Goal: Information Seeking & Learning: Learn about a topic

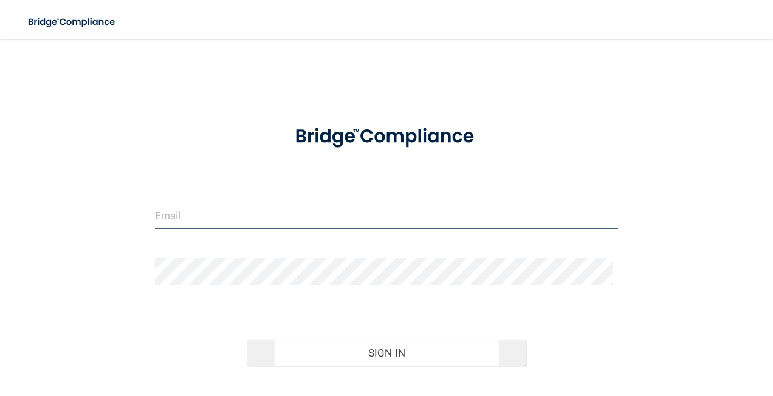
type input "[EMAIL_ADDRESS][PERSON_NAME][DOMAIN_NAME]"
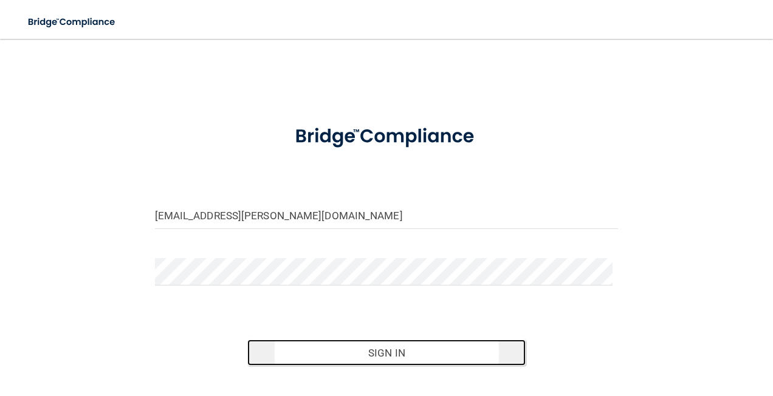
click at [395, 355] on button "Sign In" at bounding box center [386, 353] width 278 height 27
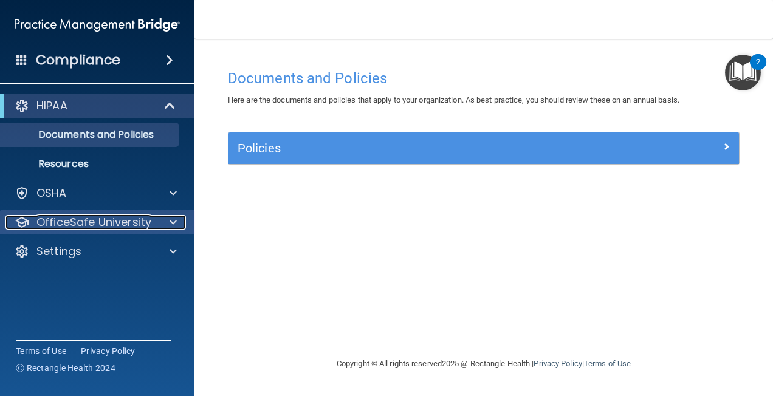
click at [163, 220] on div at bounding box center [171, 222] width 30 height 15
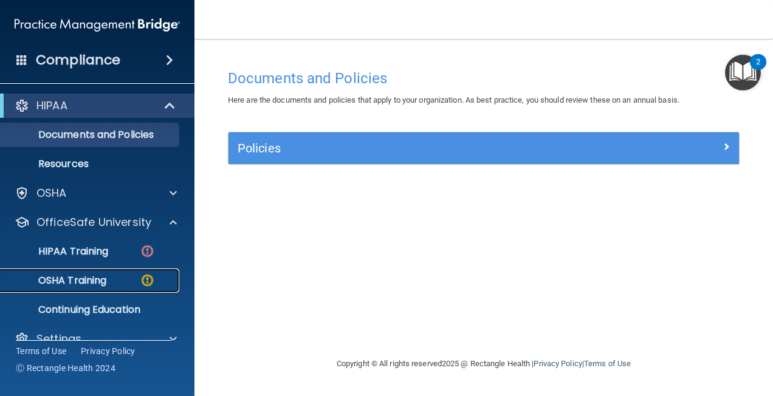
click at [106, 275] on p "OSHA Training" at bounding box center [57, 281] width 98 height 12
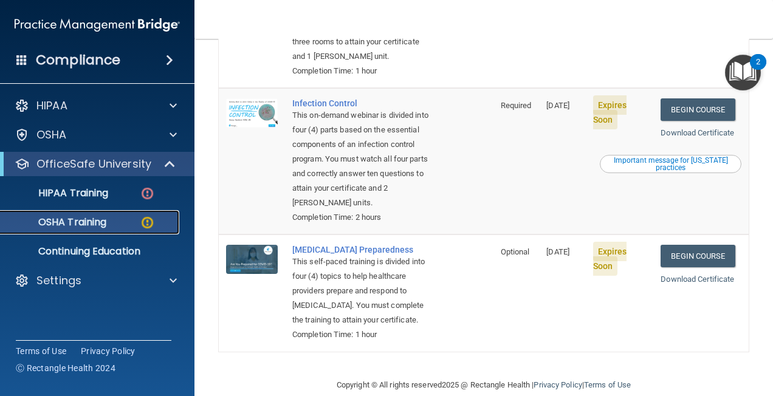
scroll to position [376, 0]
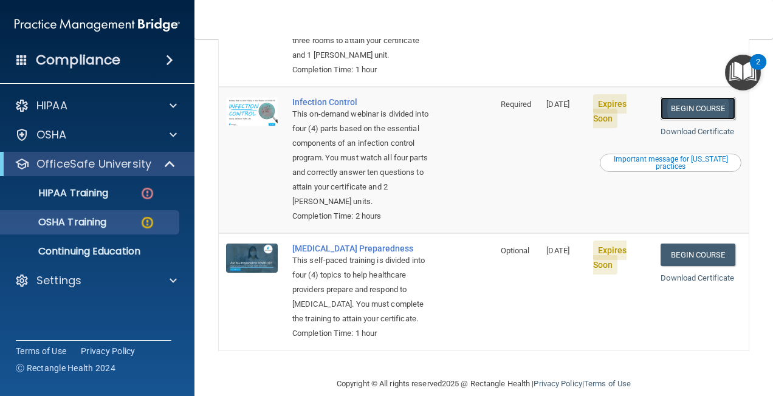
click at [686, 120] on link "Begin Course" at bounding box center [697, 108] width 74 height 22
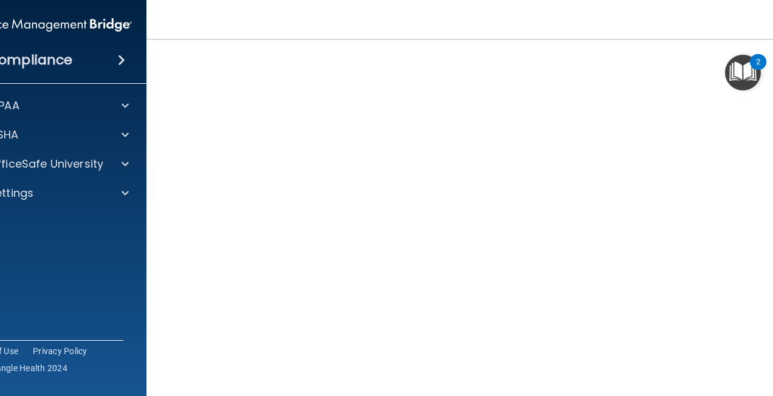
scroll to position [124, 0]
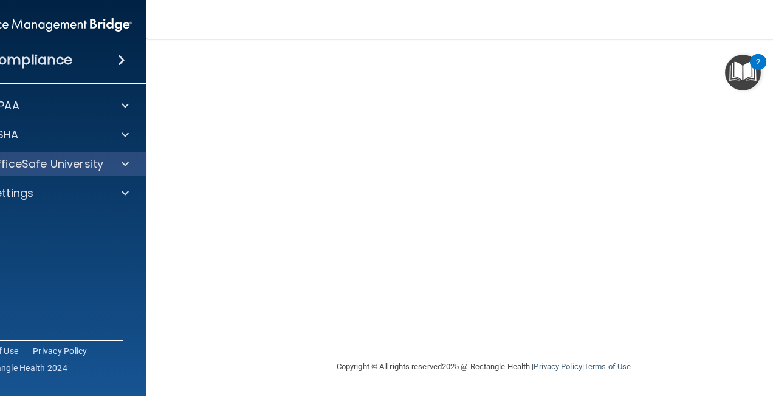
click at [120, 172] on div "OfficeSafe University" at bounding box center [49, 164] width 195 height 24
click at [118, 156] on div "OfficeSafe University" at bounding box center [49, 164] width 195 height 24
click at [110, 167] on div at bounding box center [123, 164] width 30 height 15
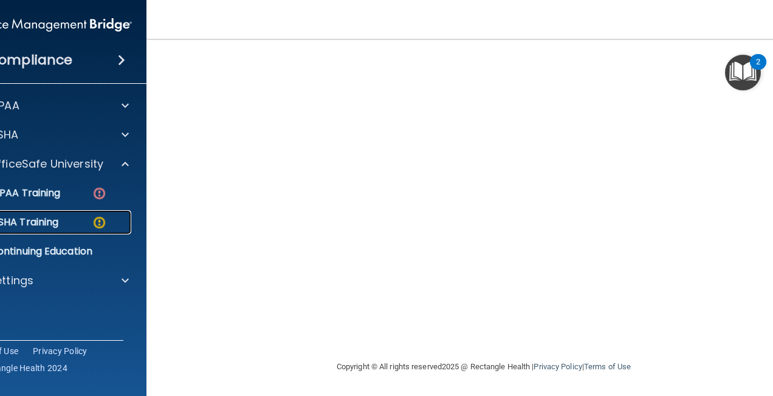
click at [35, 224] on p "OSHA Training" at bounding box center [9, 222] width 98 height 12
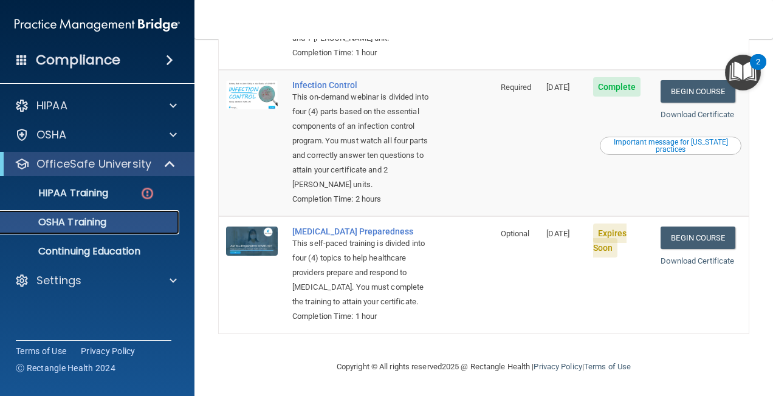
scroll to position [405, 0]
click at [676, 227] on link "Begin Course" at bounding box center [697, 238] width 74 height 22
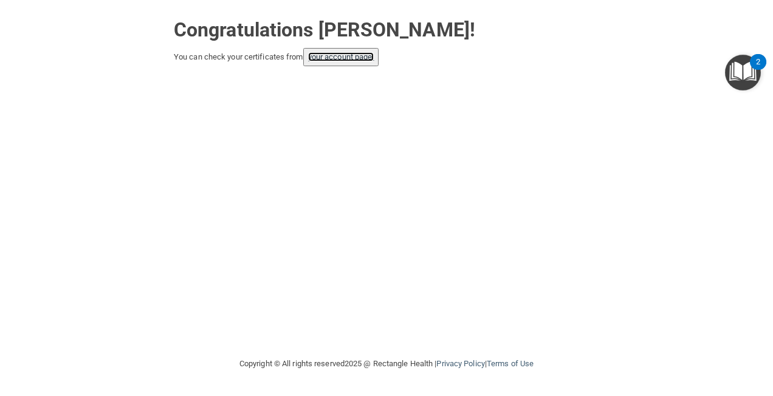
click at [369, 59] on link "your account page!" at bounding box center [341, 56] width 66 height 9
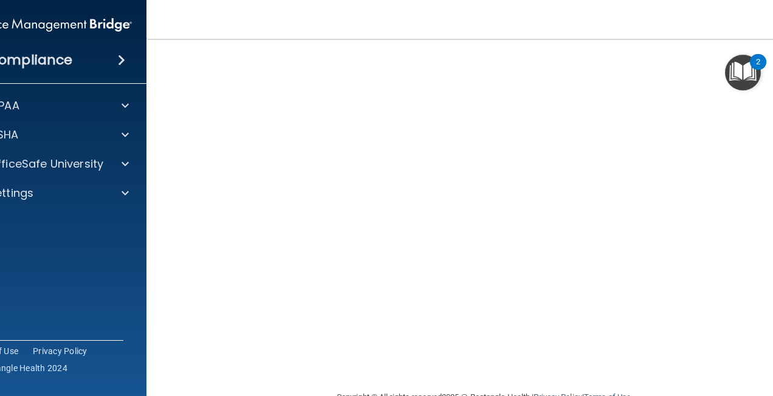
scroll to position [33, 0]
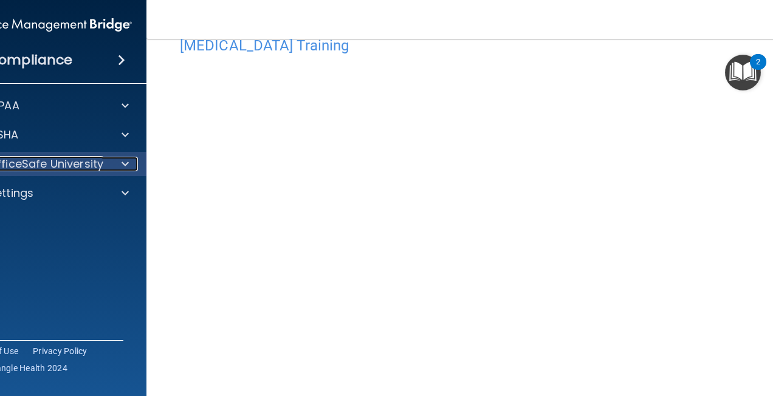
click at [115, 166] on div at bounding box center [123, 164] width 30 height 15
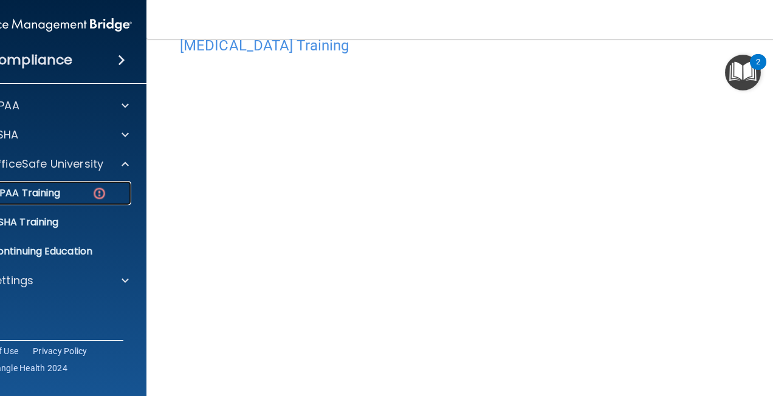
click at [70, 188] on div "HIPAA Training" at bounding box center [43, 193] width 166 height 12
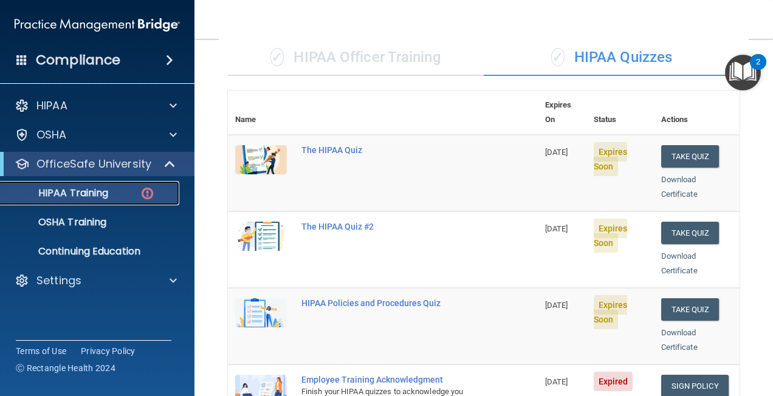
scroll to position [276, 0]
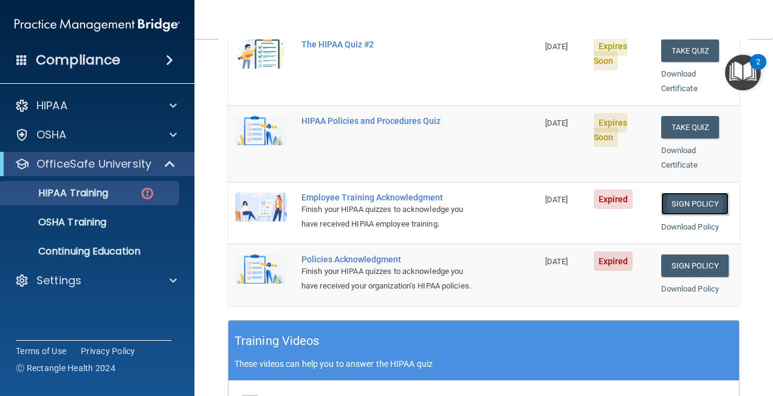
click at [687, 193] on link "Sign Policy" at bounding box center [694, 204] width 67 height 22
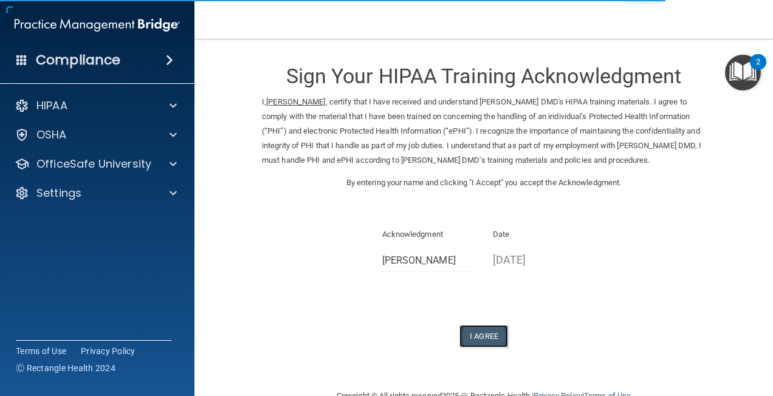
click at [479, 338] on button "I Agree" at bounding box center [483, 336] width 49 height 22
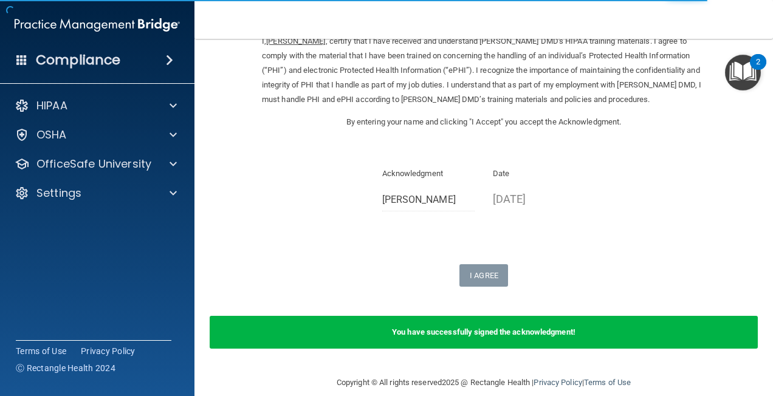
scroll to position [77, 0]
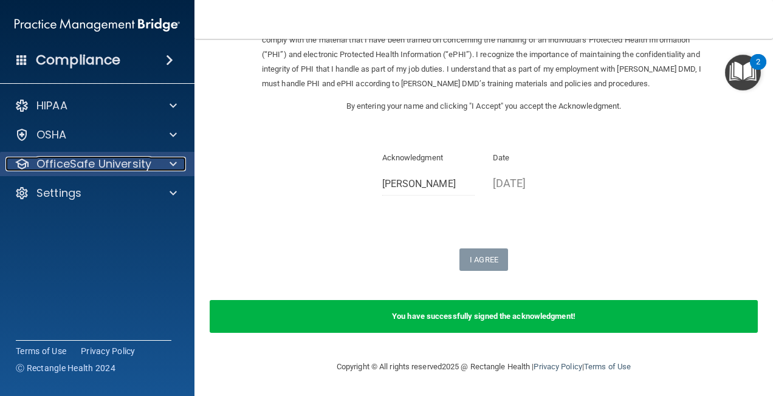
click at [172, 168] on span at bounding box center [172, 164] width 7 height 15
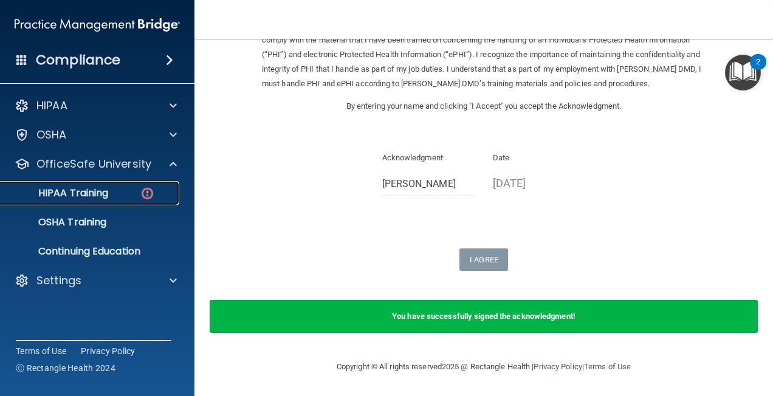
click at [139, 193] on div "HIPAA Training" at bounding box center [91, 193] width 166 height 12
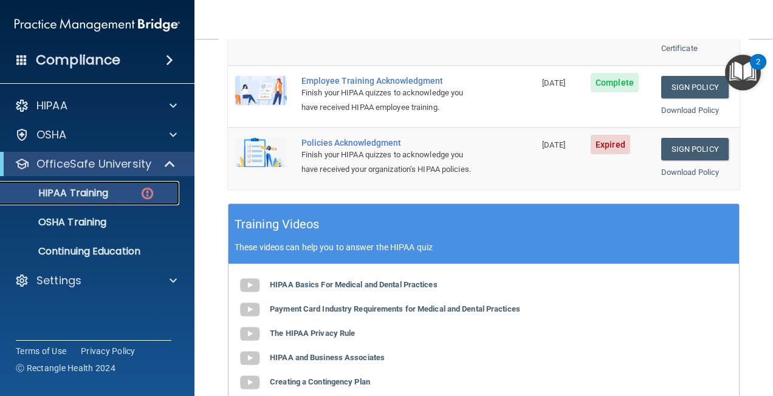
scroll to position [271, 0]
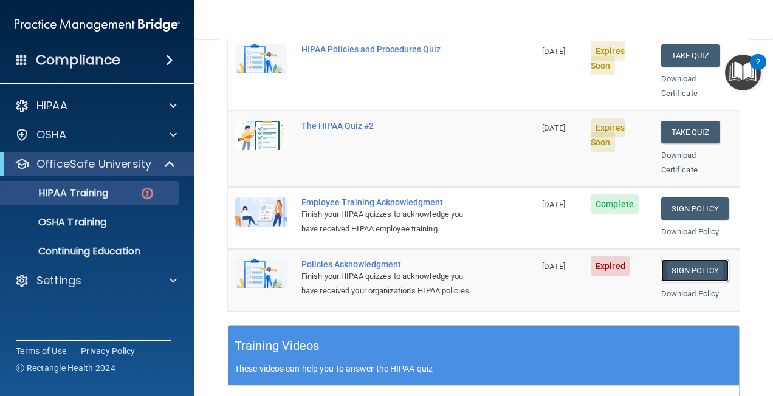
click at [672, 259] on link "Sign Policy" at bounding box center [694, 270] width 67 height 22
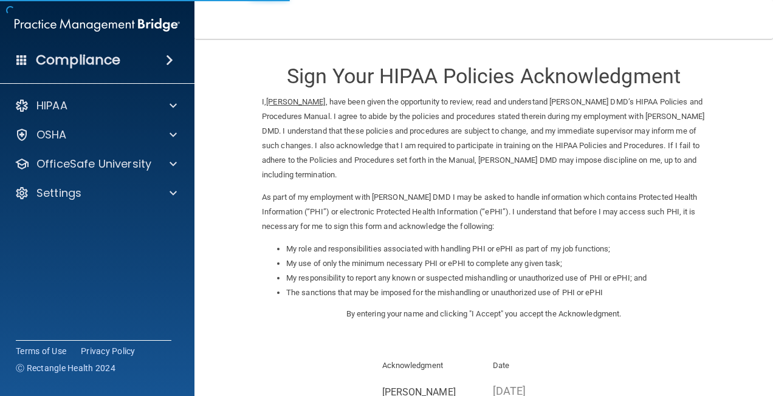
scroll to position [160, 0]
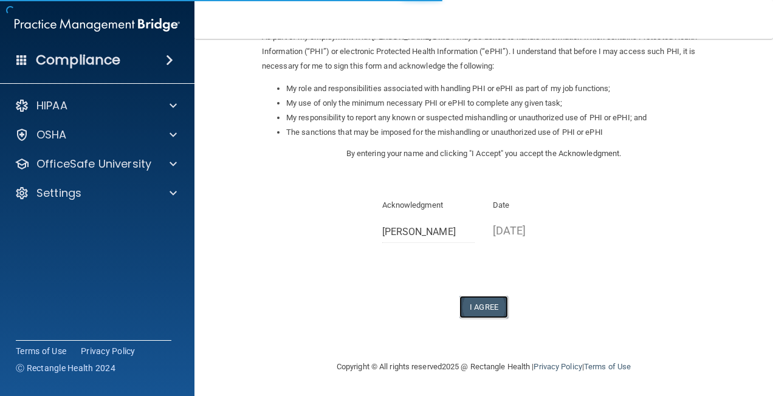
click at [474, 306] on button "I Agree" at bounding box center [483, 307] width 49 height 22
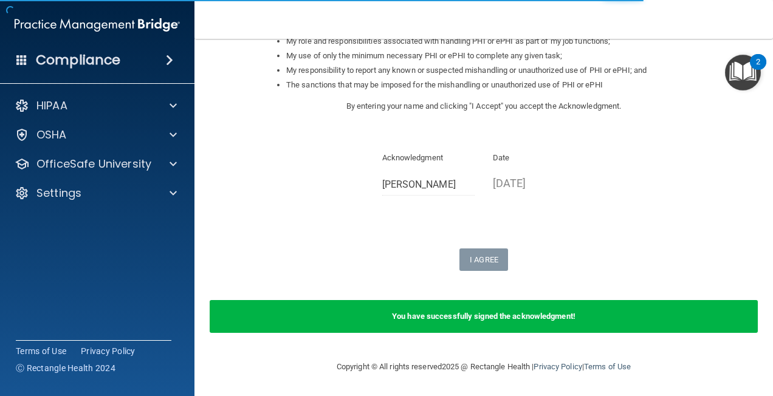
scroll to position [0, 0]
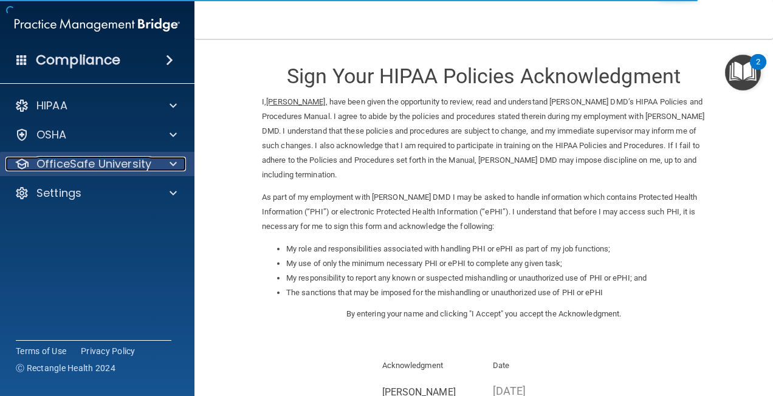
click at [152, 166] on div "OfficeSafe University" at bounding box center [80, 164] width 151 height 15
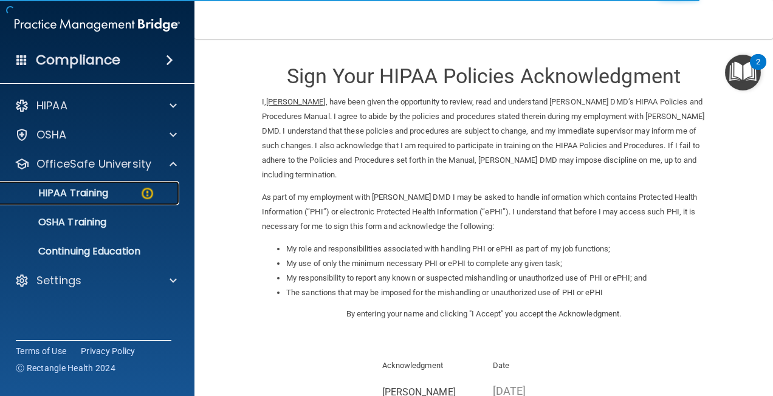
click at [118, 193] on div "HIPAA Training" at bounding box center [91, 193] width 166 height 12
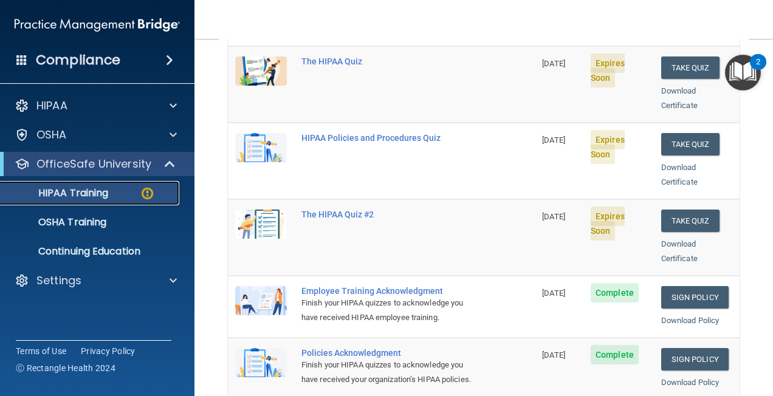
scroll to position [121, 0]
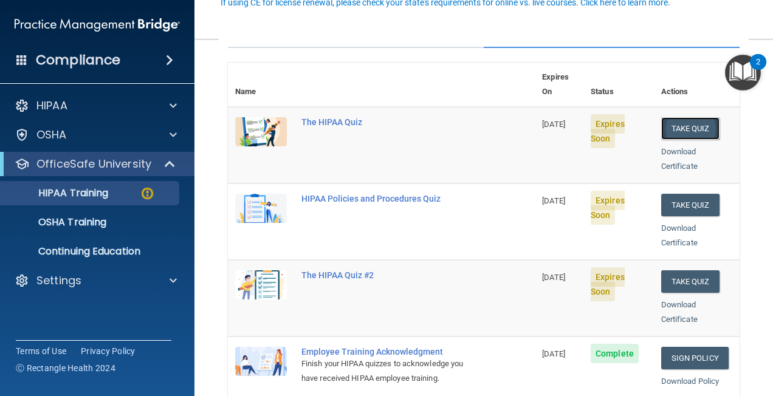
click at [671, 117] on button "Take Quiz" at bounding box center [690, 128] width 58 height 22
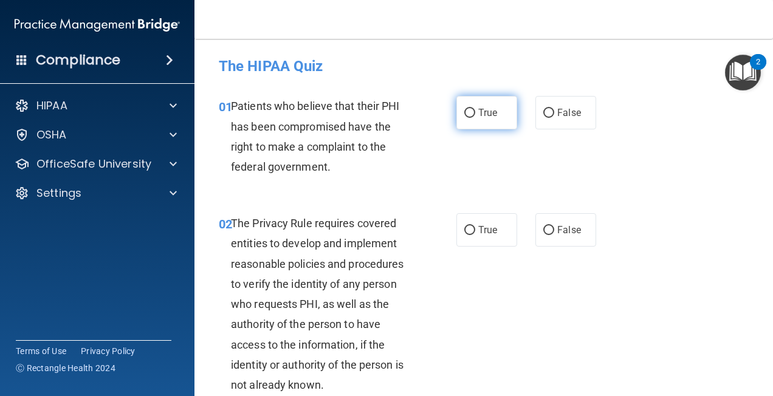
click at [467, 111] on input "True" at bounding box center [469, 113] width 11 height 9
radio input "true"
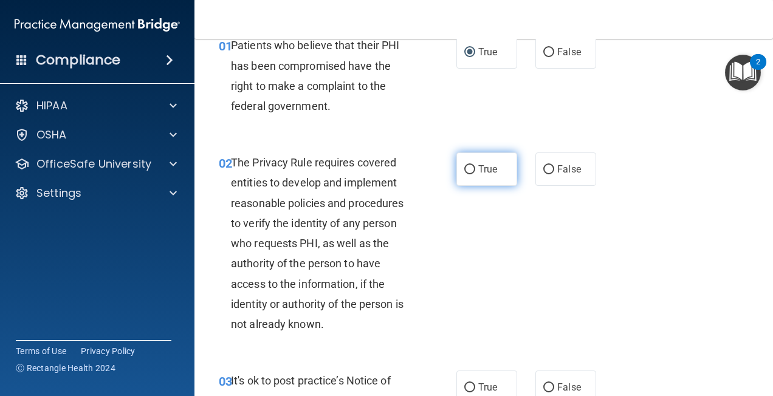
click at [470, 166] on input "True" at bounding box center [469, 169] width 11 height 9
radio input "true"
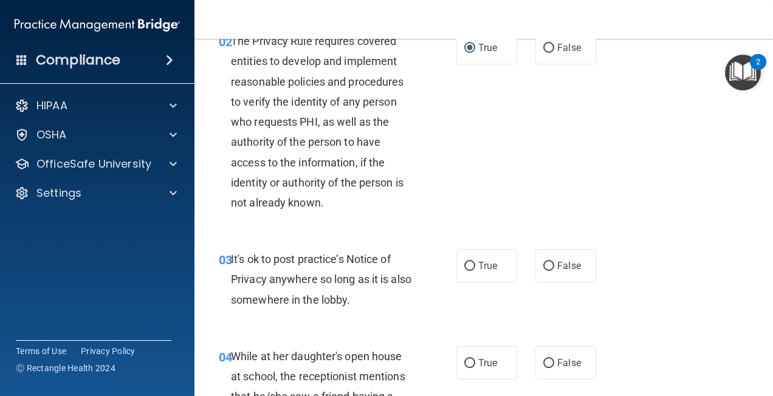
scroll to position [243, 0]
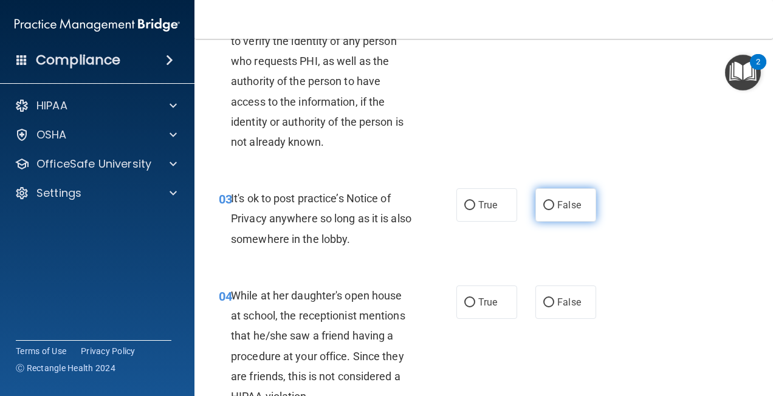
click at [545, 202] on input "False" at bounding box center [548, 205] width 11 height 9
radio input "true"
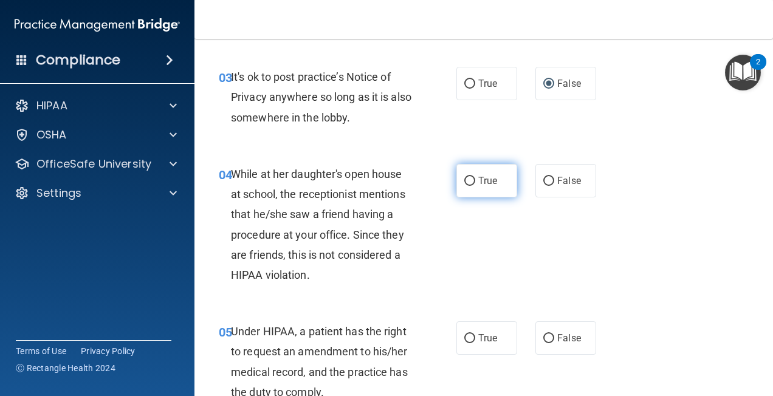
click at [465, 177] on input "True" at bounding box center [469, 181] width 11 height 9
radio input "true"
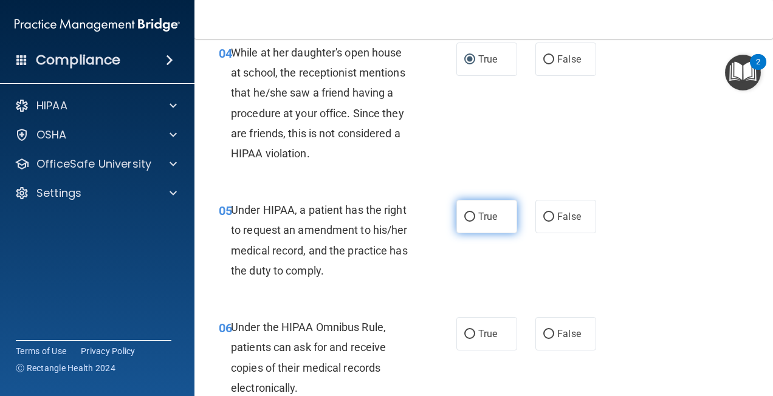
click at [464, 217] on input "True" at bounding box center [469, 217] width 11 height 9
radio input "true"
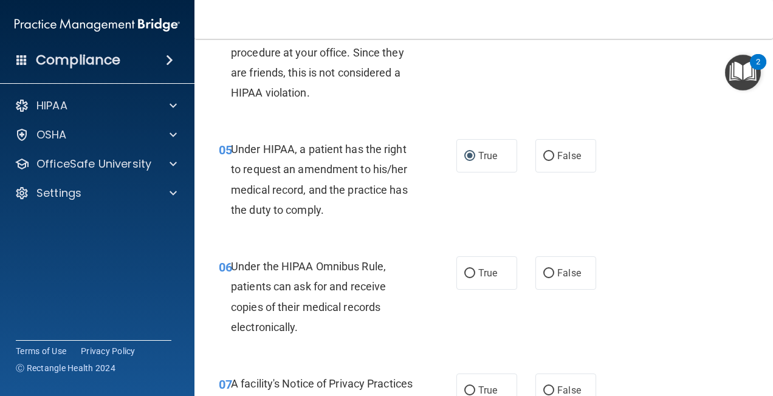
scroll to position [607, 0]
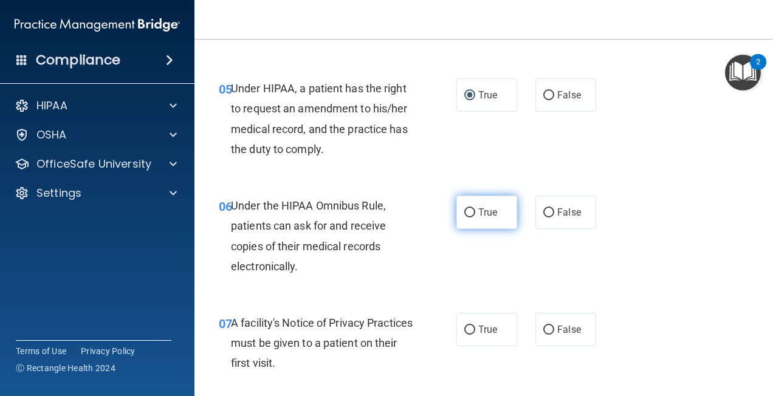
click at [466, 211] on input "True" at bounding box center [469, 212] width 11 height 9
radio input "true"
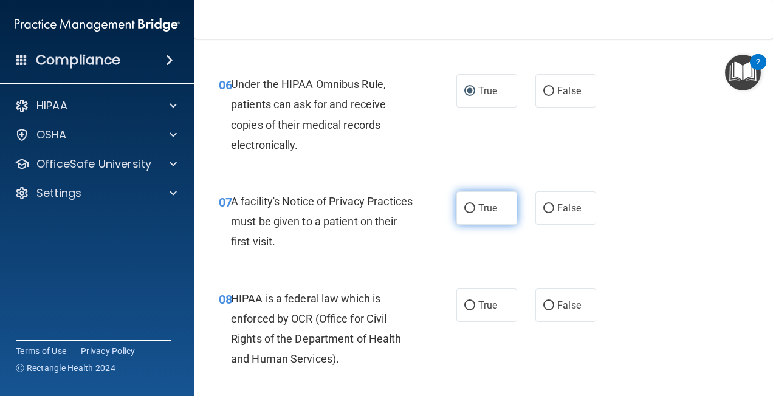
click at [465, 205] on input "True" at bounding box center [469, 208] width 11 height 9
radio input "true"
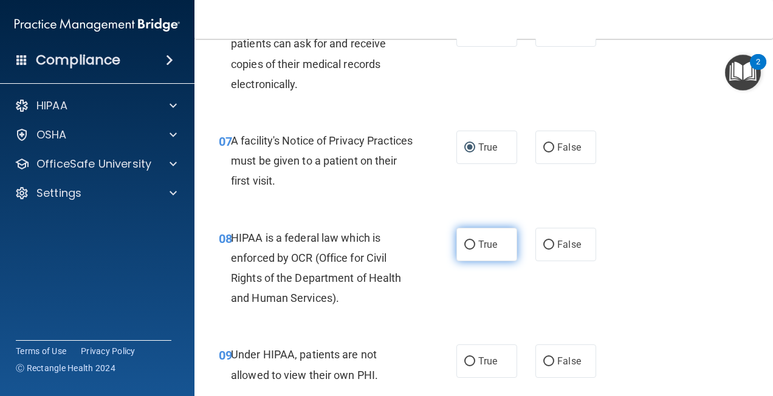
click at [464, 244] on input "True" at bounding box center [469, 245] width 11 height 9
radio input "true"
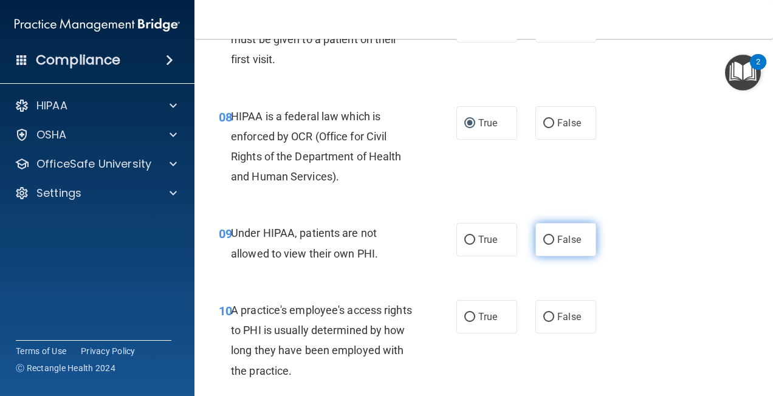
click at [543, 236] on input "False" at bounding box center [548, 240] width 11 height 9
radio input "true"
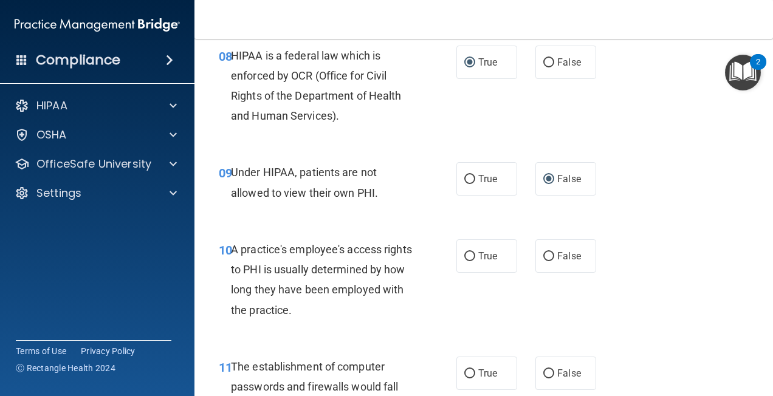
scroll to position [1033, 0]
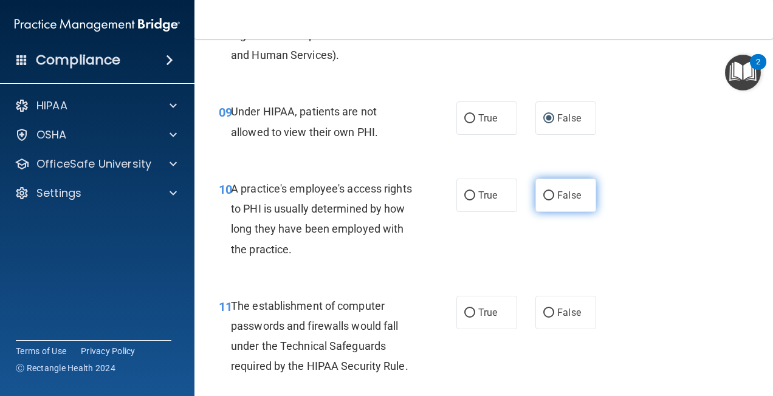
click at [546, 193] on input "False" at bounding box center [548, 195] width 11 height 9
radio input "true"
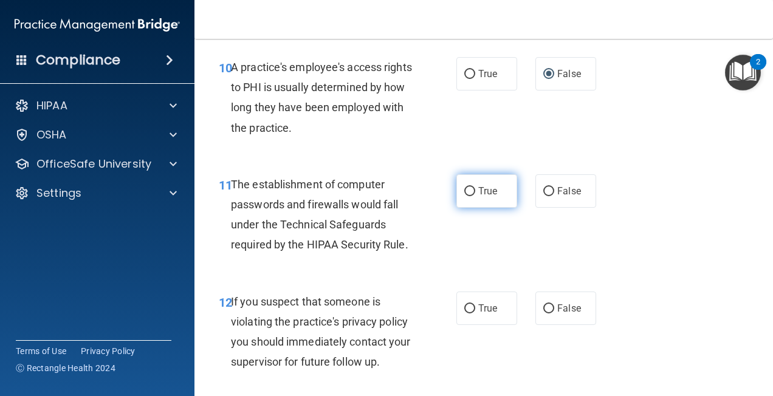
click at [464, 187] on input "True" at bounding box center [469, 191] width 11 height 9
radio input "true"
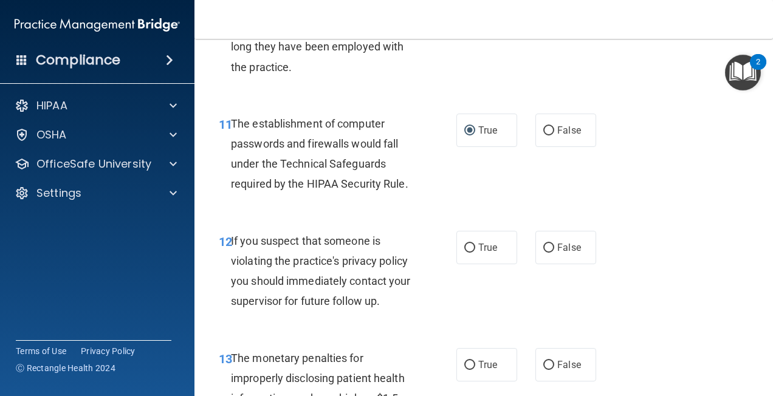
scroll to position [1276, 0]
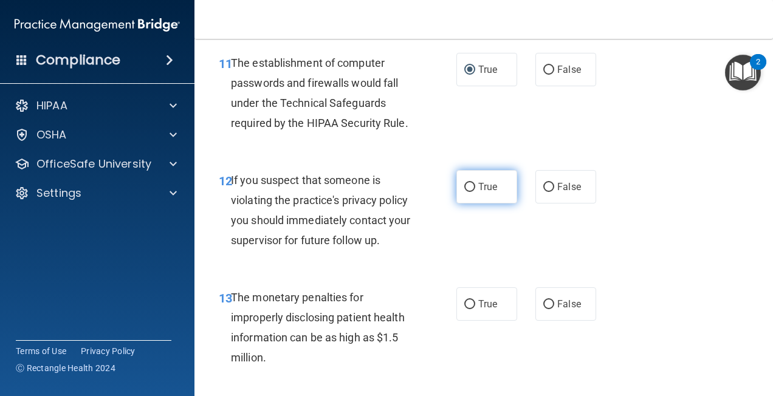
click at [465, 185] on input "True" at bounding box center [469, 187] width 11 height 9
radio input "true"
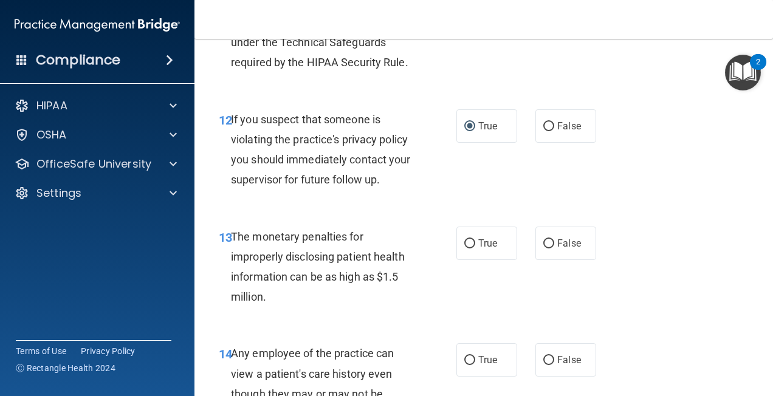
scroll to position [1397, 0]
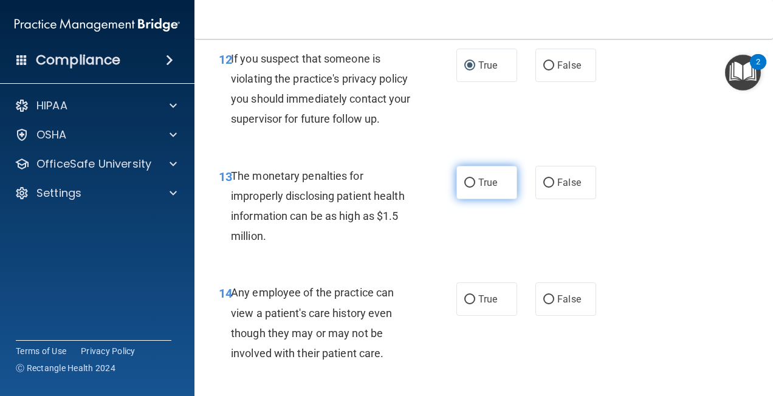
click at [464, 180] on input "True" at bounding box center [469, 183] width 11 height 9
radio input "true"
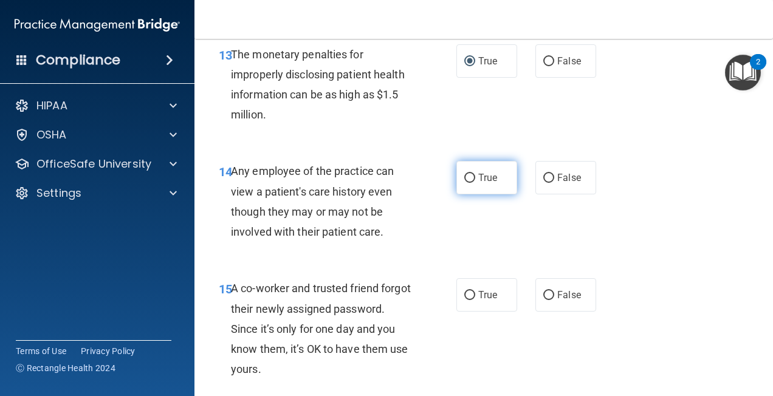
click at [464, 179] on input "True" at bounding box center [469, 178] width 11 height 9
radio input "true"
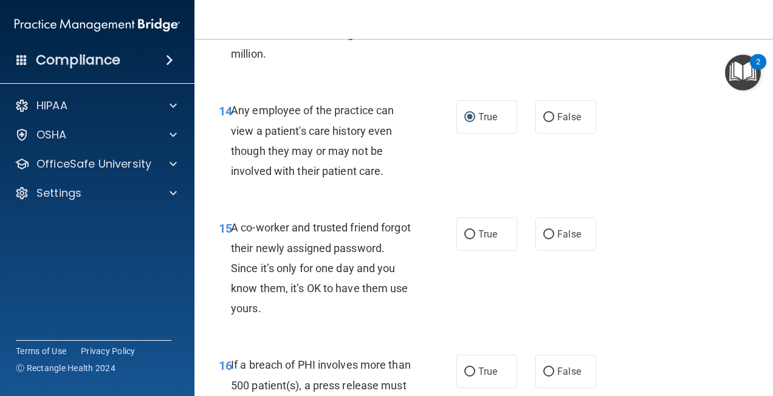
scroll to position [1640, 0]
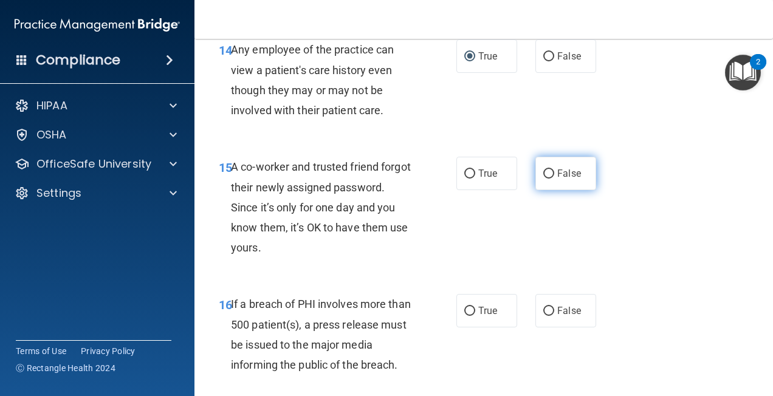
click at [544, 174] on input "False" at bounding box center [548, 173] width 11 height 9
radio input "true"
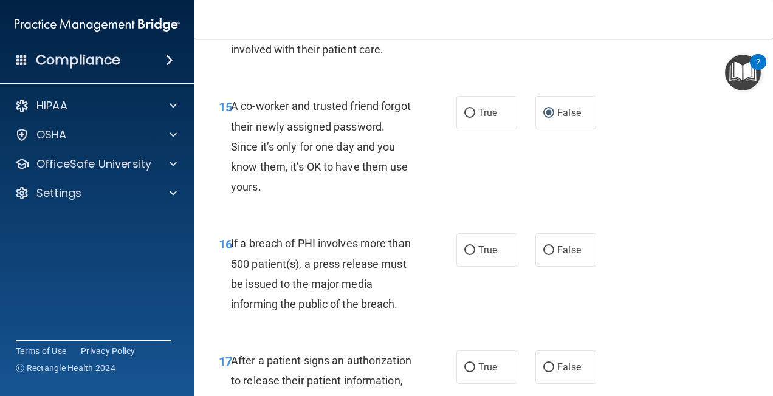
scroll to position [1762, 0]
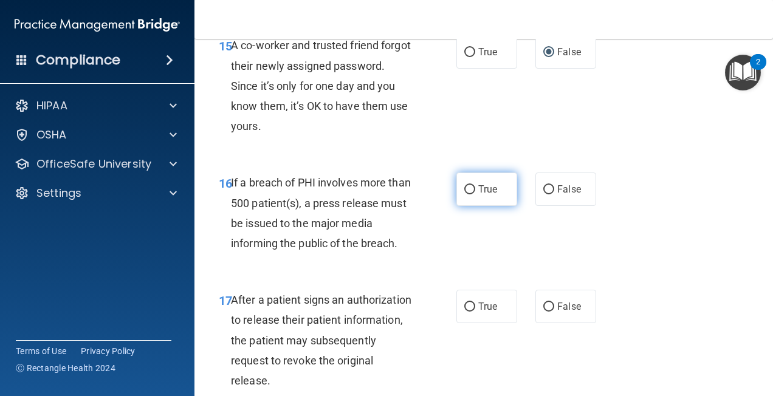
click at [468, 191] on input "True" at bounding box center [469, 189] width 11 height 9
radio input "true"
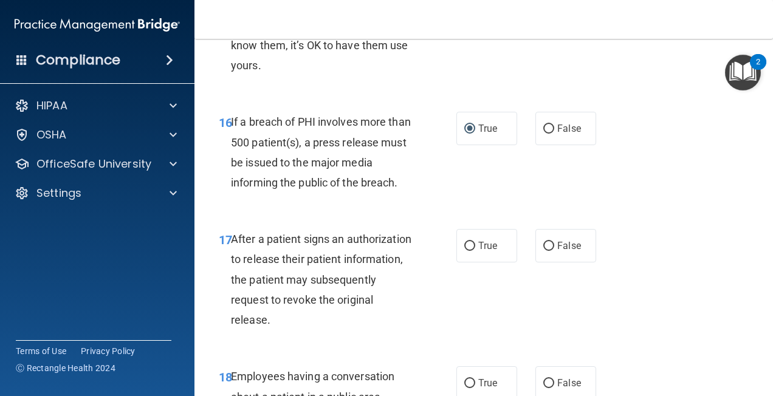
scroll to position [1883, 0]
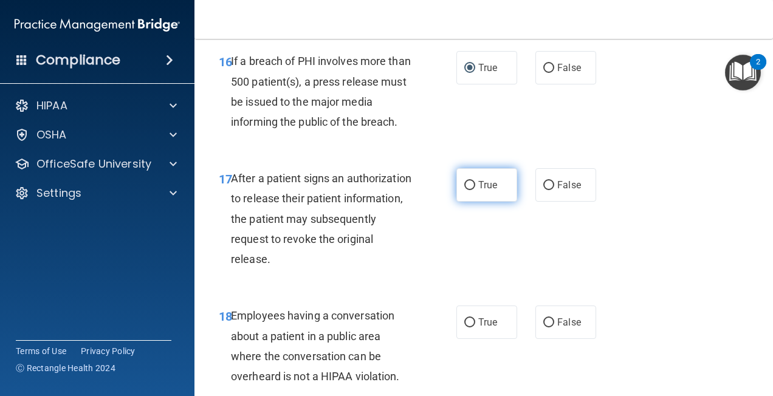
click at [464, 186] on input "True" at bounding box center [469, 185] width 11 height 9
radio input "true"
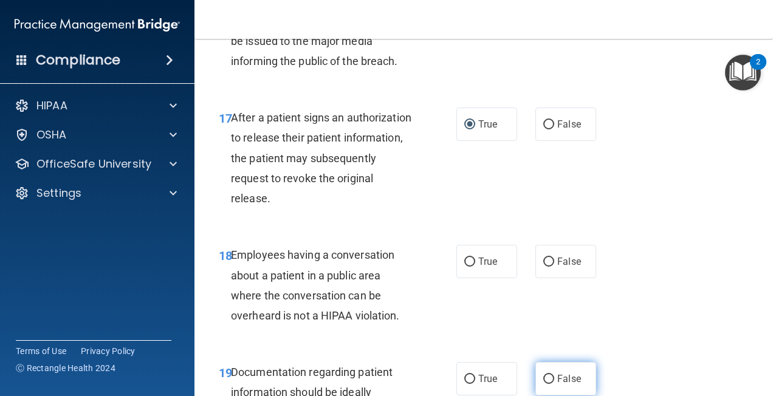
scroll to position [2065, 0]
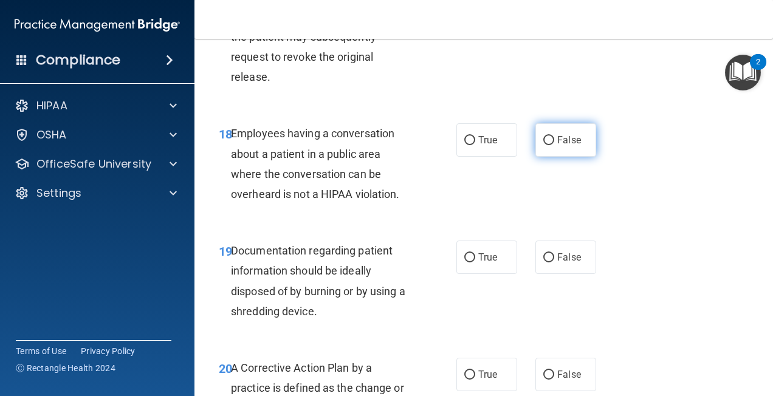
click at [547, 142] on input "False" at bounding box center [548, 140] width 11 height 9
radio input "true"
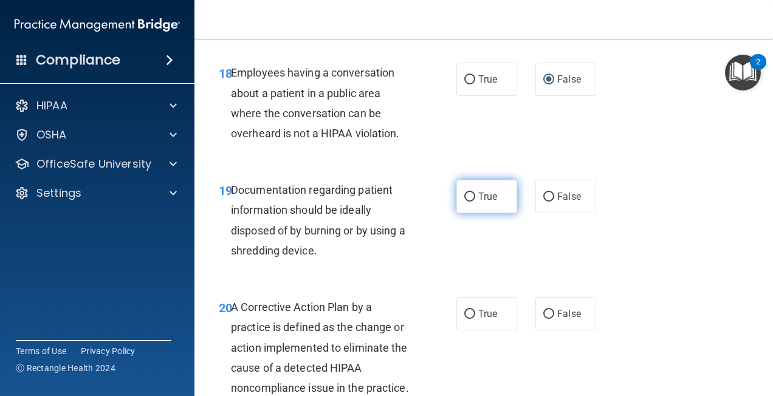
click at [465, 197] on input "True" at bounding box center [469, 197] width 11 height 9
radio input "true"
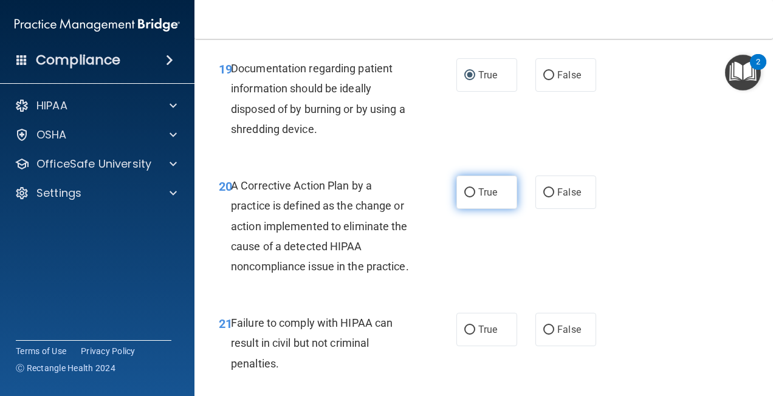
click at [464, 191] on input "True" at bounding box center [469, 192] width 11 height 9
radio input "true"
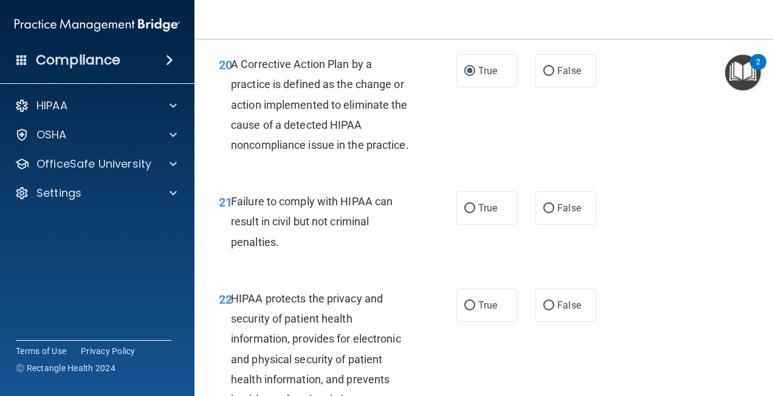
scroll to position [2430, 0]
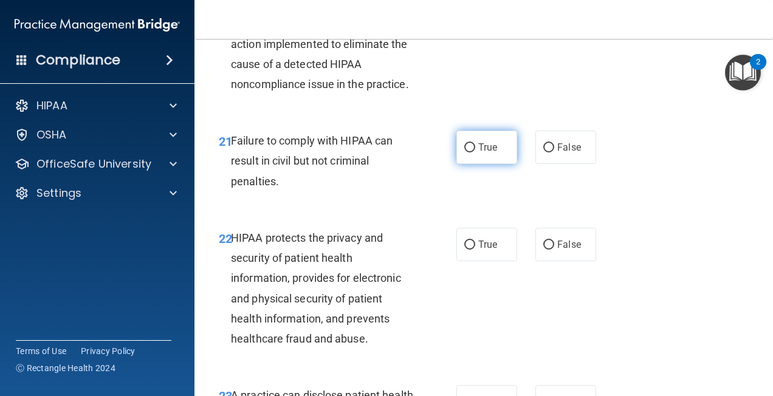
click at [464, 152] on input "True" at bounding box center [469, 147] width 11 height 9
radio input "true"
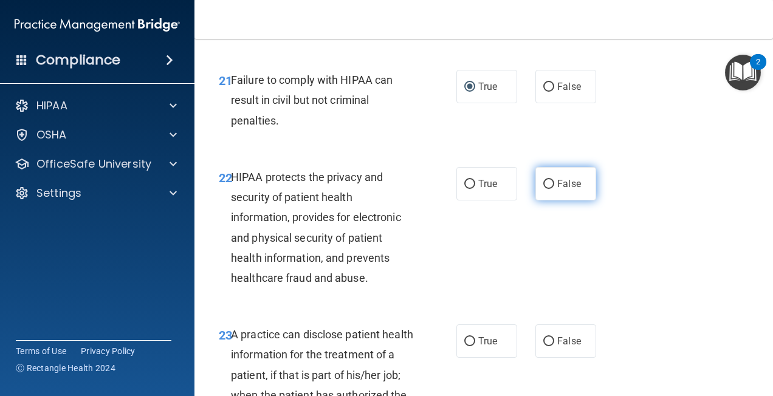
scroll to position [2551, 0]
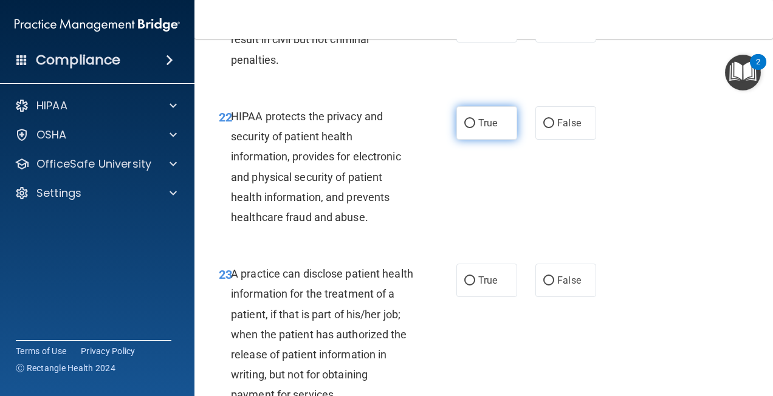
click at [470, 128] on input "True" at bounding box center [469, 123] width 11 height 9
radio input "true"
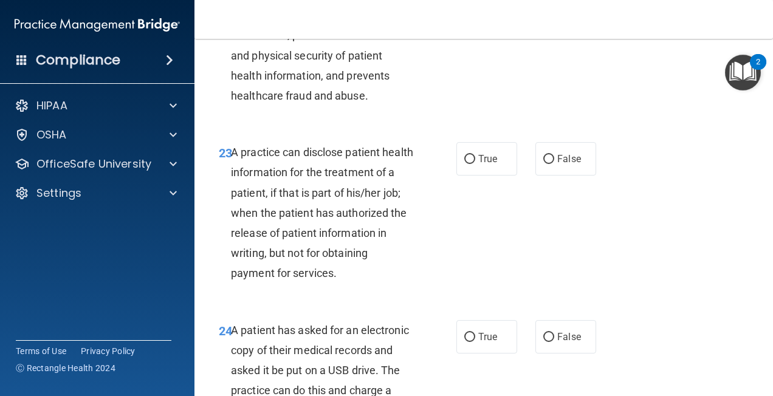
scroll to position [2734, 0]
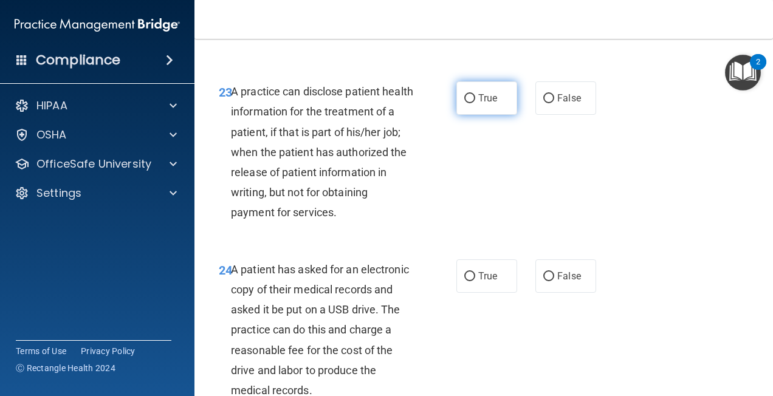
click at [466, 103] on input "True" at bounding box center [469, 98] width 11 height 9
radio input "true"
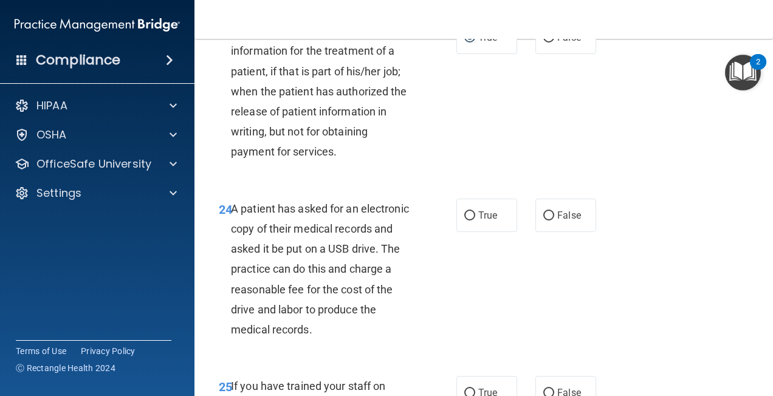
scroll to position [2855, 0]
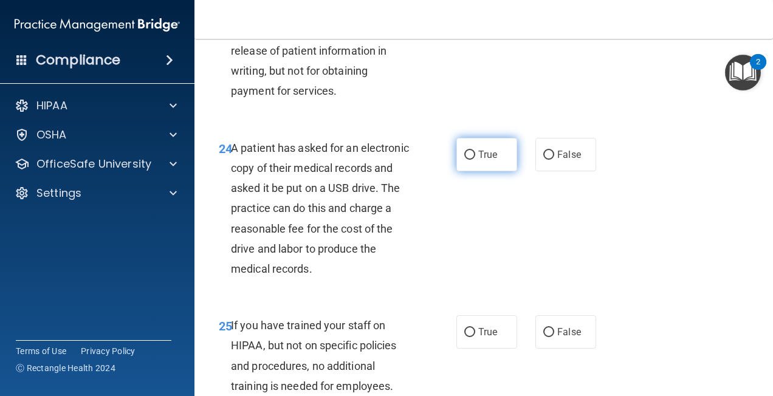
click at [466, 160] on input "True" at bounding box center [469, 155] width 11 height 9
radio input "true"
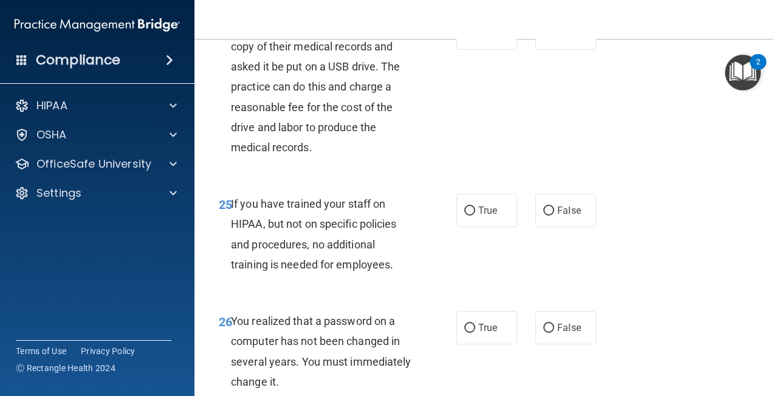
scroll to position [3037, 0]
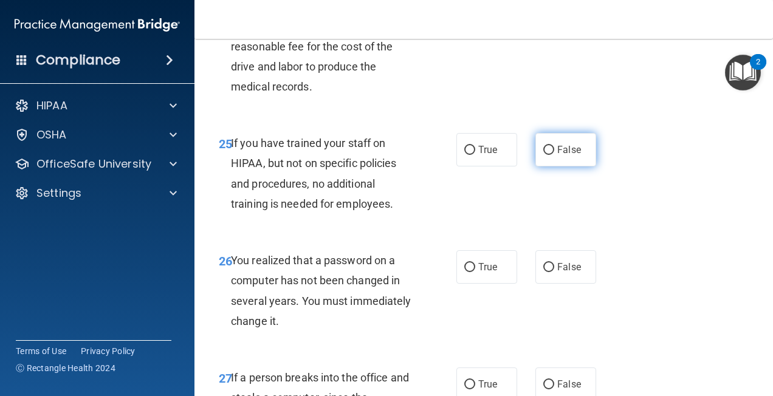
click at [543, 155] on input "False" at bounding box center [548, 150] width 11 height 9
radio input "true"
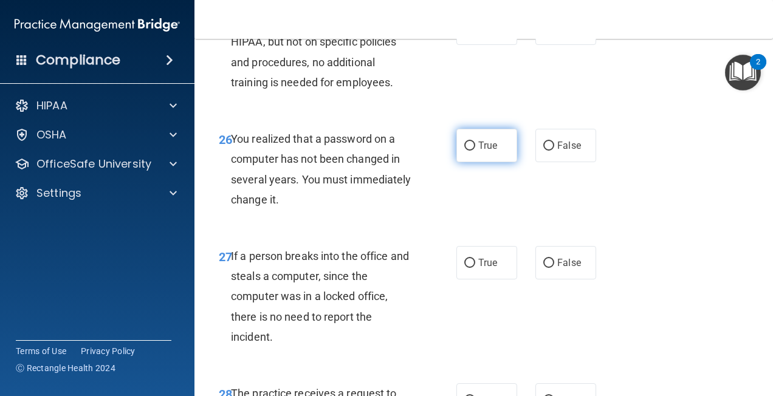
click at [470, 151] on input "True" at bounding box center [469, 146] width 11 height 9
radio input "true"
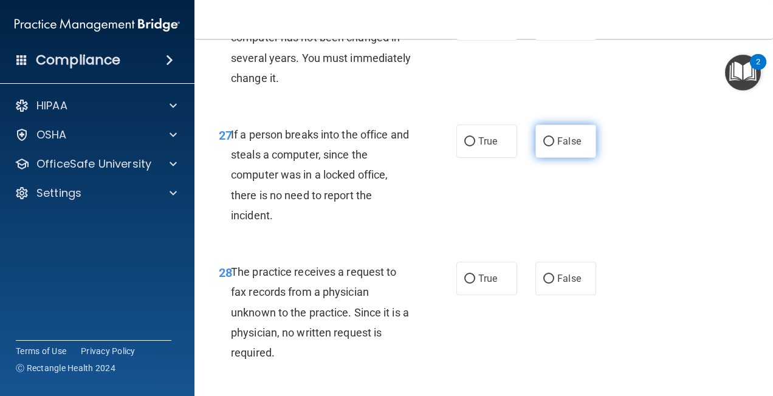
click at [543, 146] on input "False" at bounding box center [548, 141] width 11 height 9
radio input "true"
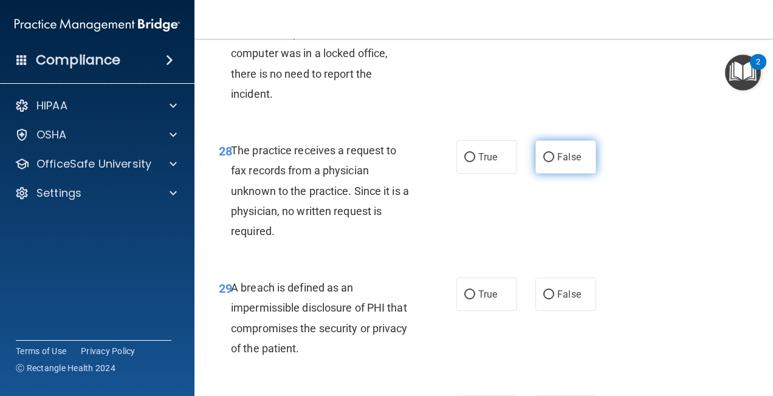
click at [544, 162] on input "False" at bounding box center [548, 157] width 11 height 9
radio input "true"
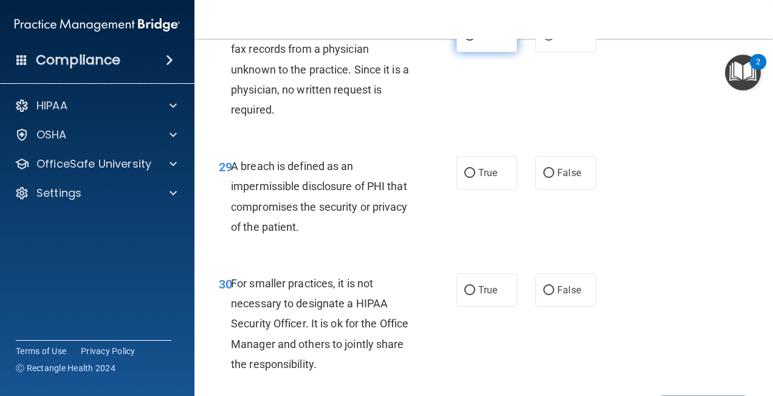
click at [468, 41] on input "True" at bounding box center [469, 36] width 11 height 9
radio input "true"
radio input "false"
click at [469, 178] on input "True" at bounding box center [469, 173] width 11 height 9
radio input "true"
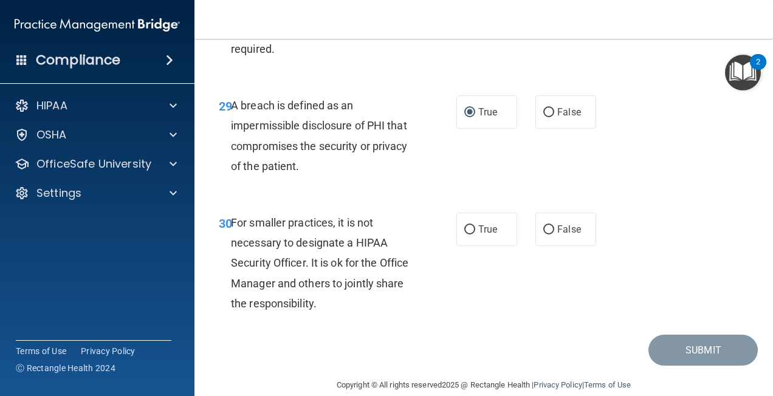
scroll to position [3622, 0]
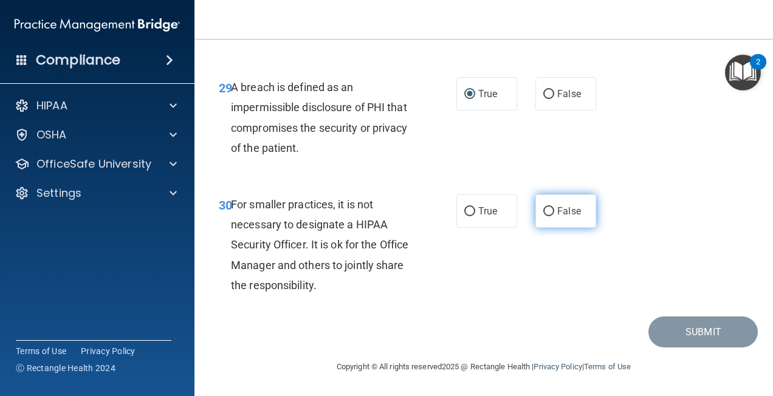
click at [543, 211] on input "False" at bounding box center [548, 211] width 11 height 9
radio input "true"
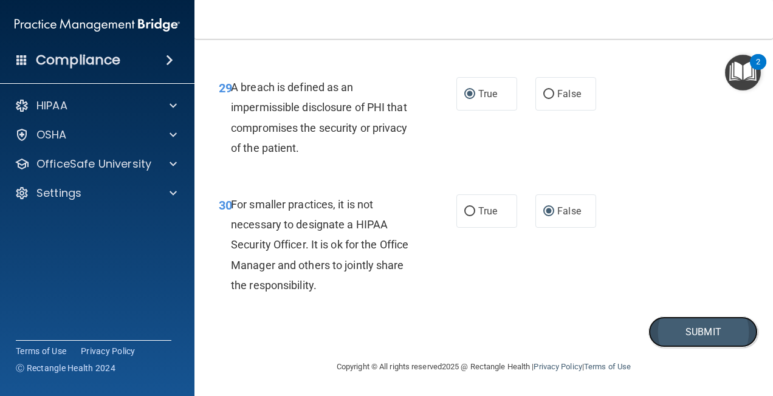
click at [675, 340] on button "Submit" at bounding box center [702, 331] width 109 height 31
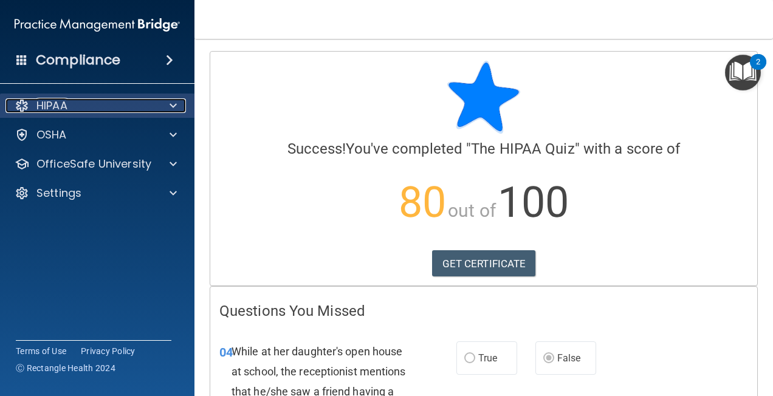
click at [167, 104] on div at bounding box center [171, 105] width 30 height 15
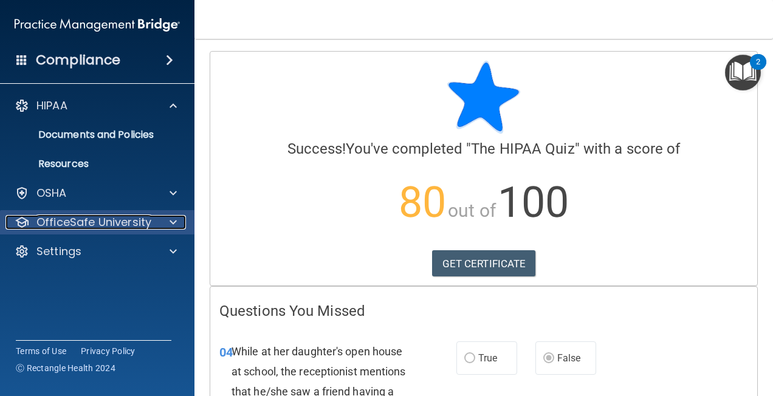
click at [170, 225] on span at bounding box center [172, 222] width 7 height 15
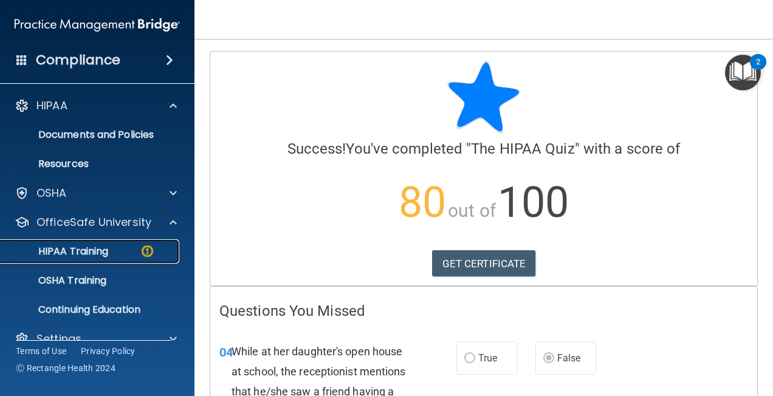
click at [132, 247] on div "HIPAA Training" at bounding box center [91, 251] width 166 height 12
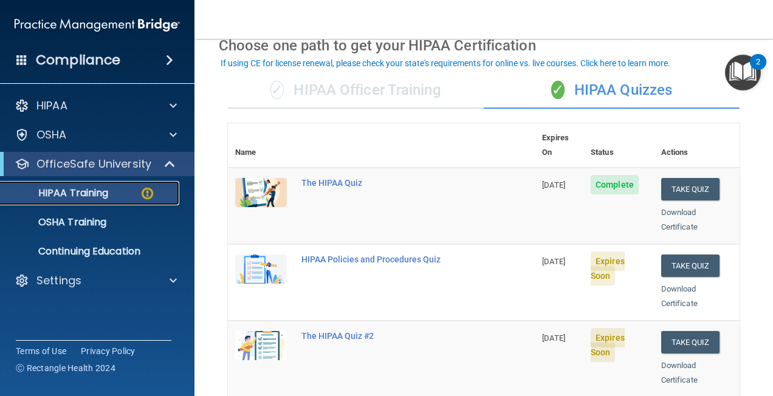
scroll to position [121, 0]
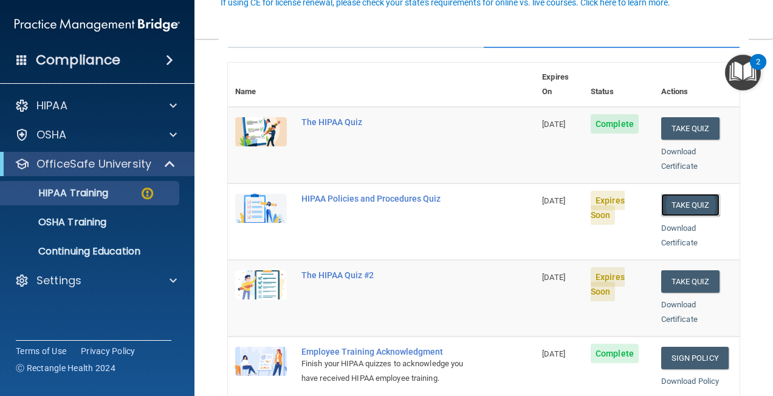
click at [669, 194] on button "Take Quiz" at bounding box center [690, 205] width 58 height 22
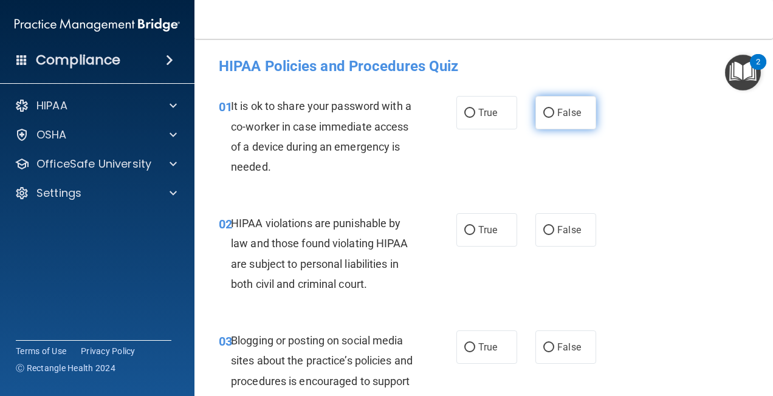
click at [543, 116] on input "False" at bounding box center [548, 113] width 11 height 9
radio input "true"
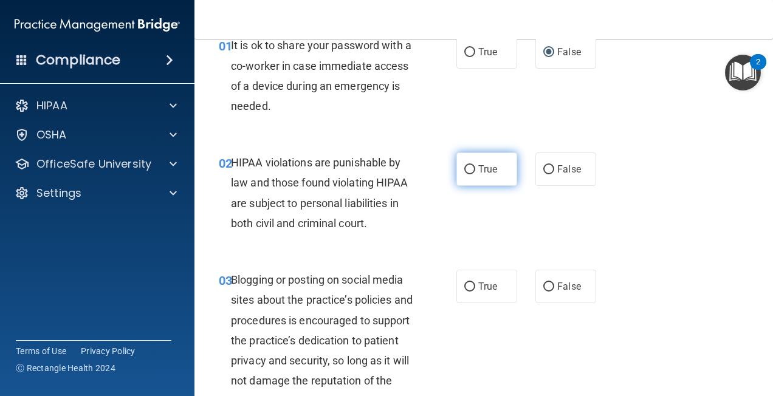
click at [469, 169] on input "True" at bounding box center [469, 169] width 11 height 9
radio input "true"
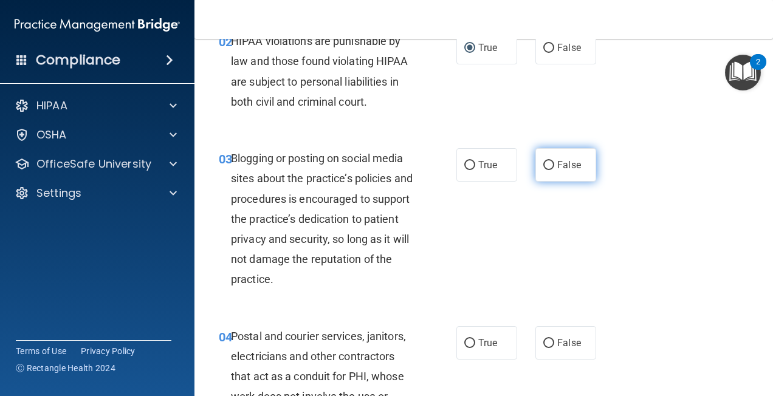
click at [543, 166] on input "False" at bounding box center [548, 165] width 11 height 9
radio input "true"
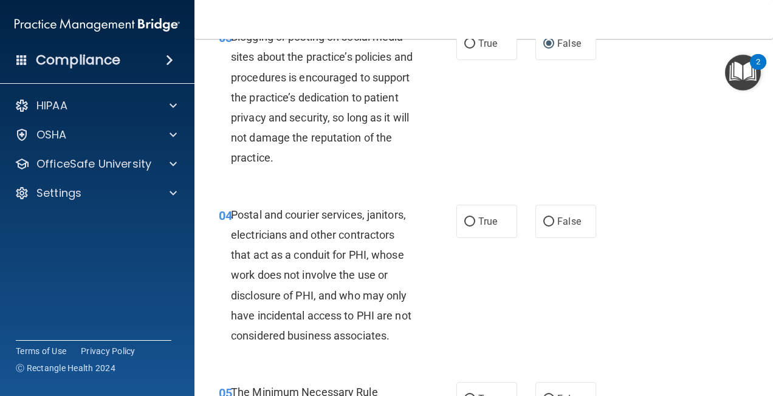
scroll to position [364, 0]
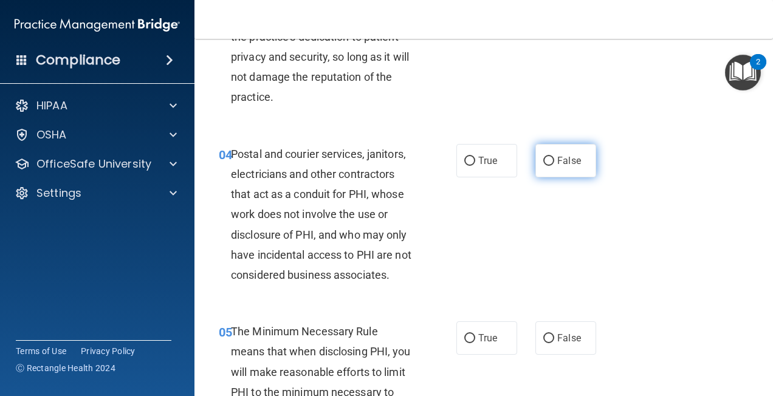
click at [543, 159] on input "False" at bounding box center [548, 161] width 11 height 9
radio input "true"
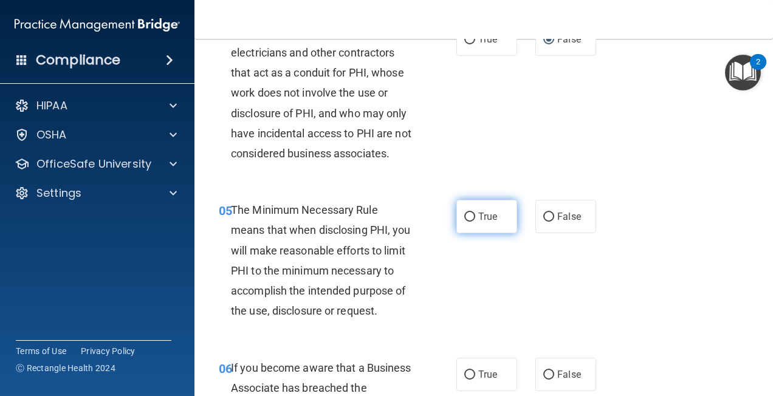
click at [465, 215] on input "True" at bounding box center [469, 217] width 11 height 9
radio input "true"
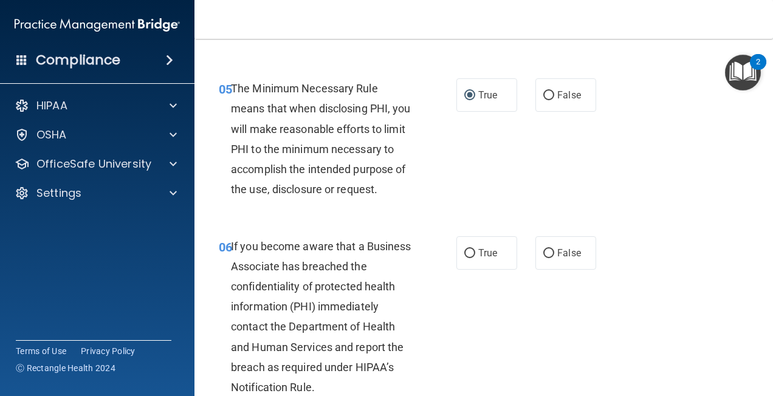
scroll to position [668, 0]
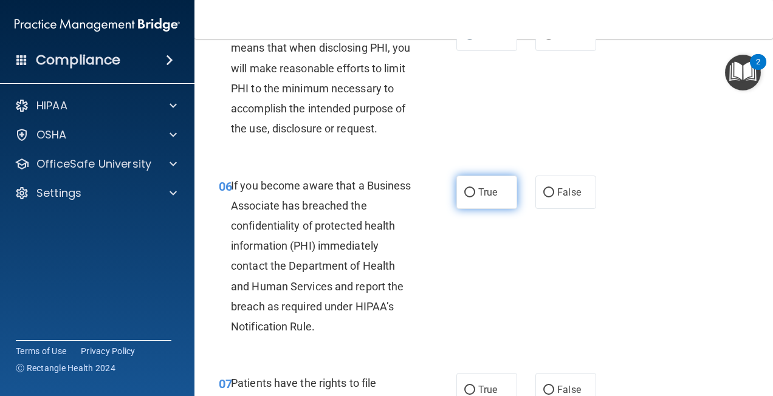
click at [464, 191] on input "True" at bounding box center [469, 192] width 11 height 9
radio input "true"
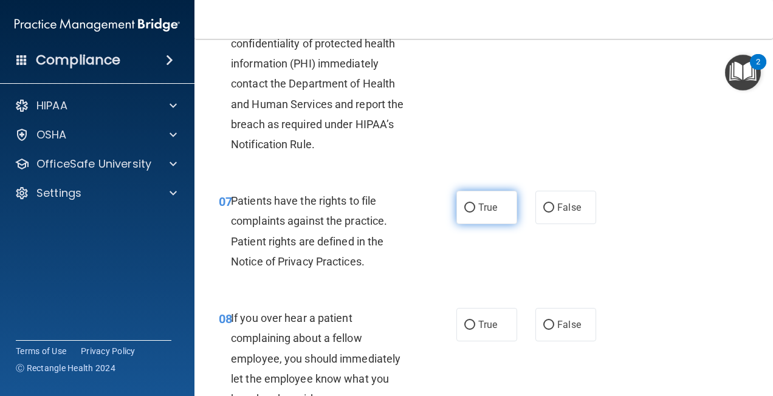
click at [464, 213] on input "True" at bounding box center [469, 207] width 11 height 9
radio input "true"
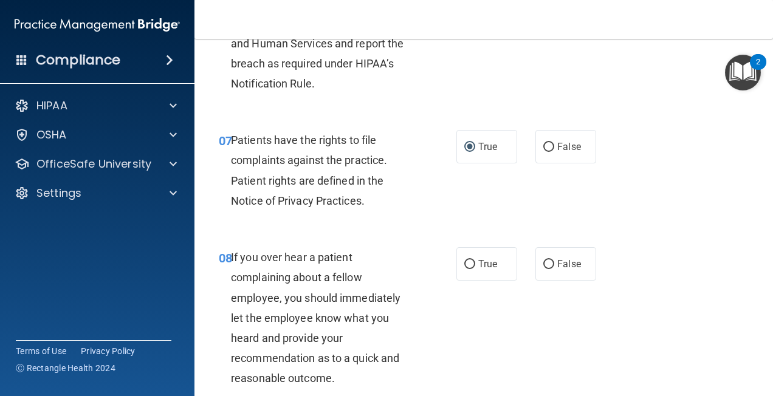
scroll to position [972, 0]
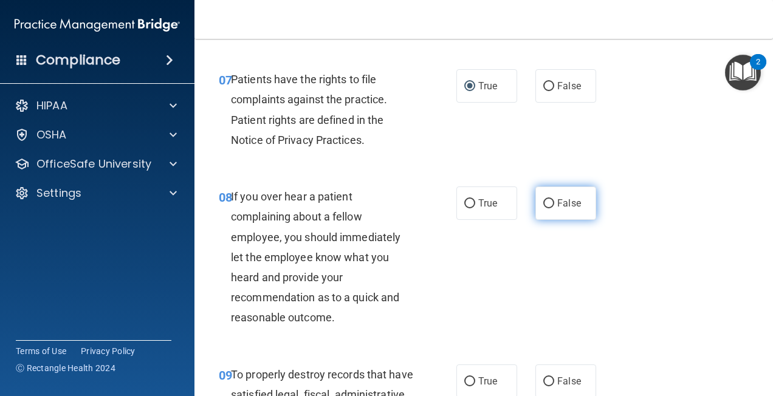
click at [543, 208] on input "False" at bounding box center [548, 203] width 11 height 9
radio input "true"
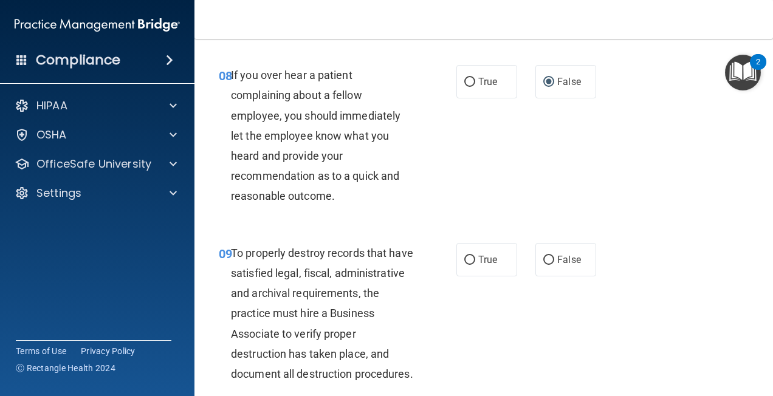
scroll to position [1154, 0]
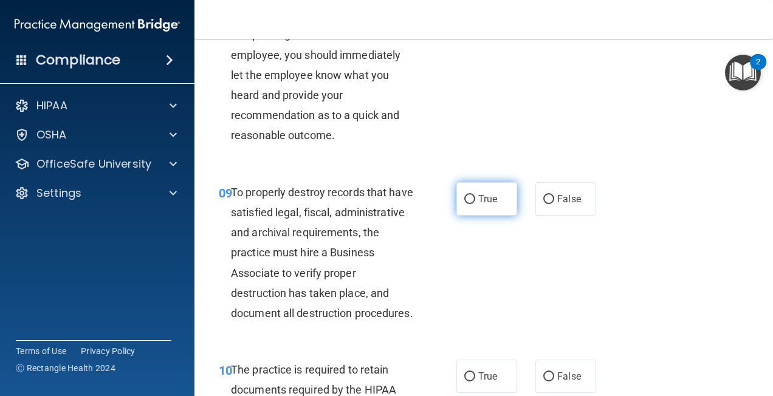
click at [467, 204] on input "True" at bounding box center [469, 199] width 11 height 9
radio input "true"
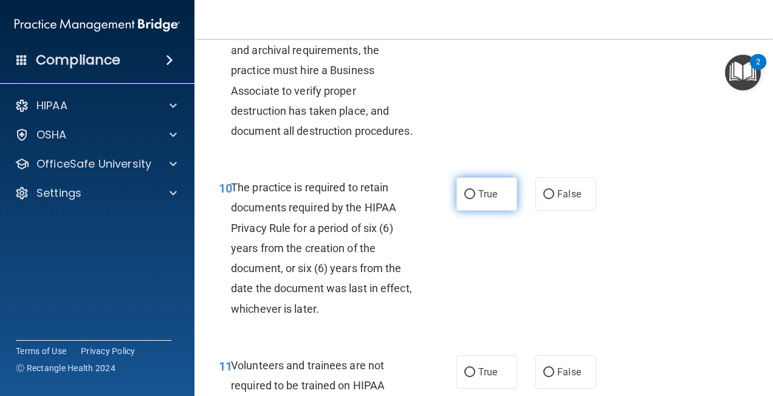
click at [464, 199] on input "True" at bounding box center [469, 194] width 11 height 9
radio input "true"
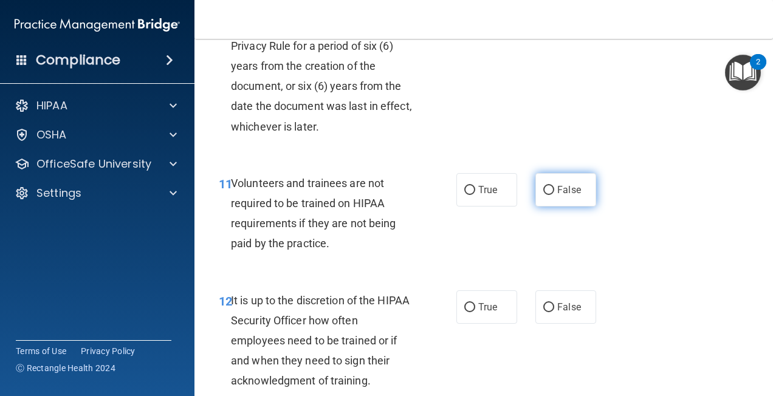
click at [543, 195] on input "False" at bounding box center [548, 190] width 11 height 9
radio input "true"
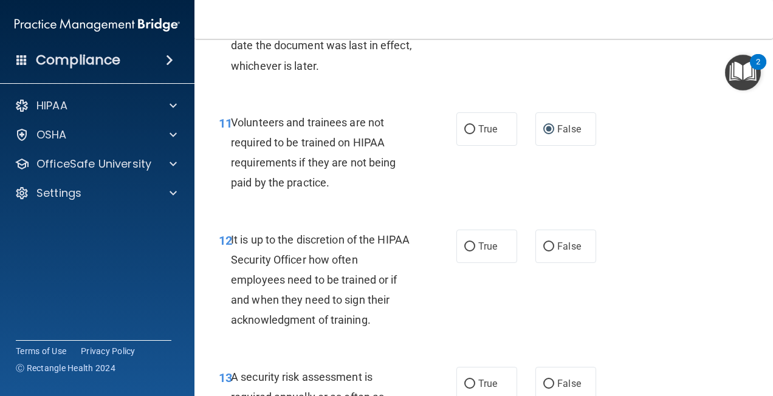
scroll to position [1640, 0]
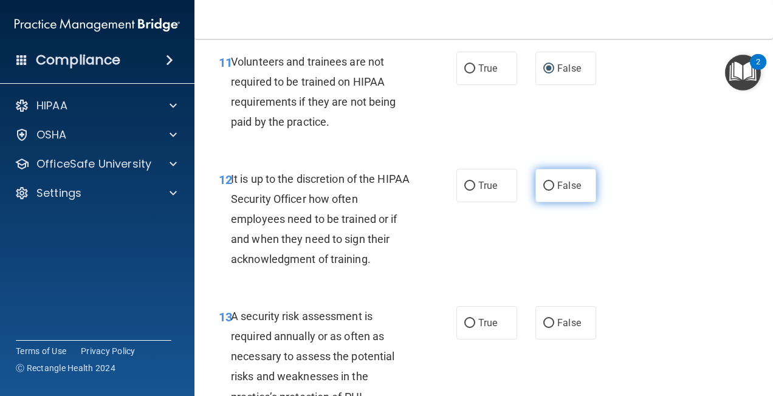
click at [543, 191] on input "False" at bounding box center [548, 186] width 11 height 9
radio input "true"
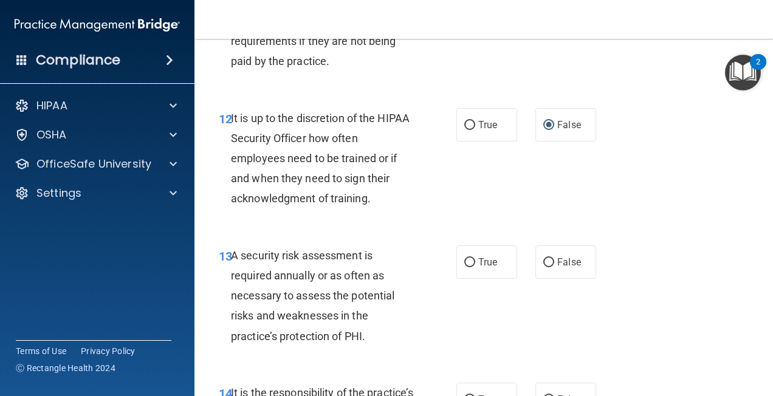
scroll to position [1762, 0]
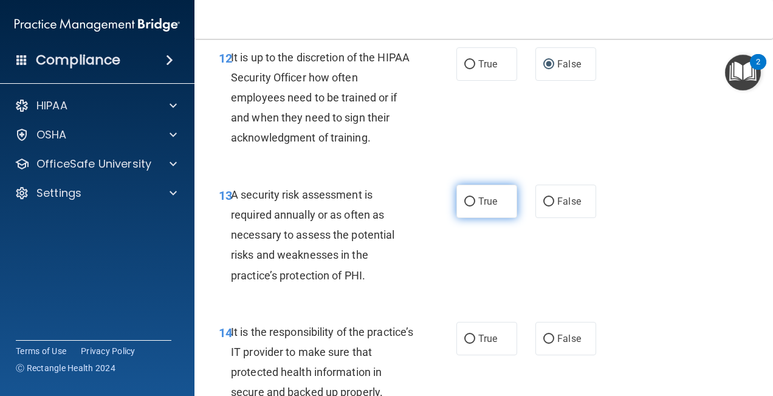
click at [467, 207] on input "True" at bounding box center [469, 201] width 11 height 9
radio input "true"
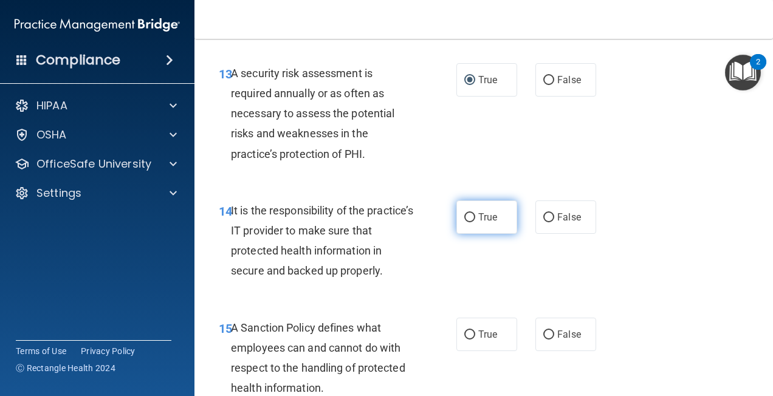
click at [467, 222] on input "True" at bounding box center [469, 217] width 11 height 9
radio input "true"
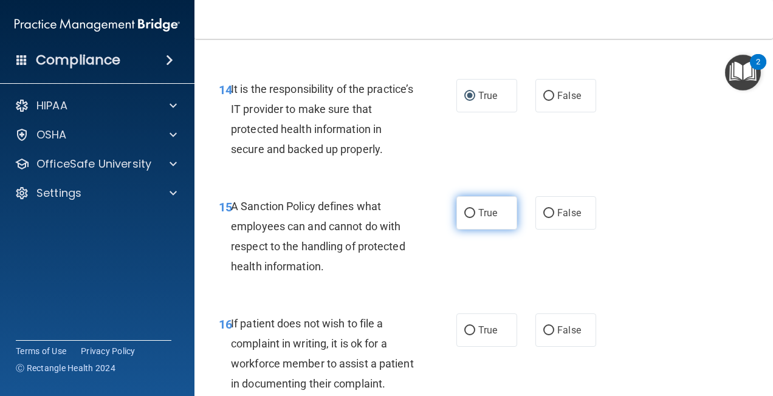
click at [465, 218] on input "True" at bounding box center [469, 213] width 11 height 9
radio input "true"
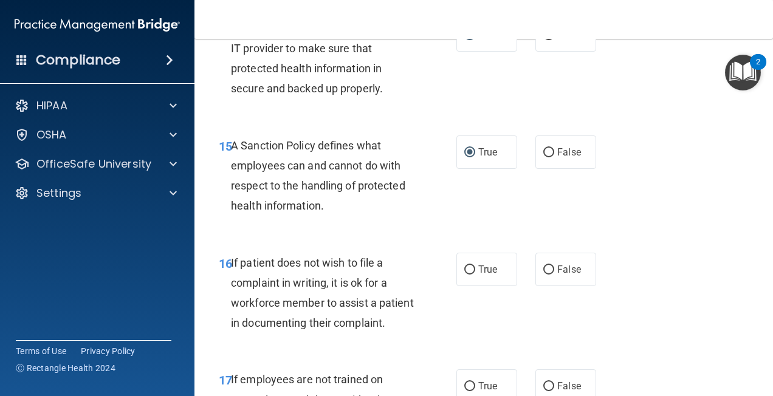
scroll to position [2126, 0]
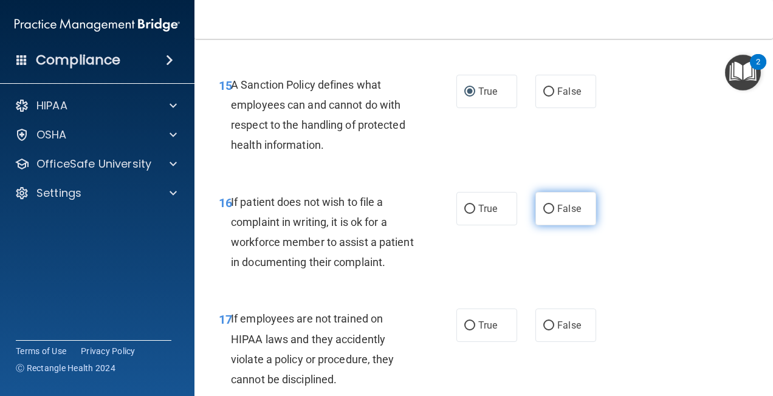
click at [543, 214] on input "False" at bounding box center [548, 209] width 11 height 9
radio input "true"
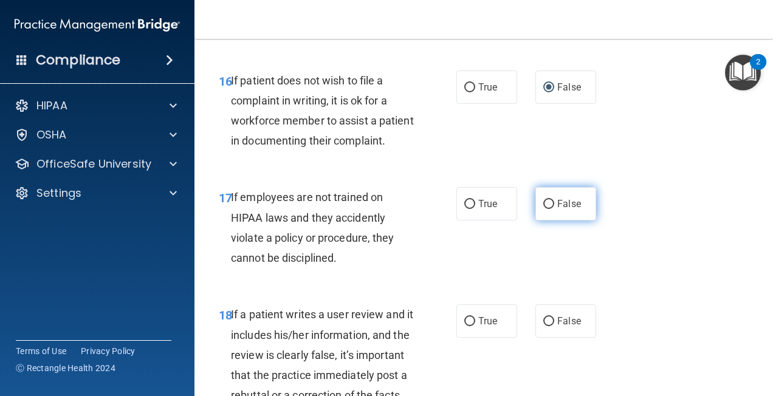
click at [543, 209] on input "False" at bounding box center [548, 204] width 11 height 9
radio input "true"
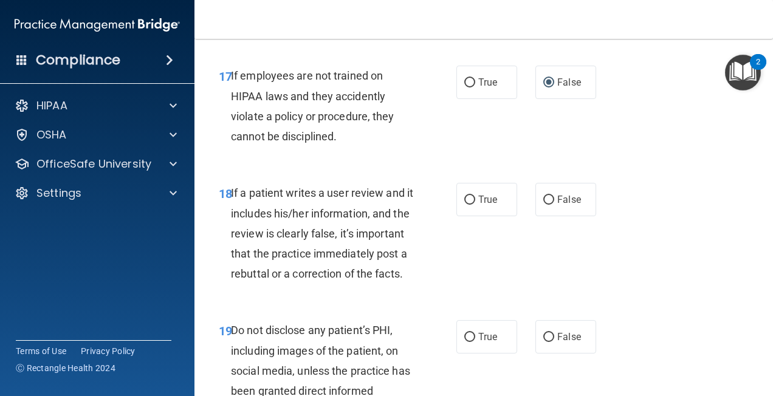
scroll to position [2430, 0]
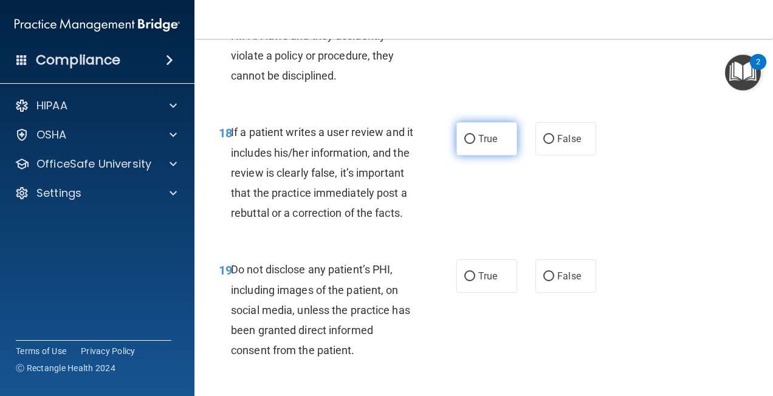
click at [468, 144] on input "True" at bounding box center [469, 139] width 11 height 9
radio input "true"
click at [543, 144] on input "False" at bounding box center [548, 139] width 11 height 9
radio input "true"
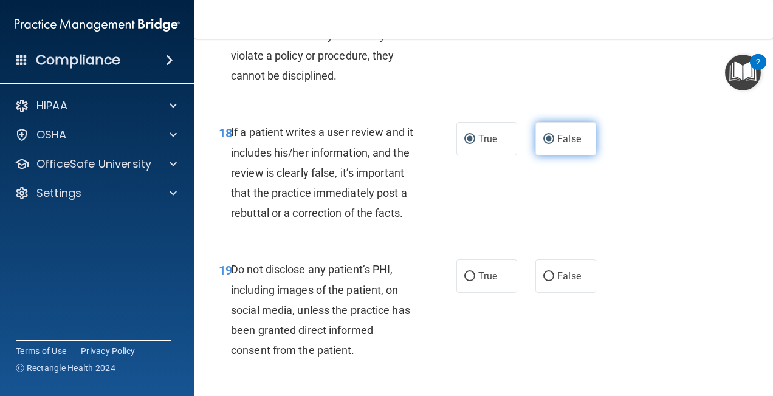
radio input "false"
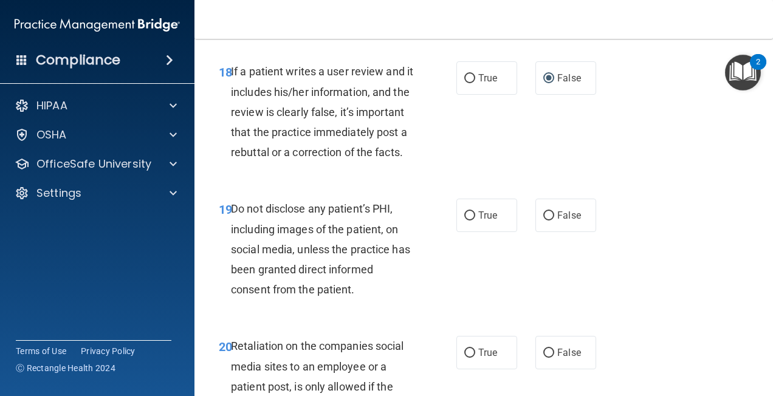
scroll to position [2551, 0]
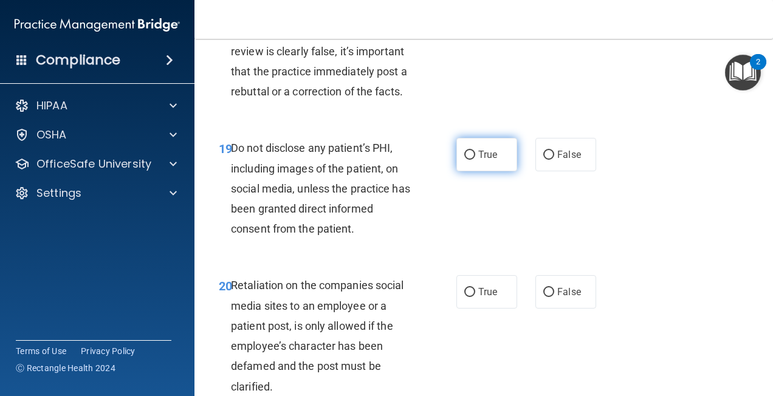
click at [469, 160] on input "True" at bounding box center [469, 155] width 11 height 9
radio input "true"
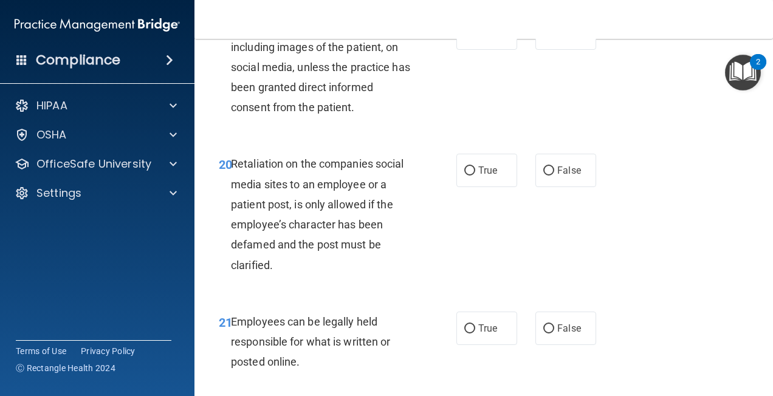
scroll to position [2734, 0]
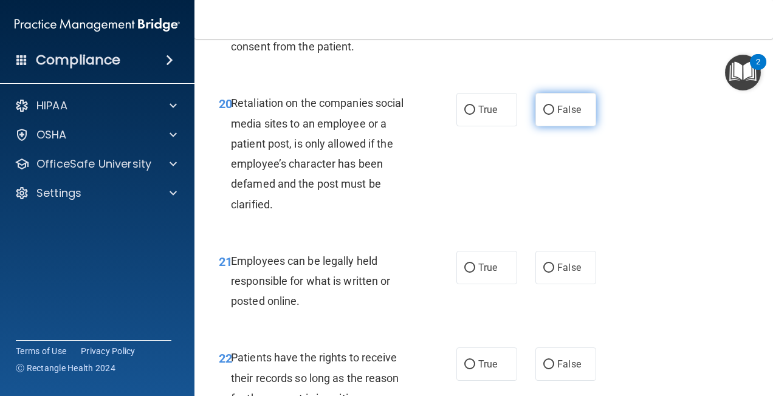
click at [543, 115] on input "False" at bounding box center [548, 110] width 11 height 9
radio input "true"
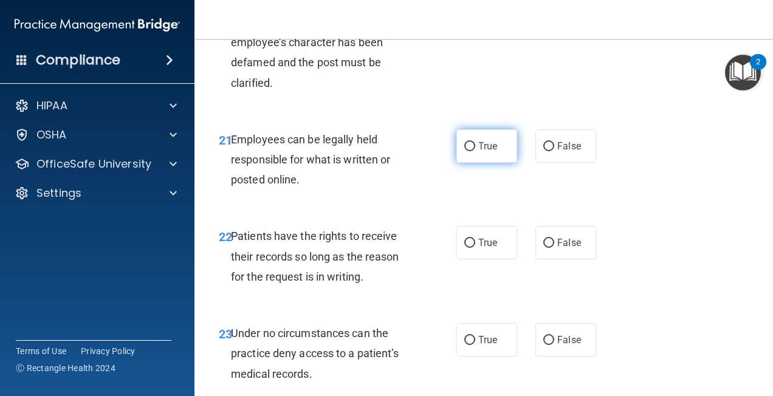
click at [465, 151] on input "True" at bounding box center [469, 146] width 11 height 9
radio input "true"
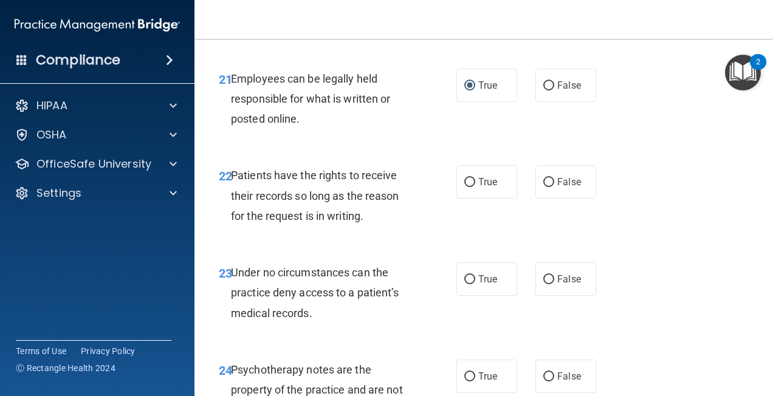
scroll to position [2977, 0]
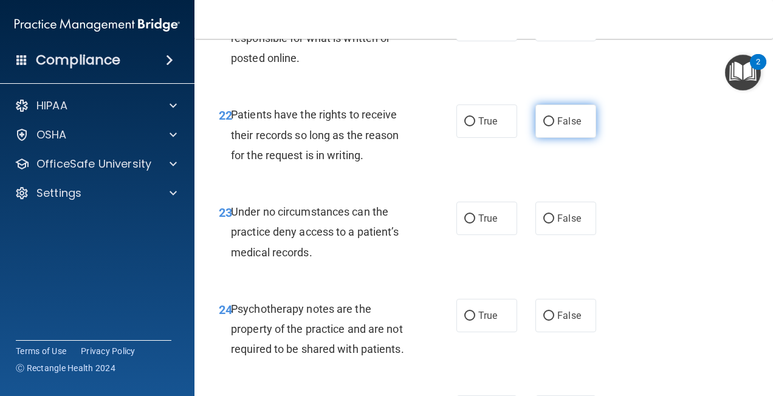
click at [544, 126] on input "False" at bounding box center [548, 121] width 11 height 9
radio input "true"
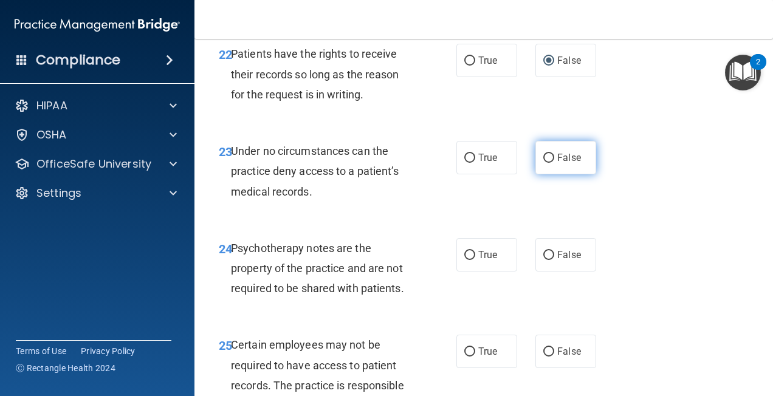
click at [543, 163] on input "False" at bounding box center [548, 158] width 11 height 9
radio input "true"
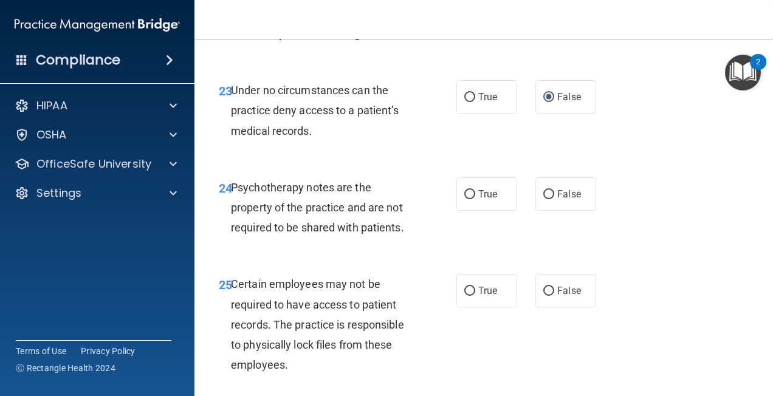
scroll to position [3159, 0]
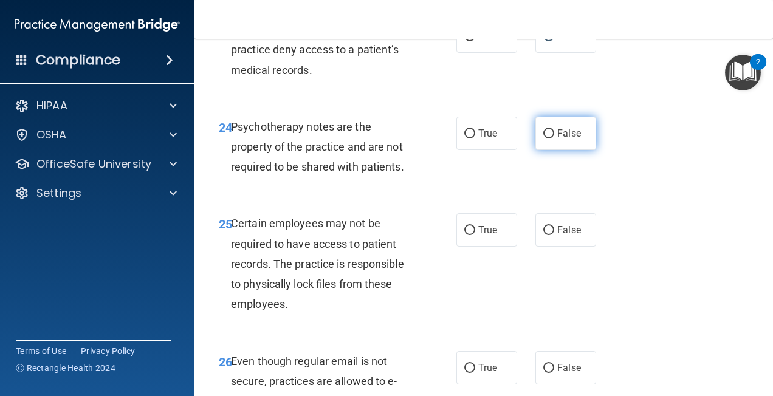
click at [544, 139] on input "False" at bounding box center [548, 133] width 11 height 9
radio input "true"
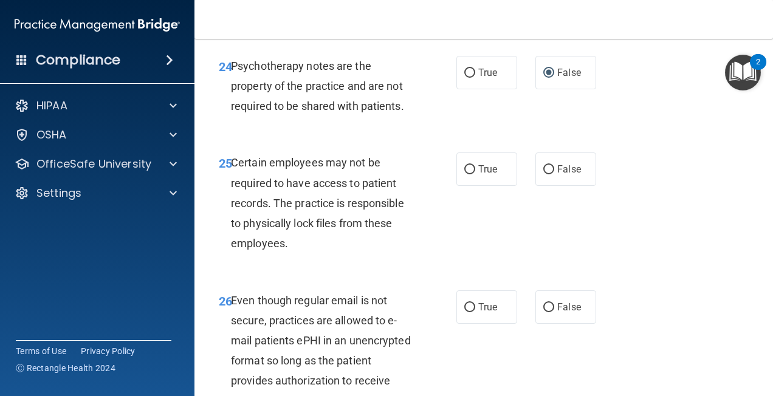
scroll to position [3280, 0]
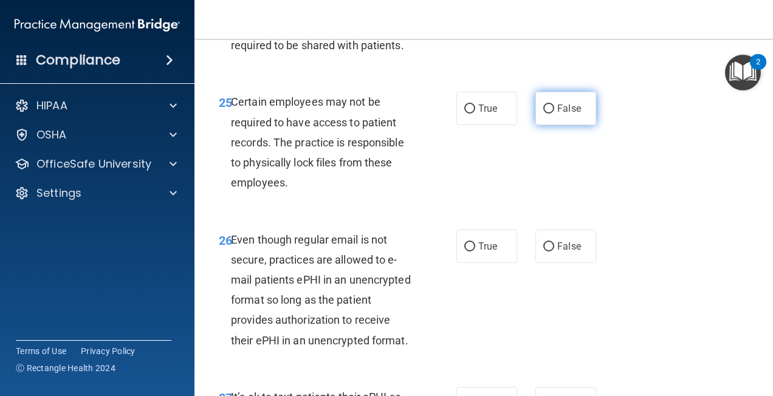
click at [546, 114] on input "False" at bounding box center [548, 108] width 11 height 9
radio input "true"
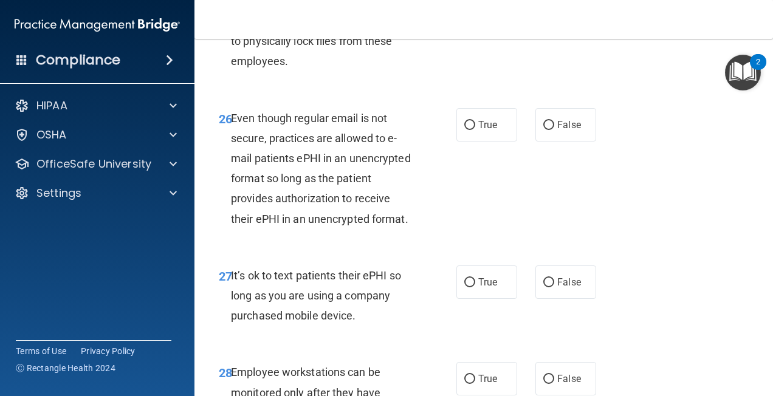
scroll to position [3463, 0]
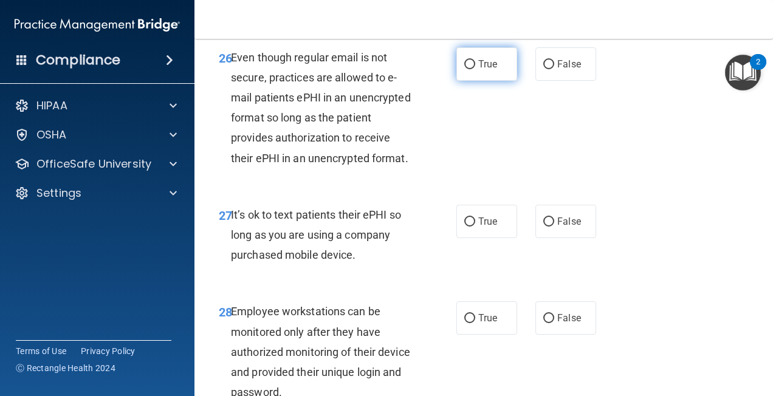
click at [465, 69] on input "True" at bounding box center [469, 64] width 11 height 9
radio input "true"
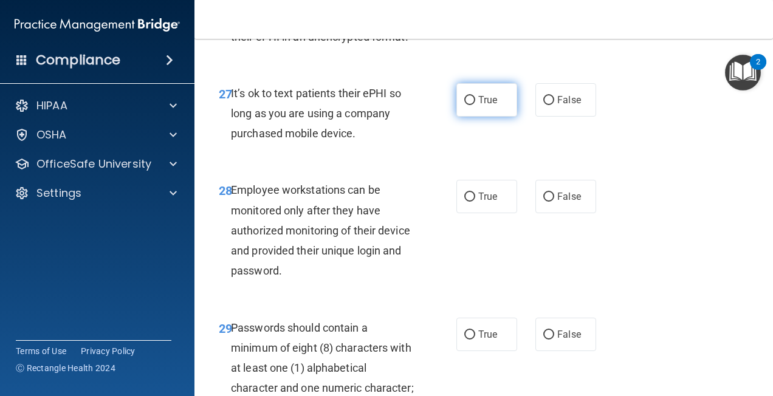
click at [464, 105] on input "True" at bounding box center [469, 100] width 11 height 9
radio input "true"
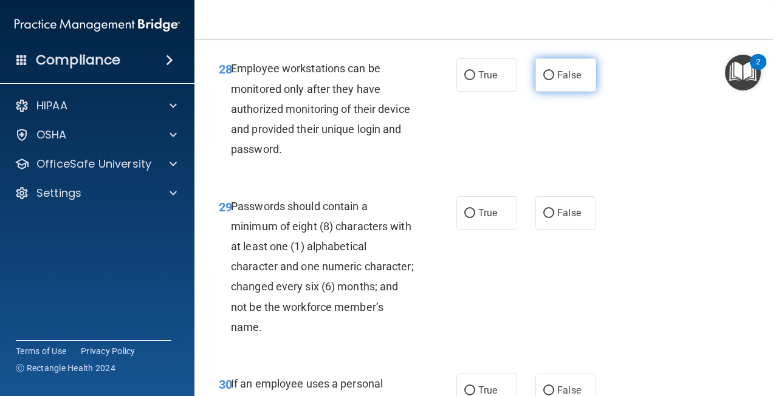
click at [545, 80] on input "False" at bounding box center [548, 75] width 11 height 9
radio input "true"
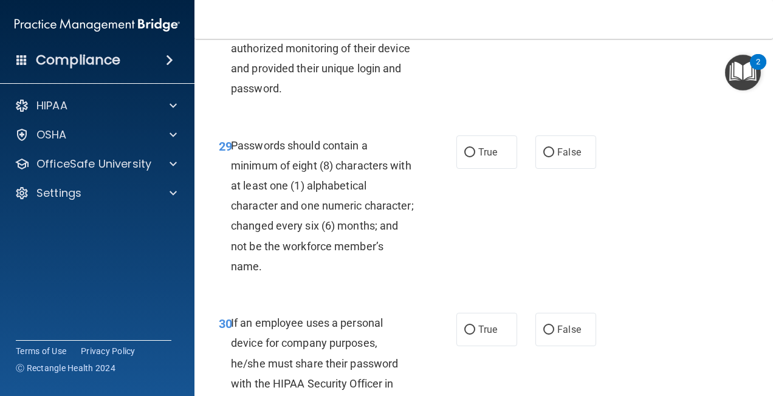
scroll to position [3827, 0]
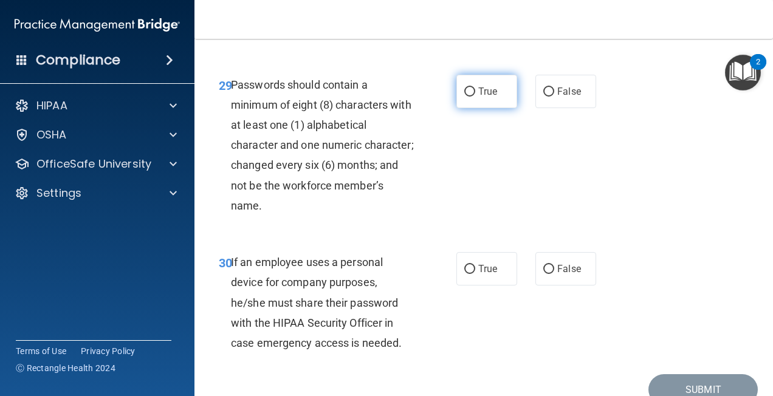
click at [467, 97] on input "True" at bounding box center [469, 91] width 11 height 9
radio input "true"
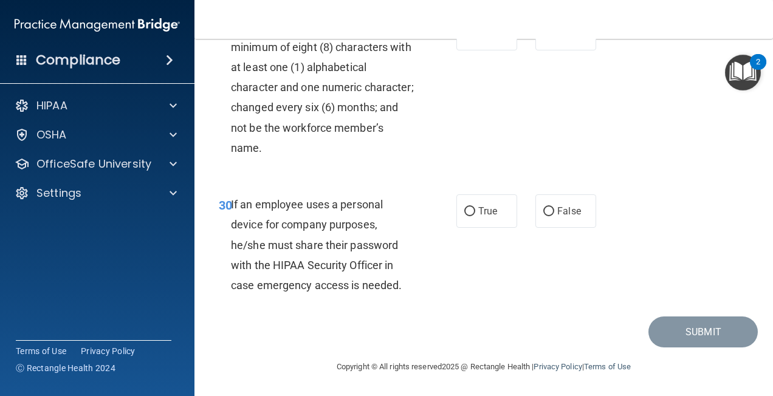
scroll to position [3986, 0]
drag, startPoint x: 468, startPoint y: 209, endPoint x: 494, endPoint y: 222, distance: 29.1
click at [469, 209] on input "True" at bounding box center [469, 211] width 11 height 9
radio input "true"
click at [678, 333] on button "Submit" at bounding box center [702, 331] width 109 height 31
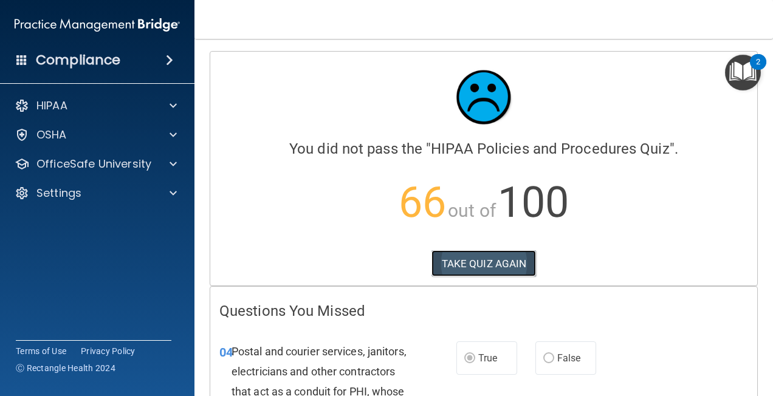
click at [507, 265] on button "TAKE QUIZ AGAIN" at bounding box center [483, 263] width 105 height 27
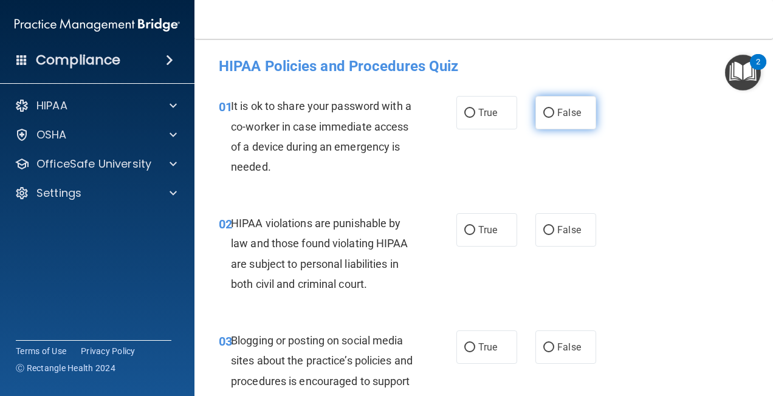
click at [543, 112] on input "False" at bounding box center [548, 113] width 11 height 9
radio input "true"
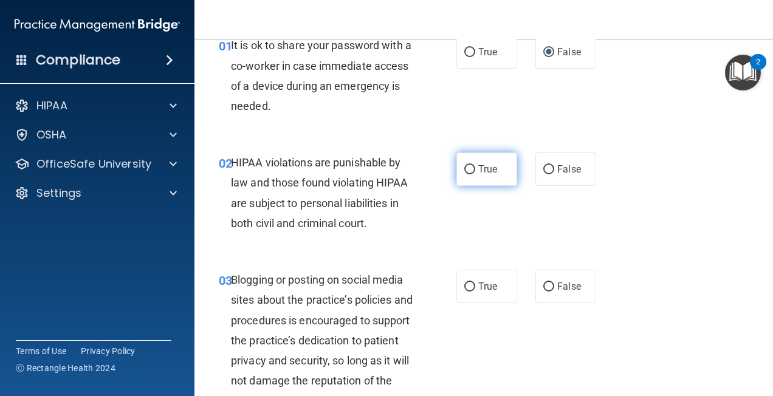
click at [467, 170] on input "True" at bounding box center [469, 169] width 11 height 9
radio input "true"
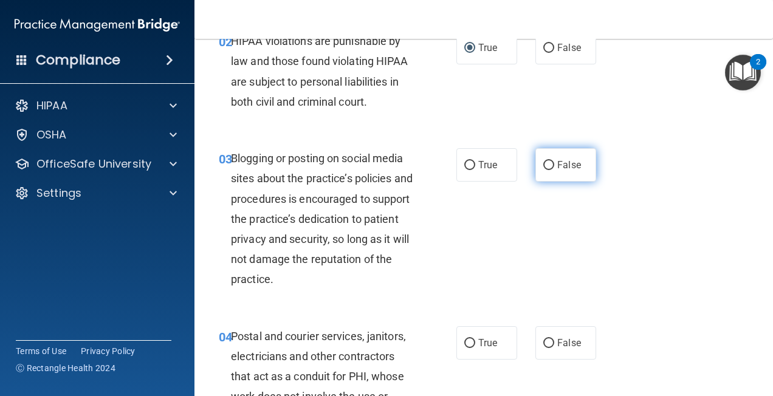
click at [543, 164] on input "False" at bounding box center [548, 165] width 11 height 9
radio input "true"
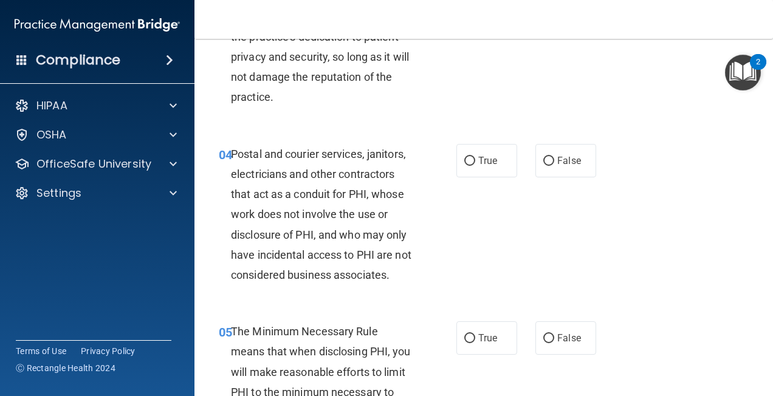
scroll to position [425, 0]
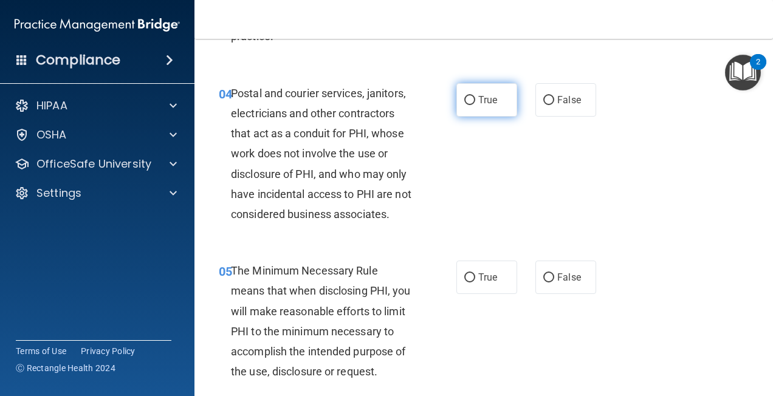
click at [467, 100] on input "True" at bounding box center [469, 100] width 11 height 9
radio input "true"
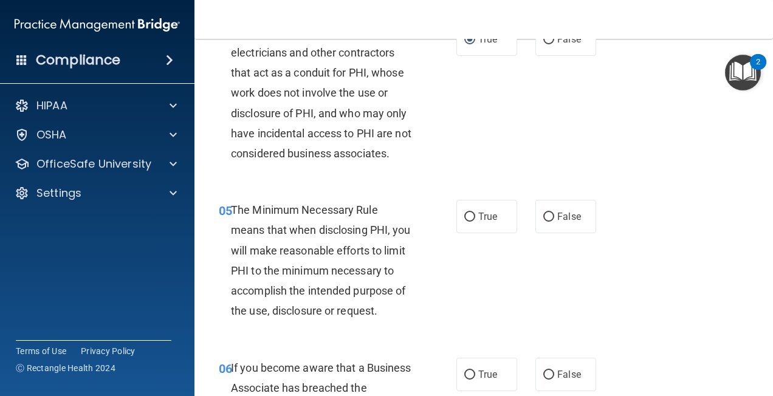
scroll to position [547, 0]
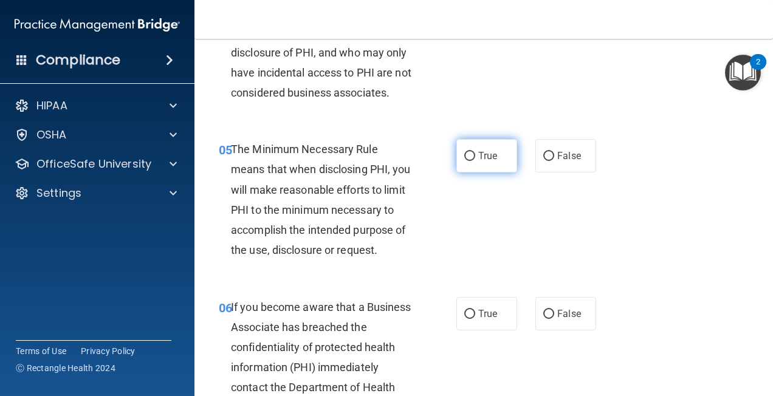
click at [467, 157] on input "True" at bounding box center [469, 156] width 11 height 9
radio input "true"
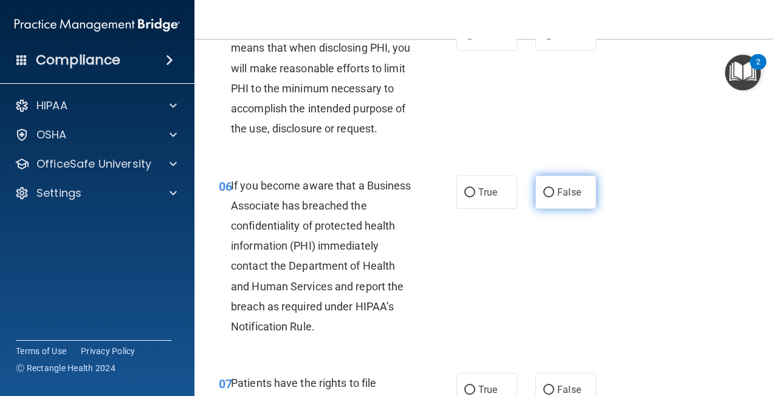
click at [544, 194] on input "False" at bounding box center [548, 192] width 11 height 9
radio input "true"
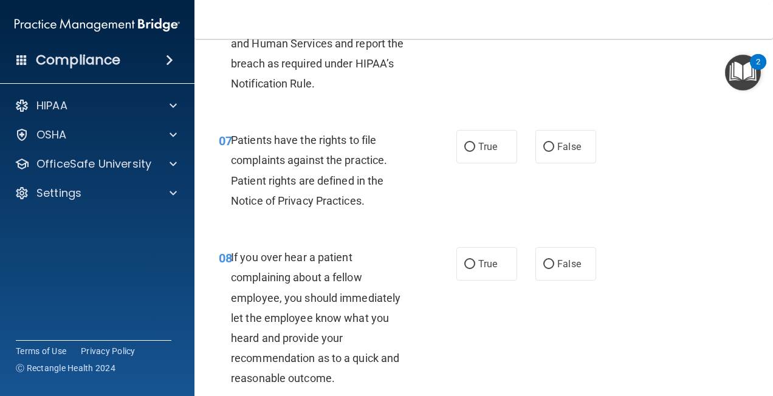
scroll to position [972, 0]
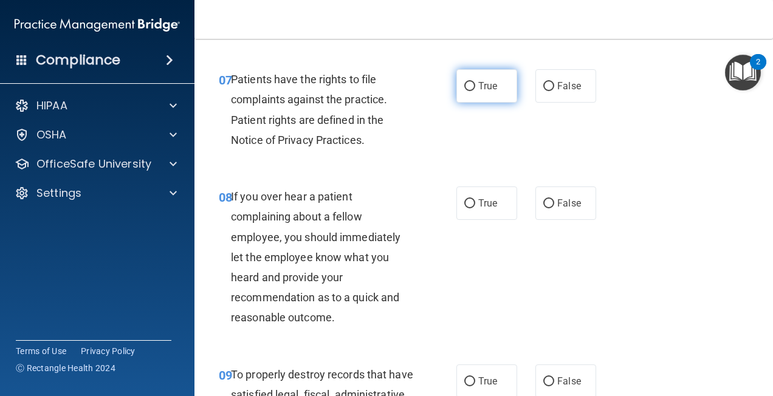
click at [464, 91] on input "True" at bounding box center [469, 86] width 11 height 9
radio input "true"
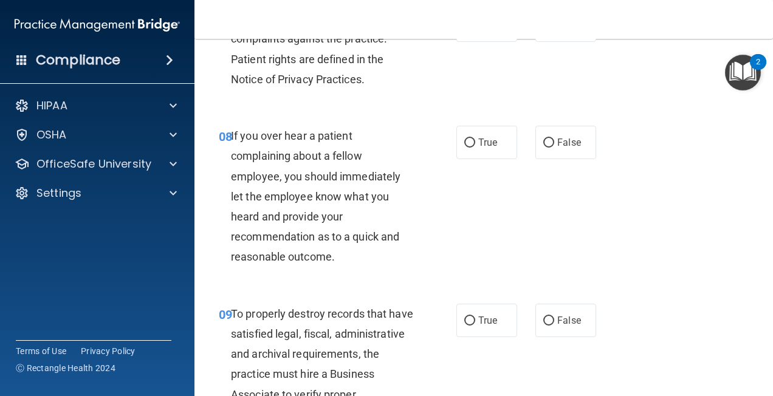
scroll to position [1093, 0]
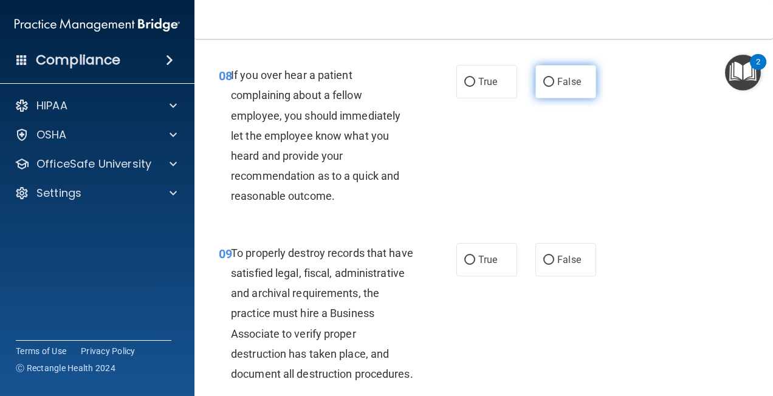
click at [543, 87] on input "False" at bounding box center [548, 82] width 11 height 9
radio input "true"
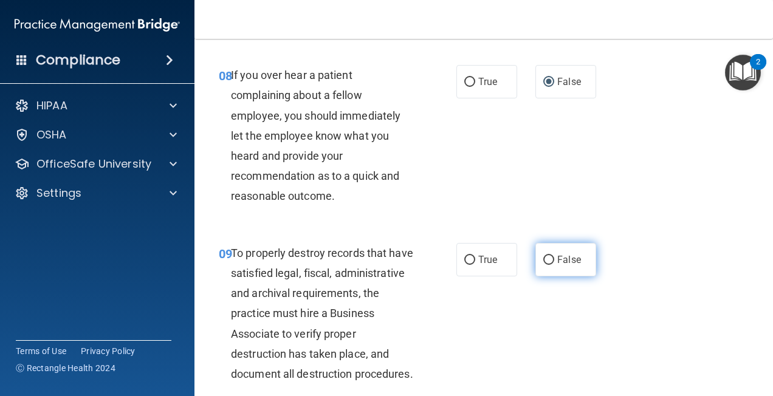
click at [544, 265] on input "False" at bounding box center [548, 260] width 11 height 9
radio input "true"
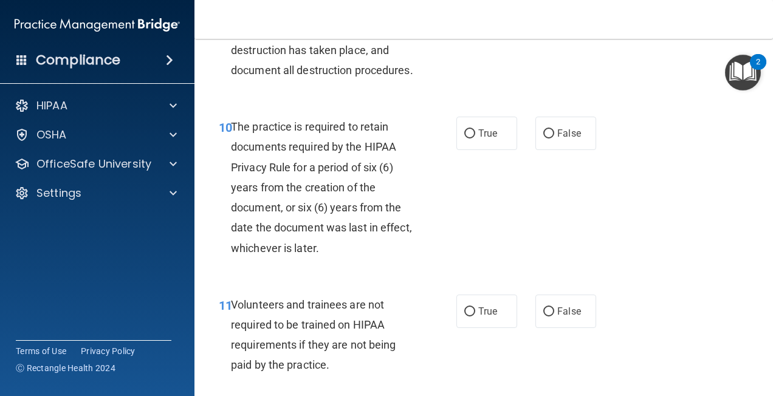
scroll to position [1458, 0]
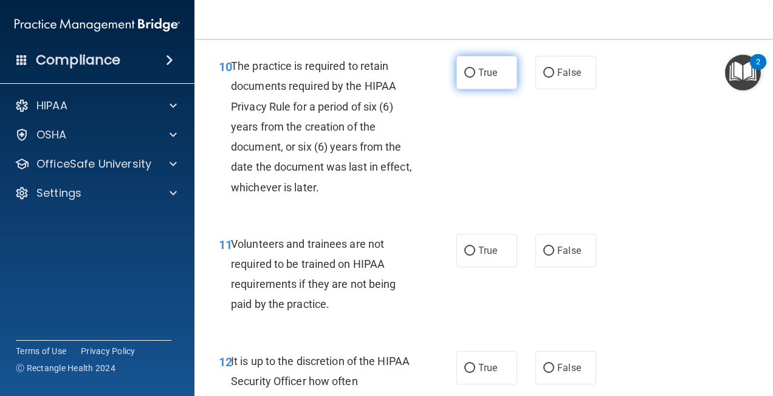
click at [466, 78] on input "True" at bounding box center [469, 73] width 11 height 9
radio input "true"
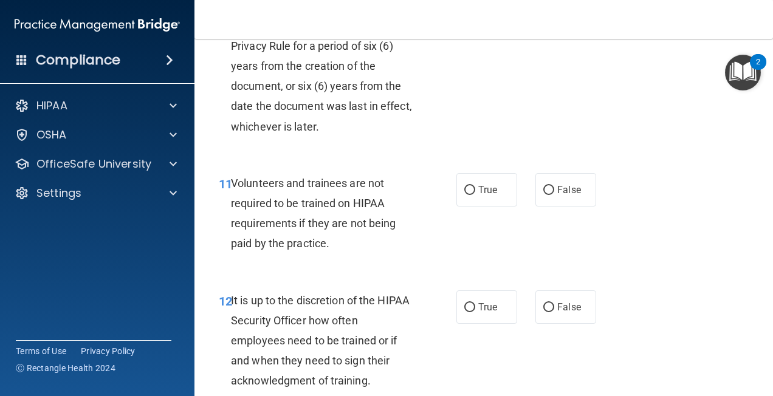
scroll to position [1579, 0]
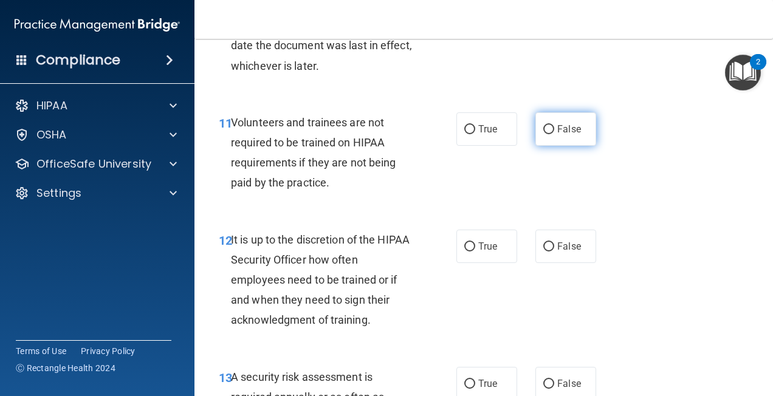
click at [543, 134] on input "False" at bounding box center [548, 129] width 11 height 9
radio input "true"
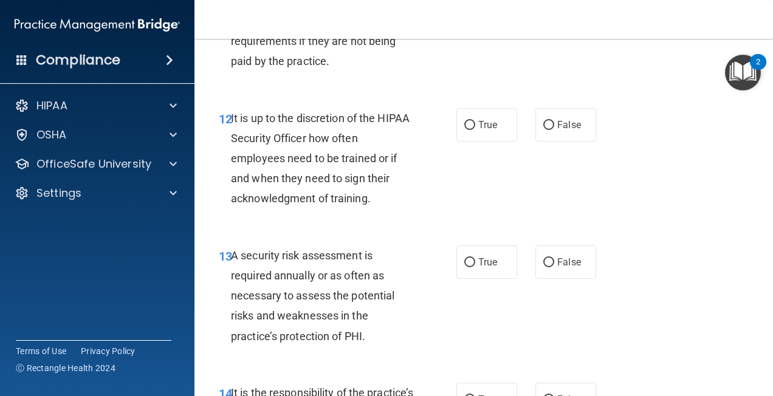
scroll to position [1762, 0]
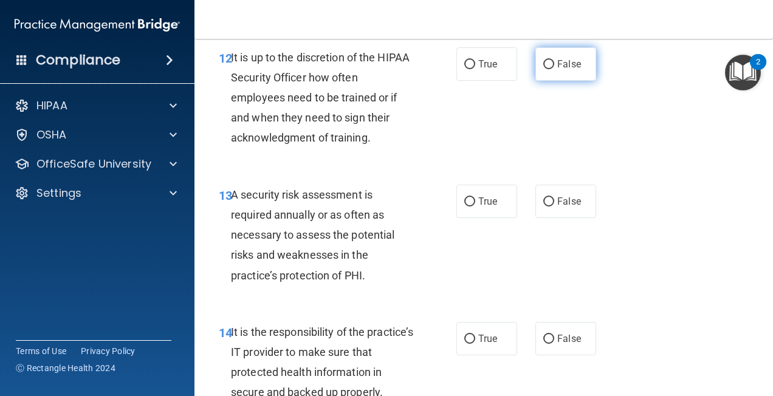
click at [543, 69] on input "False" at bounding box center [548, 64] width 11 height 9
radio input "true"
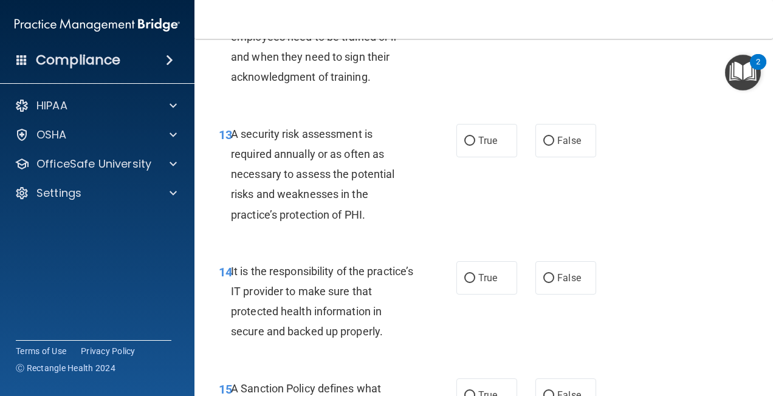
scroll to position [1883, 0]
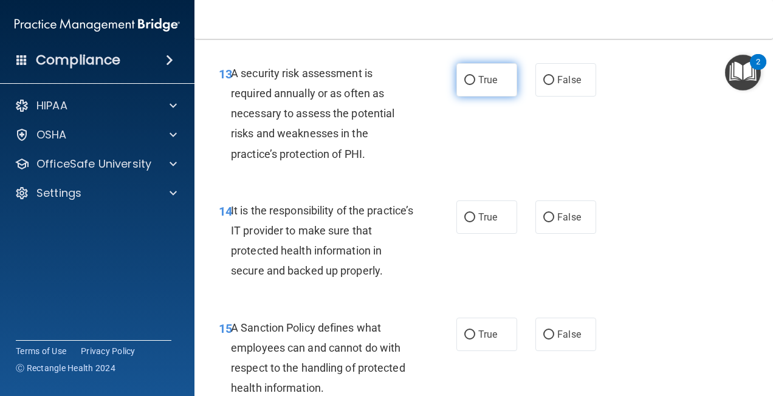
click at [466, 85] on input "True" at bounding box center [469, 80] width 11 height 9
radio input "true"
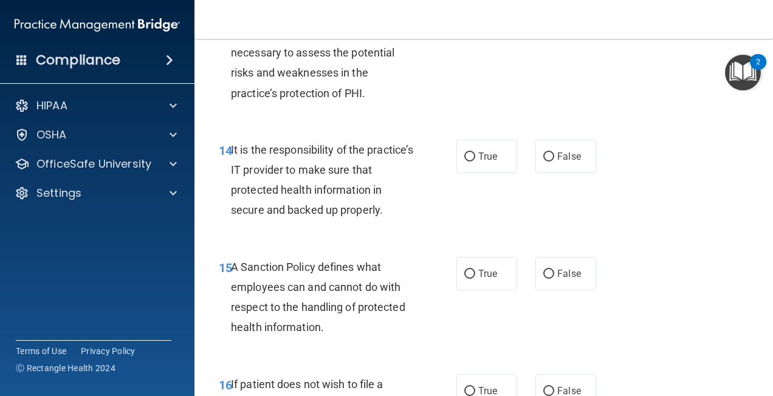
scroll to position [2005, 0]
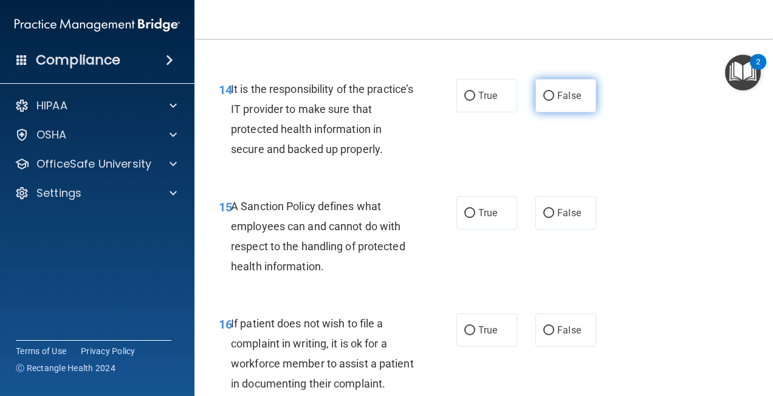
click at [543, 101] on input "False" at bounding box center [548, 96] width 11 height 9
radio input "true"
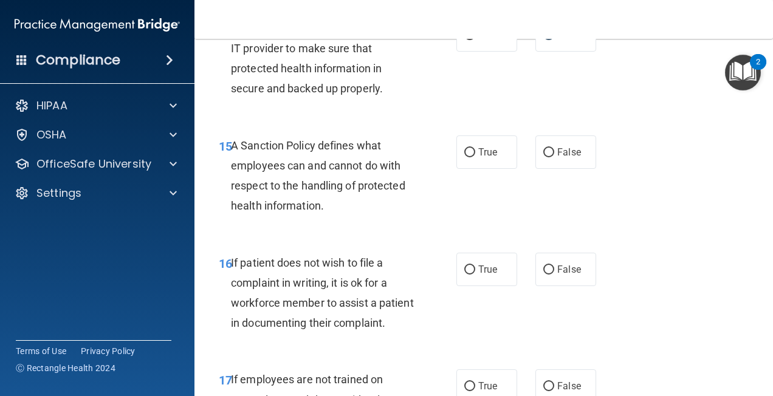
scroll to position [2126, 0]
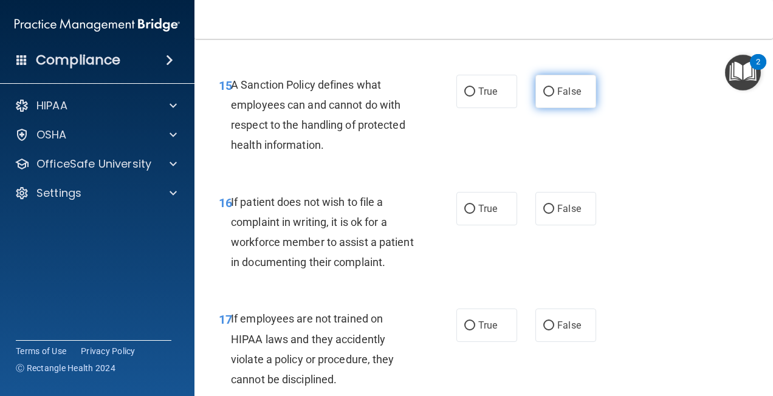
click at [547, 97] on input "False" at bounding box center [548, 91] width 11 height 9
radio input "true"
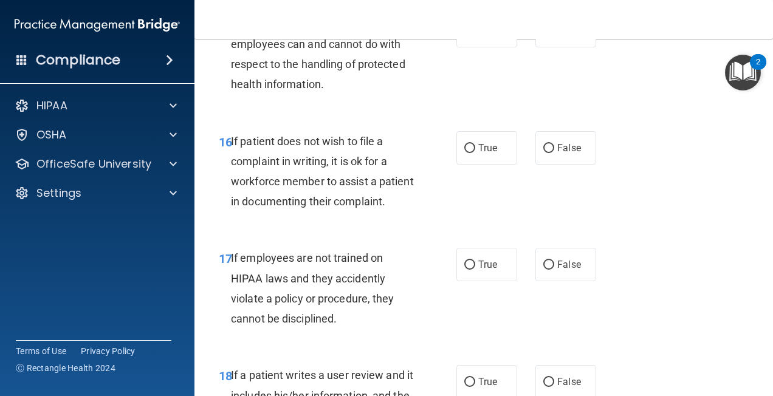
scroll to position [2248, 0]
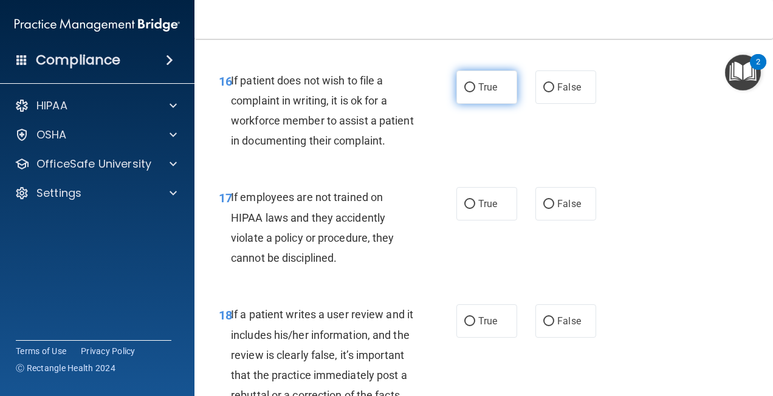
click at [465, 92] on input "True" at bounding box center [469, 87] width 11 height 9
radio input "true"
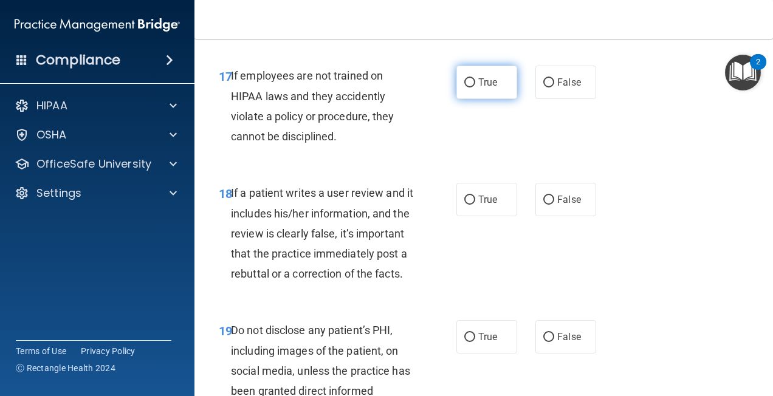
click at [465, 87] on input "True" at bounding box center [469, 82] width 11 height 9
radio input "true"
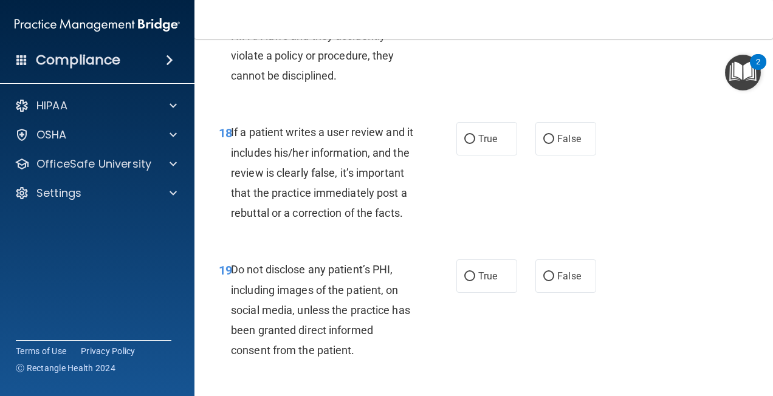
scroll to position [2491, 0]
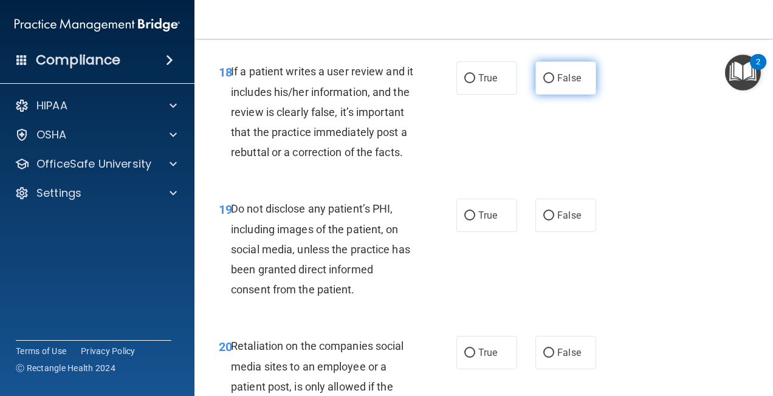
click at [544, 83] on input "False" at bounding box center [548, 78] width 11 height 9
radio input "true"
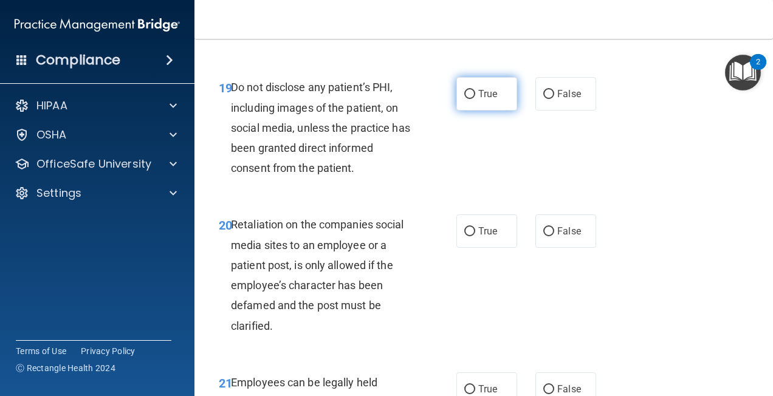
click at [467, 99] on input "True" at bounding box center [469, 94] width 11 height 9
radio input "true"
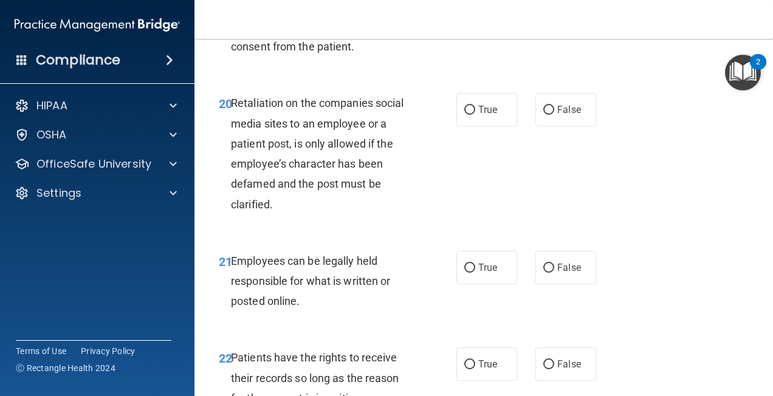
scroll to position [2794, 0]
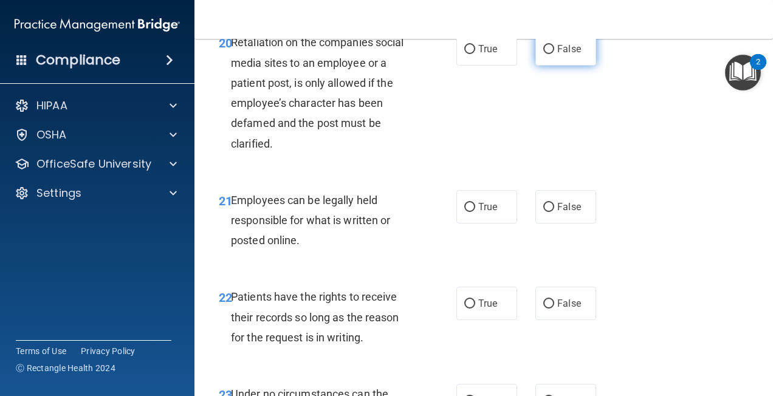
click at [543, 54] on input "False" at bounding box center [548, 49] width 11 height 9
radio input "true"
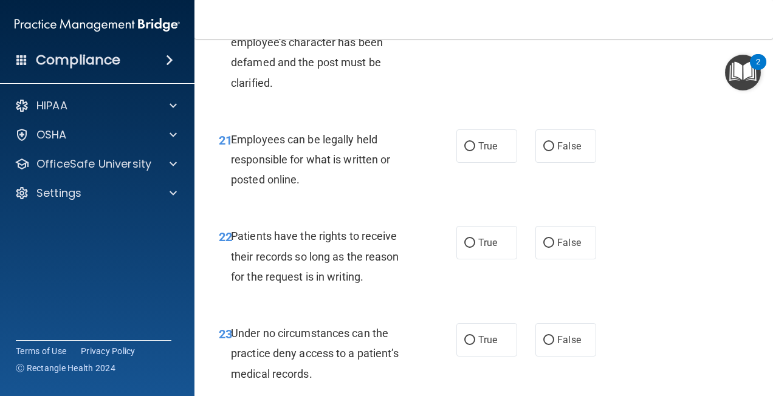
scroll to position [2916, 0]
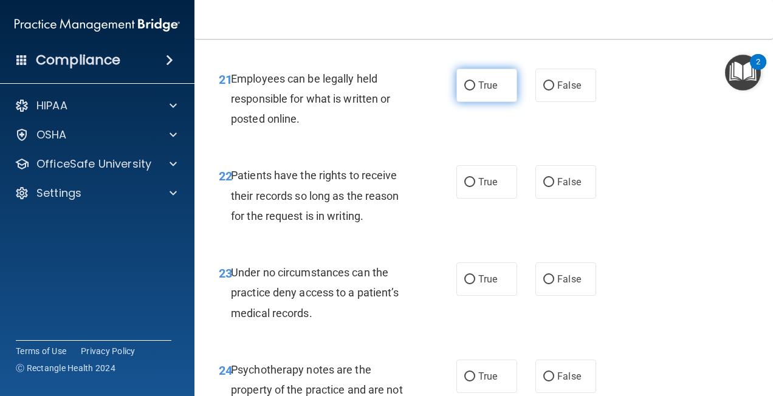
click at [467, 91] on input "True" at bounding box center [469, 85] width 11 height 9
radio input "true"
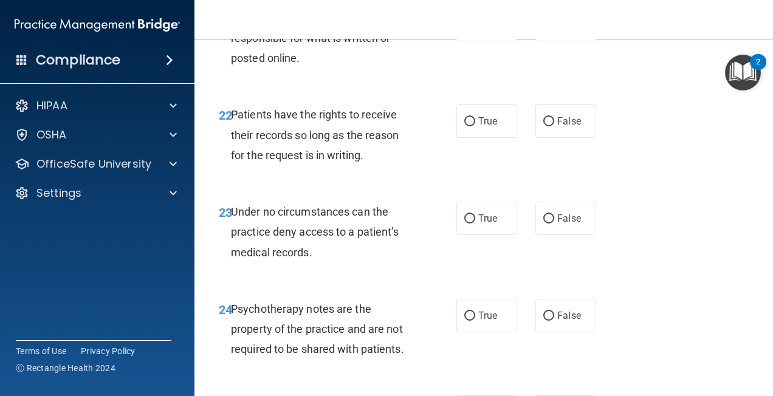
scroll to position [3037, 0]
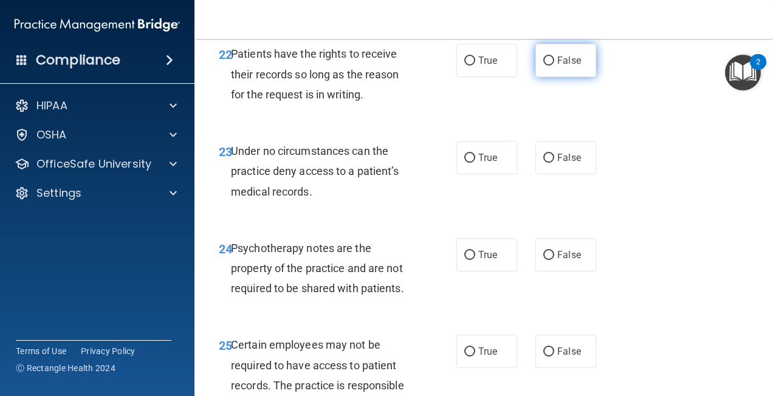
click at [543, 66] on input "False" at bounding box center [548, 60] width 11 height 9
radio input "true"
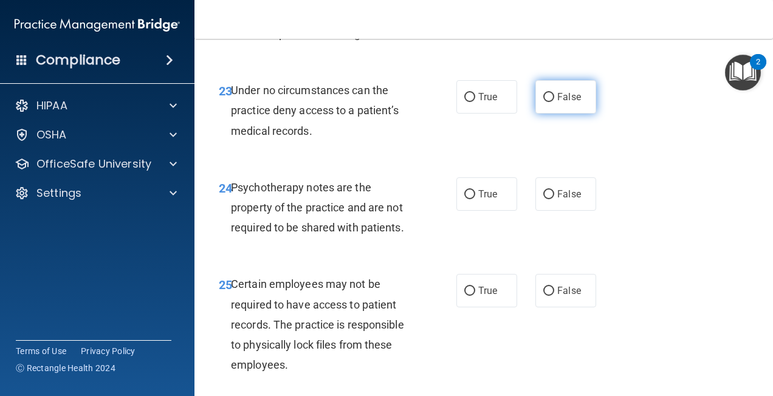
click at [543, 102] on input "False" at bounding box center [548, 97] width 11 height 9
radio input "true"
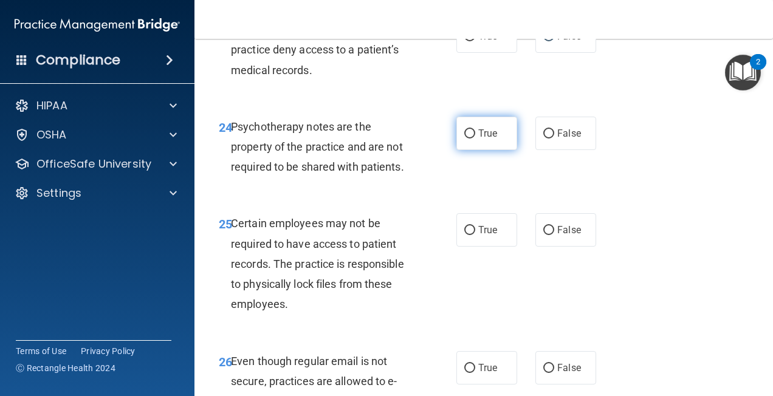
click at [464, 139] on input "True" at bounding box center [469, 133] width 11 height 9
radio input "true"
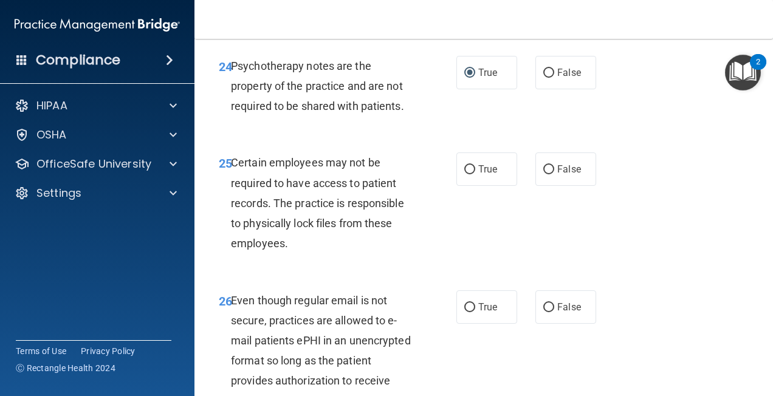
scroll to position [3280, 0]
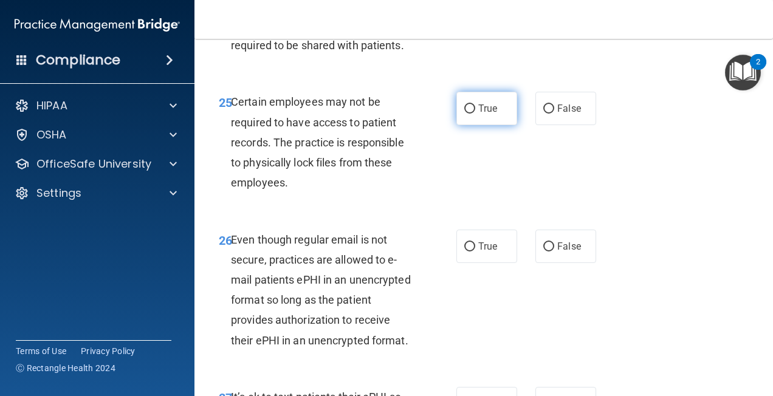
click at [465, 114] on input "True" at bounding box center [469, 108] width 11 height 9
radio input "true"
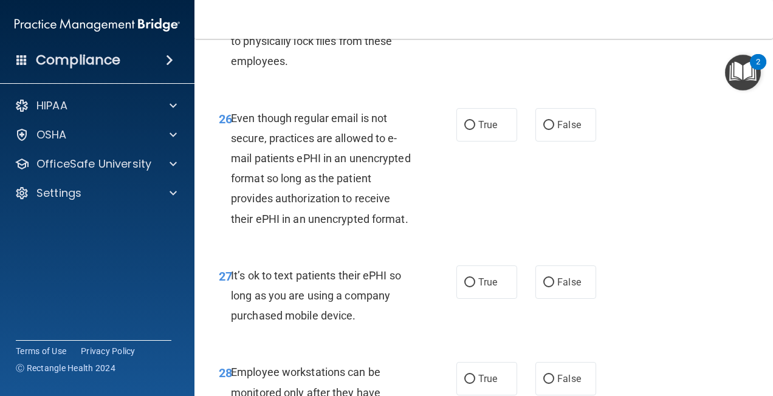
scroll to position [3463, 0]
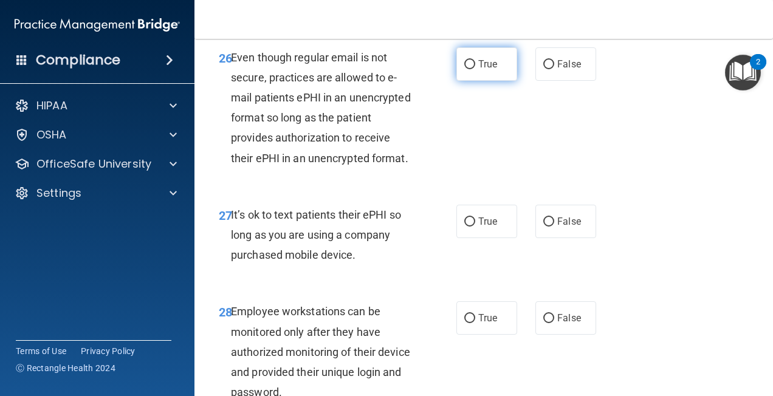
click at [464, 69] on input "True" at bounding box center [469, 64] width 11 height 9
radio input "true"
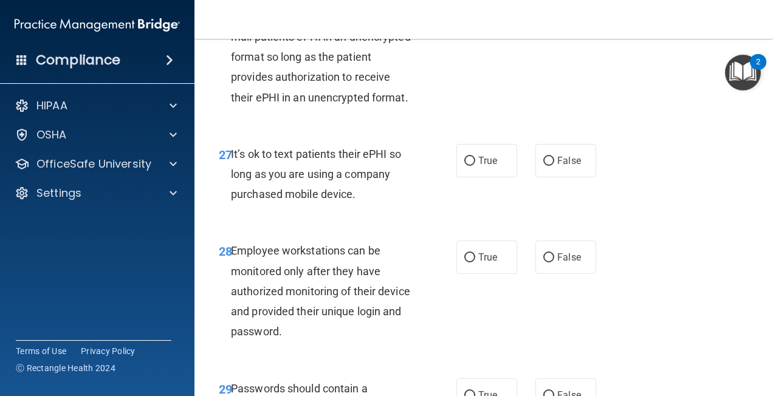
scroll to position [3584, 0]
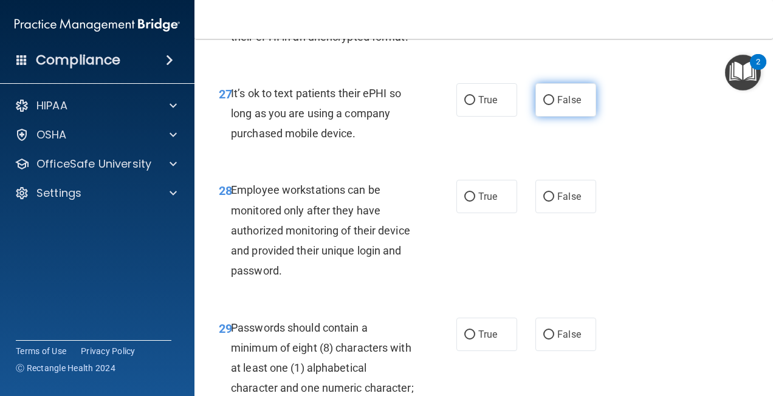
click at [543, 105] on input "False" at bounding box center [548, 100] width 11 height 9
radio input "true"
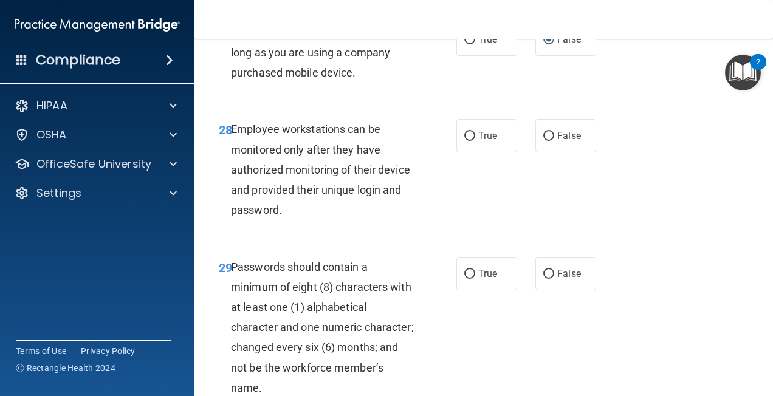
scroll to position [3705, 0]
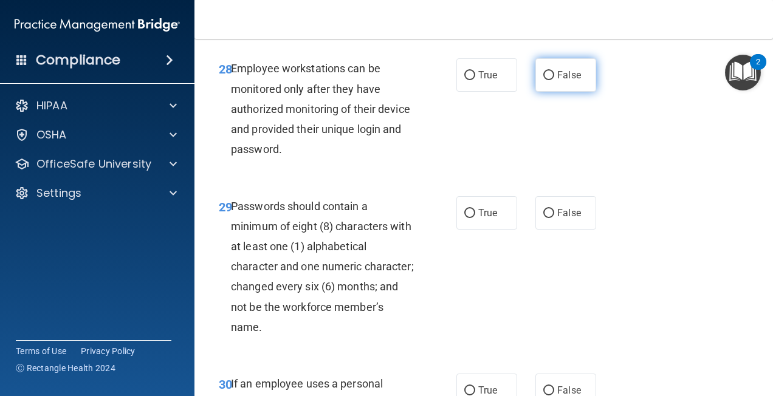
click at [544, 80] on input "False" at bounding box center [548, 75] width 11 height 9
radio input "true"
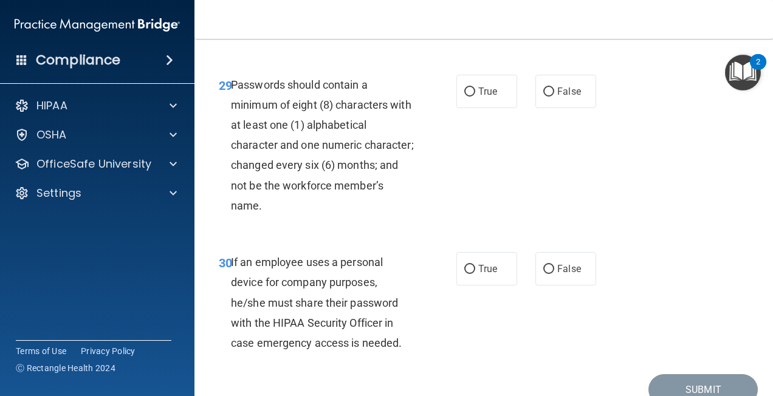
scroll to position [3888, 0]
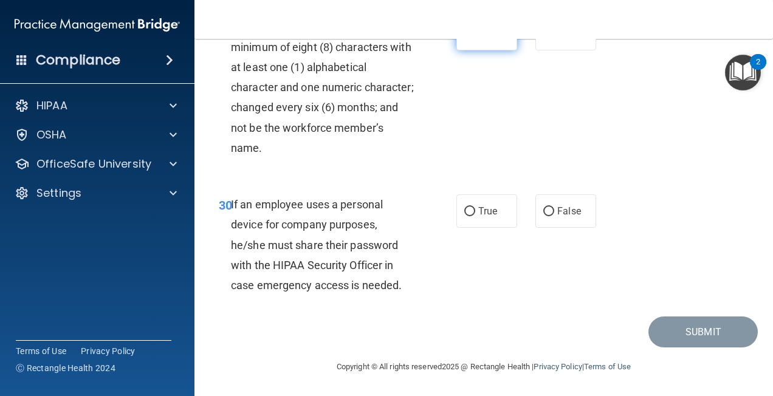
click at [465, 39] on input "True" at bounding box center [469, 34] width 11 height 9
radio input "true"
click at [543, 210] on input "False" at bounding box center [548, 211] width 11 height 9
radio input "true"
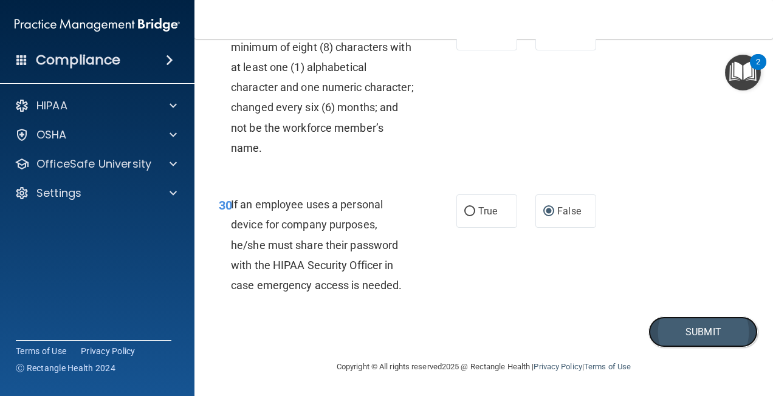
click at [680, 331] on button "Submit" at bounding box center [702, 331] width 109 height 31
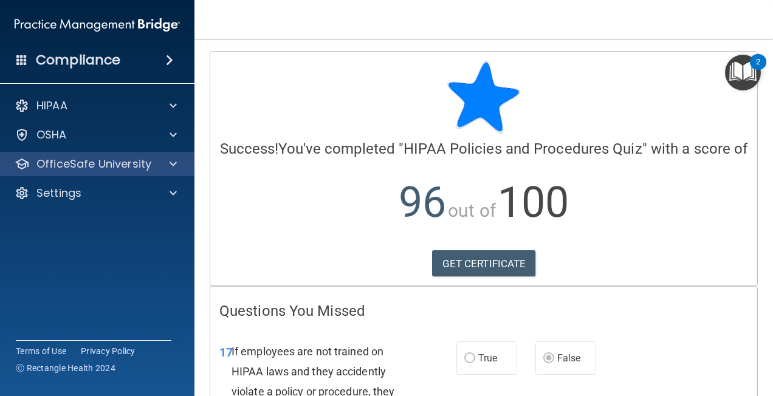
click at [131, 156] on div "OfficeSafe University" at bounding box center [97, 164] width 195 height 24
click at [173, 160] on span at bounding box center [172, 164] width 7 height 15
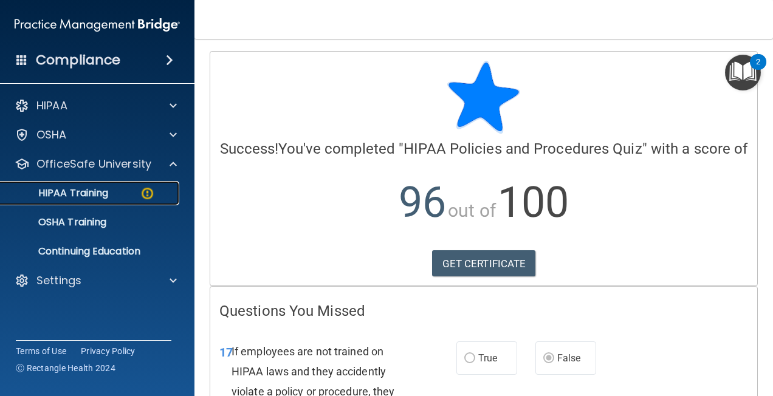
click at [97, 190] on p "HIPAA Training" at bounding box center [58, 193] width 100 height 12
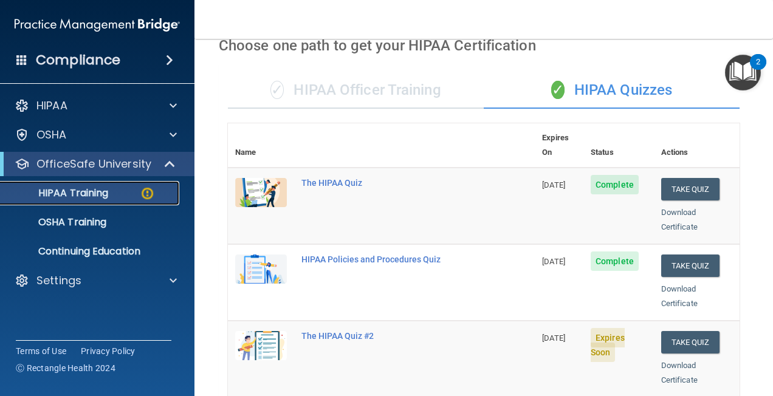
scroll to position [182, 0]
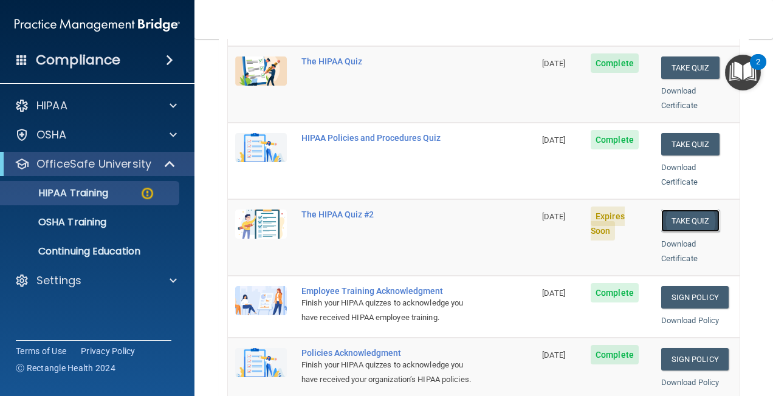
click at [688, 210] on button "Take Quiz" at bounding box center [690, 221] width 58 height 22
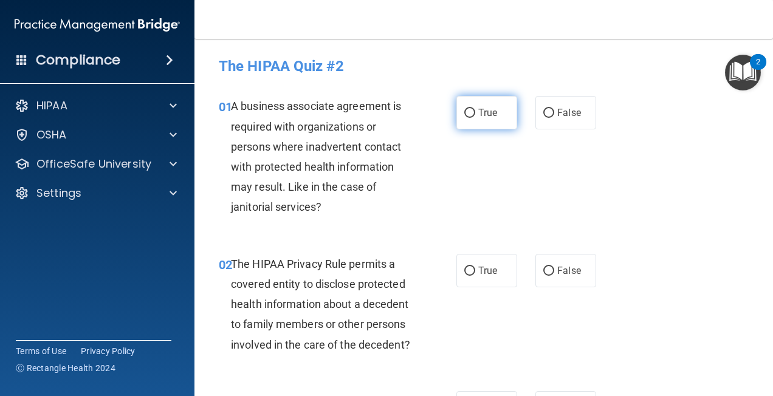
click at [467, 115] on input "True" at bounding box center [469, 113] width 11 height 9
radio input "true"
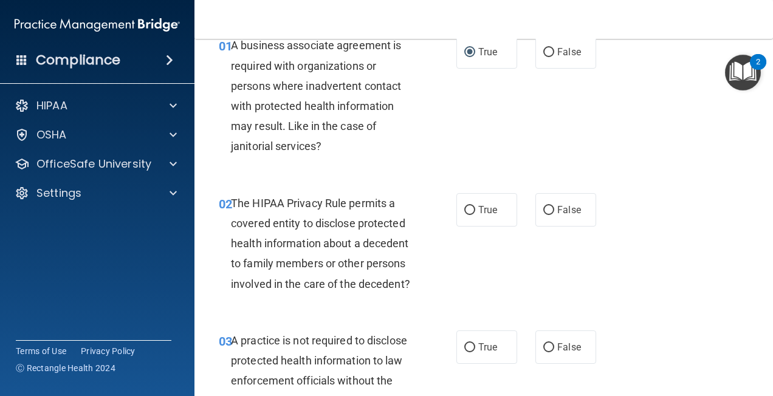
scroll to position [121, 0]
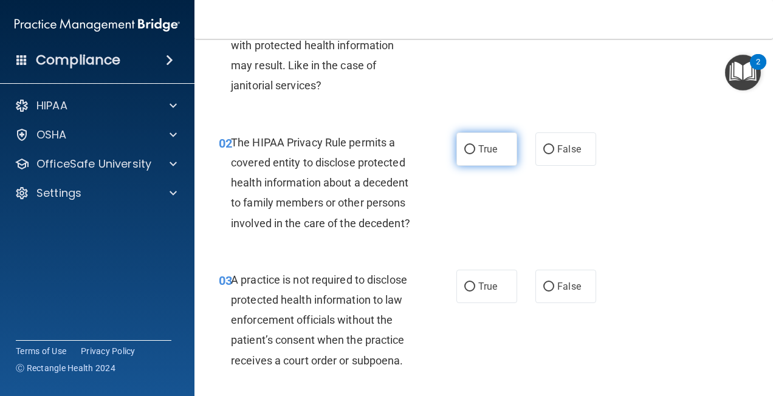
click at [465, 149] on input "True" at bounding box center [469, 149] width 11 height 9
radio input "true"
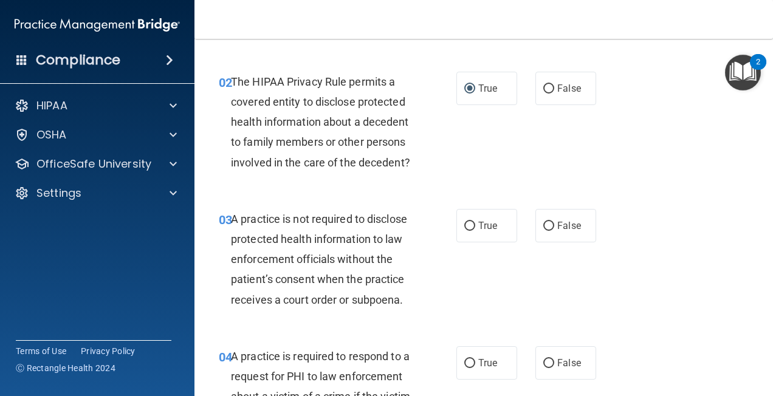
scroll to position [243, 0]
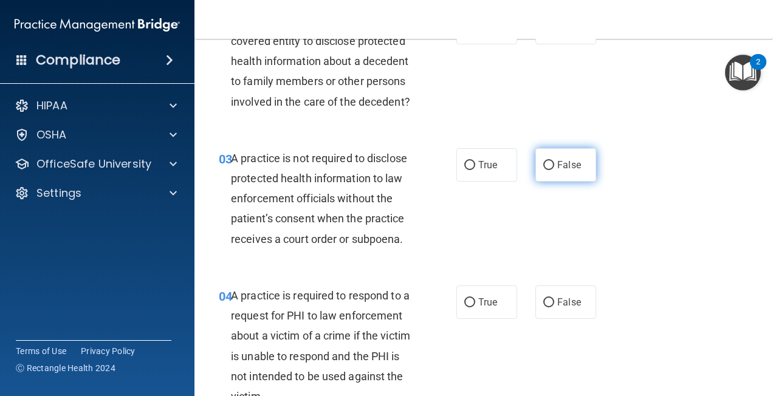
click at [544, 170] on input "False" at bounding box center [548, 165] width 11 height 9
radio input "true"
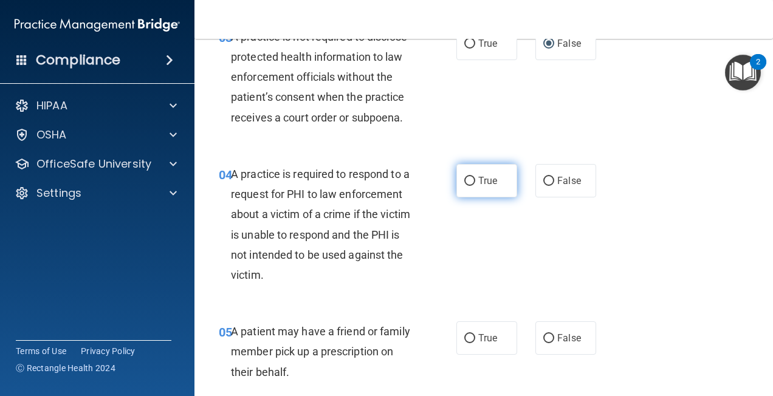
click at [464, 186] on input "True" at bounding box center [469, 181] width 11 height 9
radio input "true"
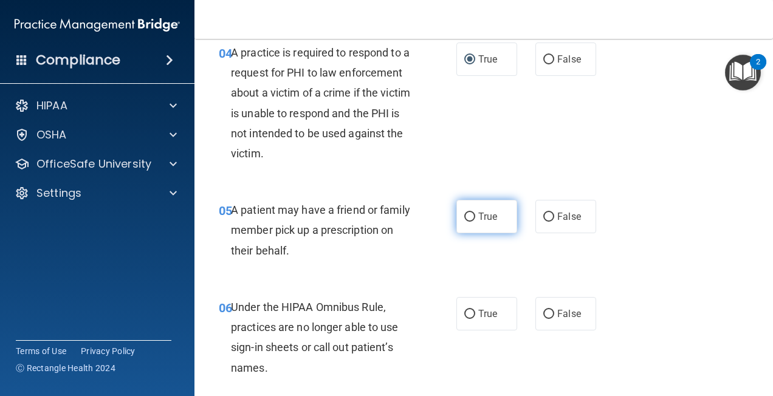
click at [467, 222] on input "True" at bounding box center [469, 217] width 11 height 9
radio input "true"
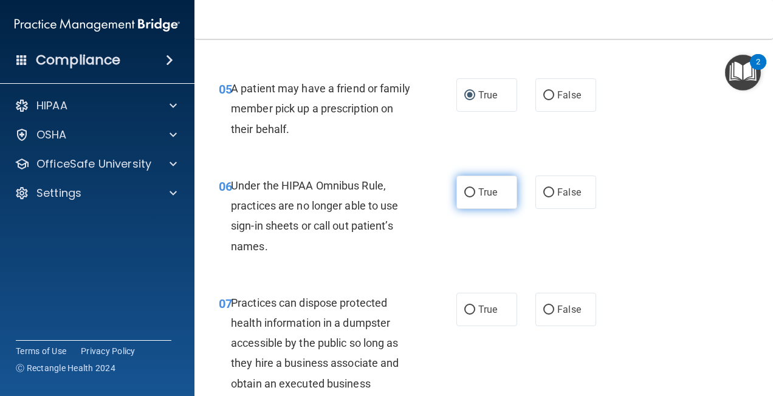
click at [465, 197] on input "True" at bounding box center [469, 192] width 11 height 9
radio input "true"
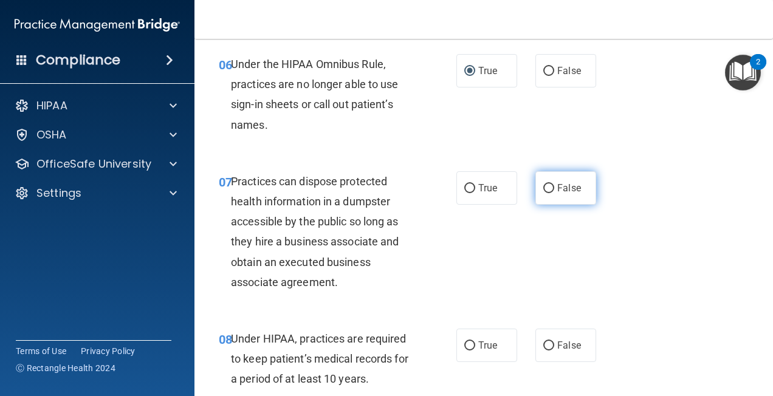
click at [543, 193] on input "False" at bounding box center [548, 188] width 11 height 9
radio input "true"
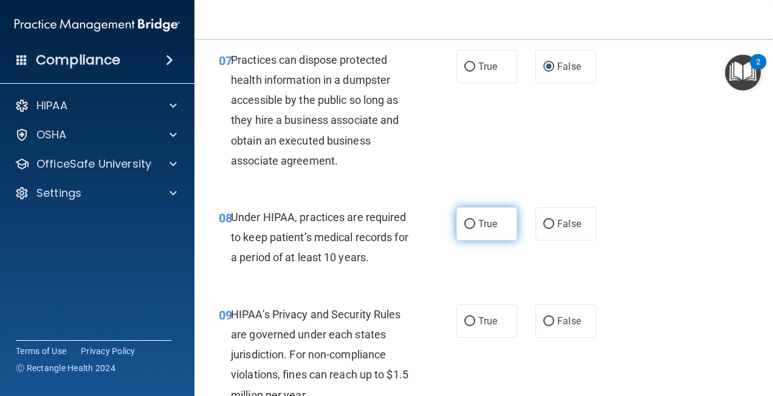
click at [464, 229] on input "True" at bounding box center [469, 224] width 11 height 9
radio input "true"
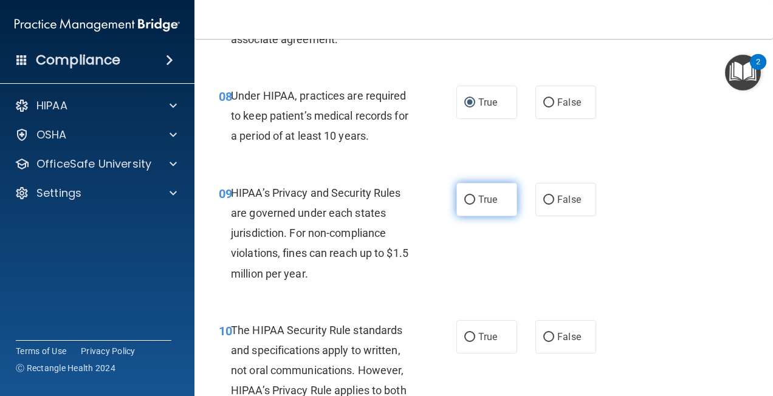
click at [468, 205] on input "True" at bounding box center [469, 200] width 11 height 9
radio input "true"
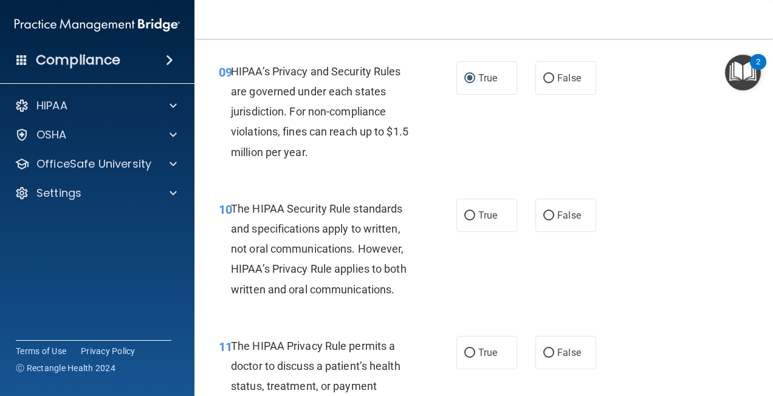
scroll to position [1154, 0]
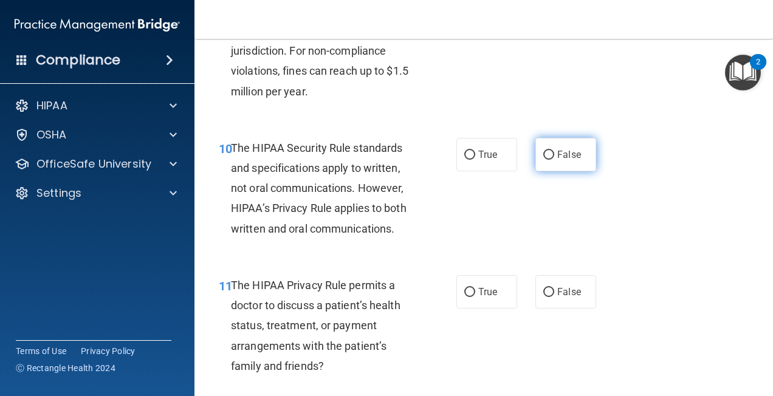
click at [543, 160] on input "False" at bounding box center [548, 155] width 11 height 9
radio input "true"
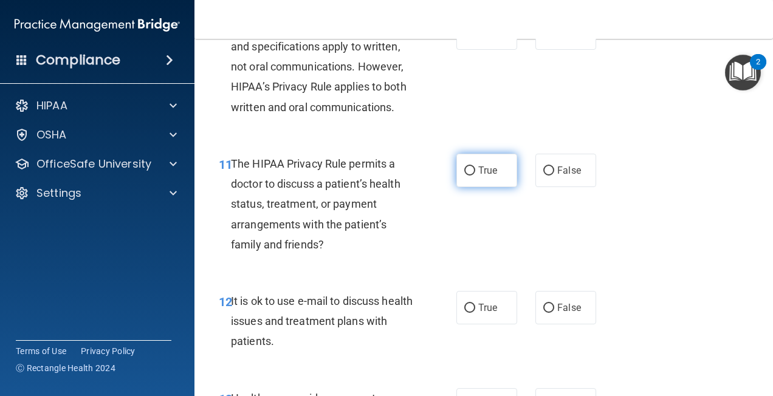
click at [464, 176] on input "True" at bounding box center [469, 170] width 11 height 9
radio input "true"
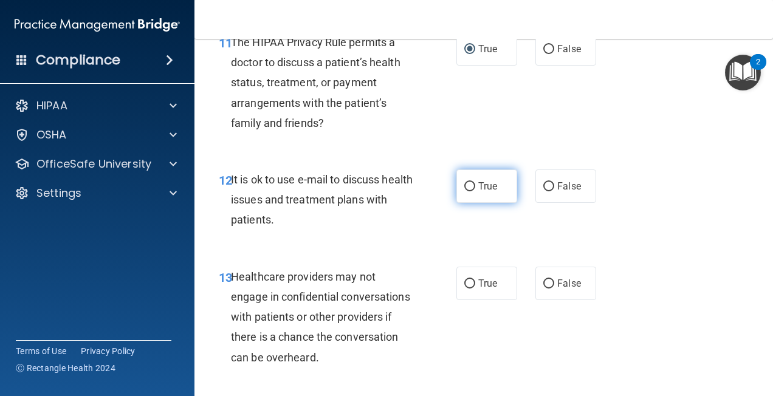
click at [465, 191] on input "True" at bounding box center [469, 186] width 11 height 9
radio input "true"
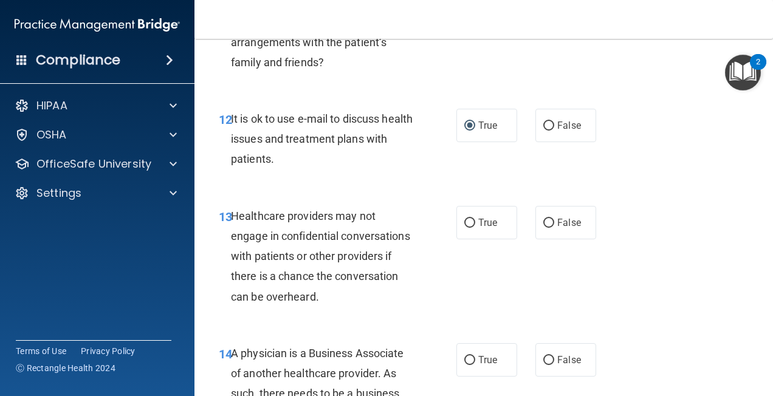
scroll to position [1519, 0]
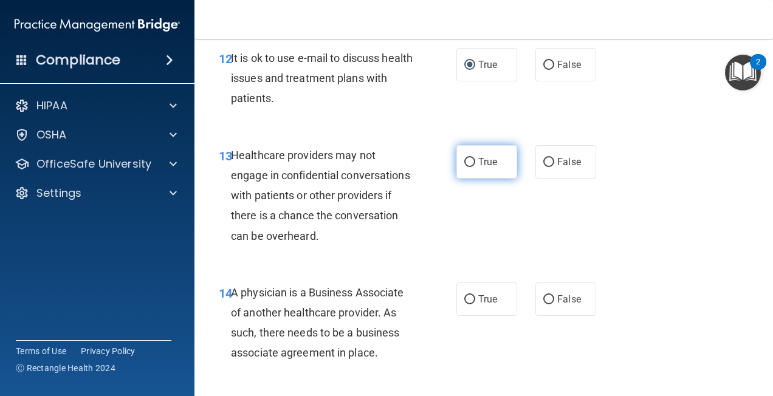
click at [464, 167] on input "True" at bounding box center [469, 162] width 11 height 9
radio input "true"
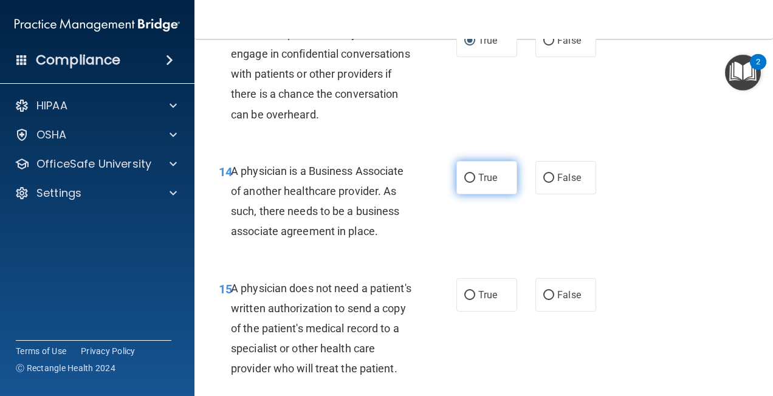
click at [469, 183] on input "True" at bounding box center [469, 178] width 11 height 9
radio input "true"
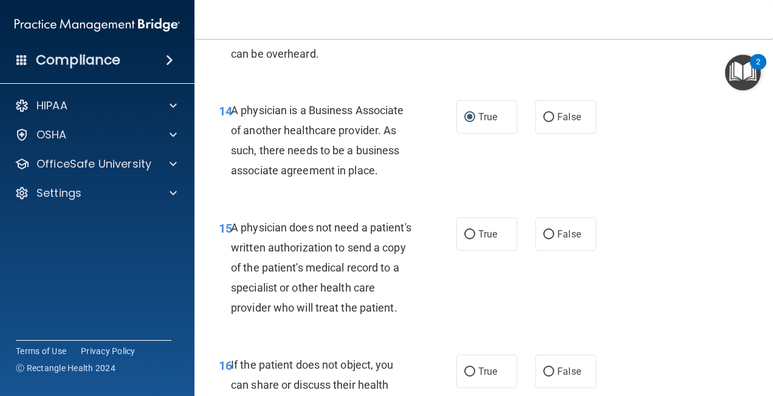
scroll to position [1762, 0]
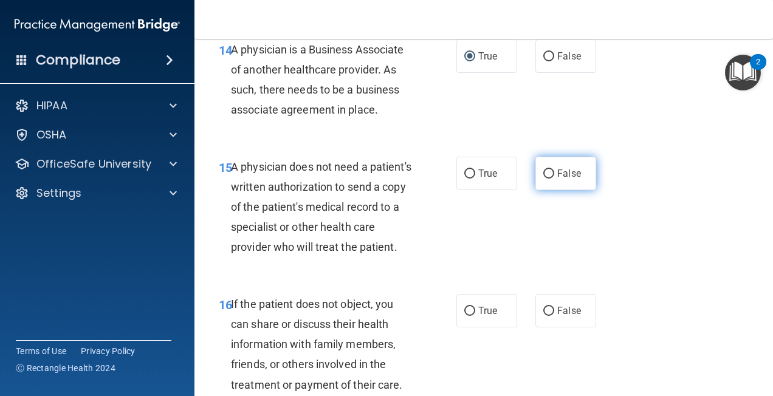
click at [543, 179] on input "False" at bounding box center [548, 173] width 11 height 9
radio input "true"
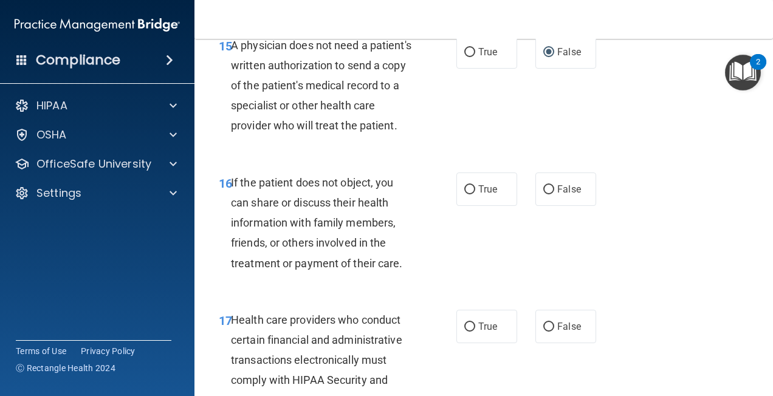
scroll to position [1944, 0]
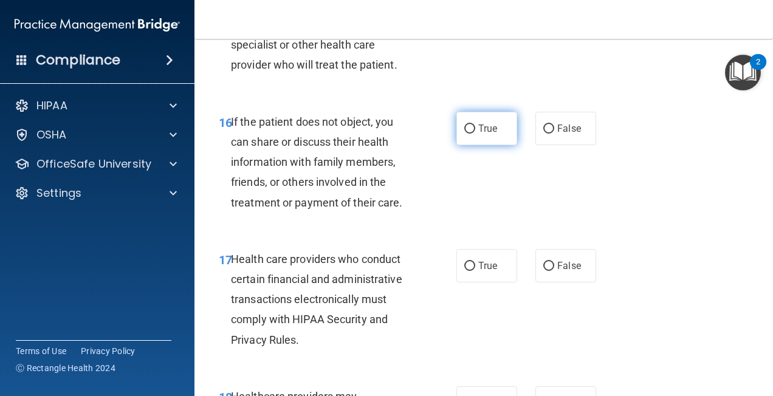
click at [464, 134] on input "True" at bounding box center [469, 129] width 11 height 9
radio input "true"
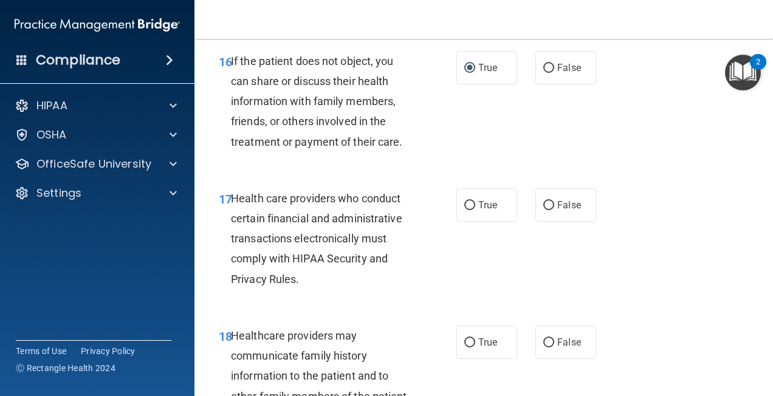
scroll to position [2065, 0]
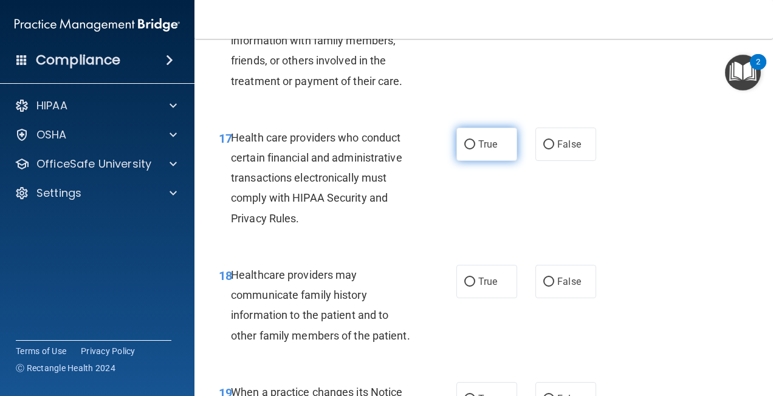
click at [467, 149] on input "True" at bounding box center [469, 144] width 11 height 9
radio input "true"
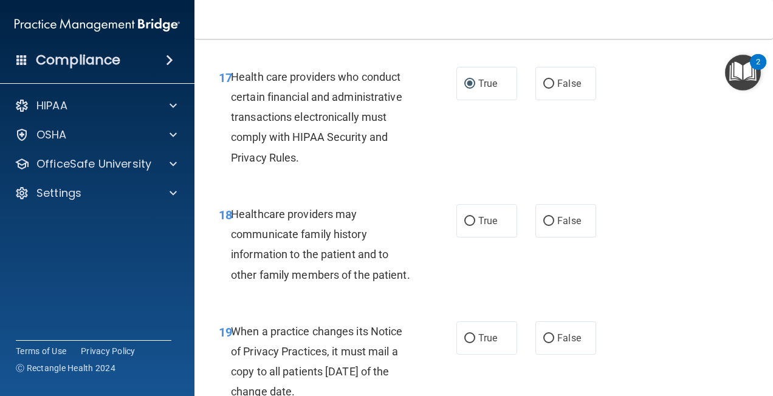
scroll to position [2187, 0]
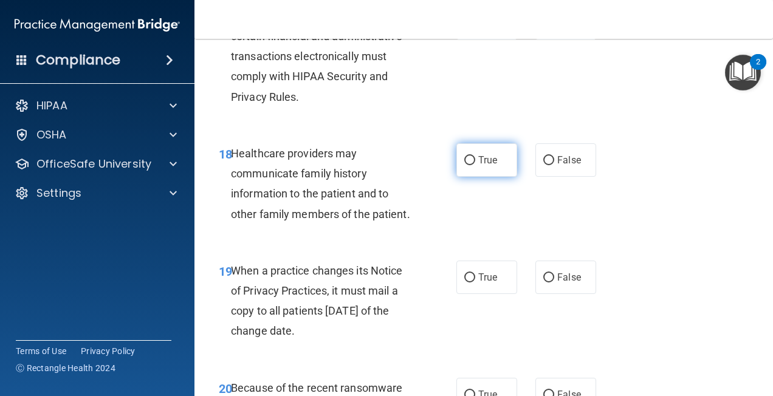
click at [467, 165] on input "True" at bounding box center [469, 160] width 11 height 9
radio input "true"
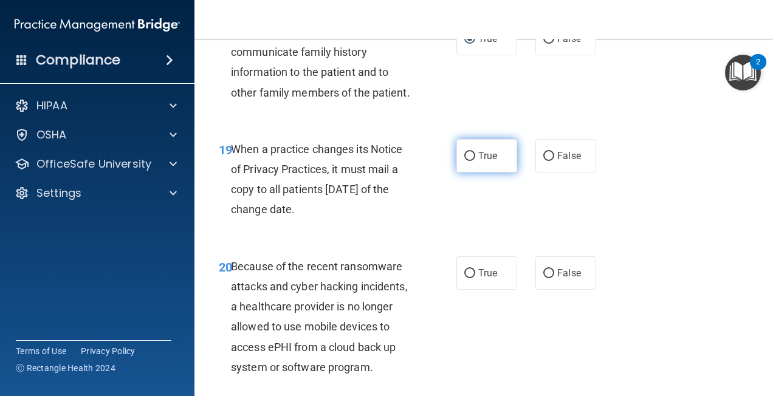
click at [467, 161] on input "True" at bounding box center [469, 156] width 11 height 9
radio input "true"
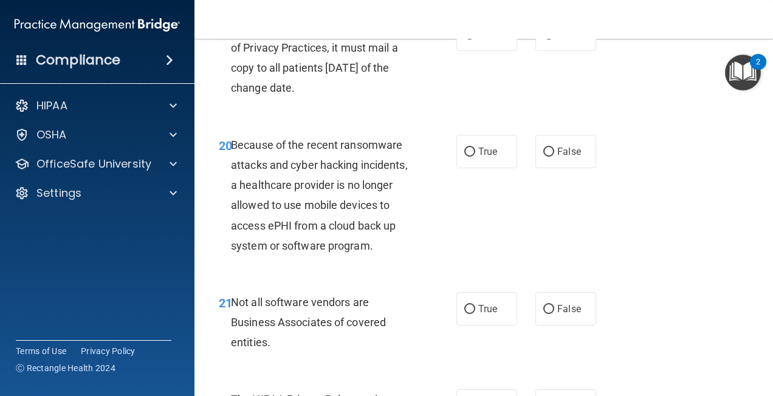
scroll to position [2491, 0]
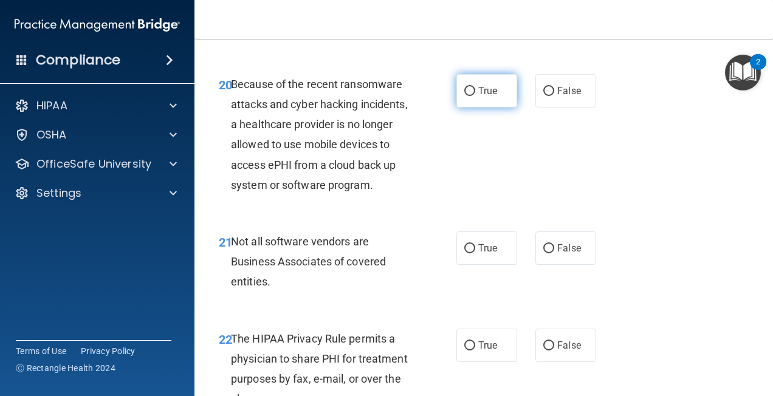
click at [465, 96] on input "True" at bounding box center [469, 91] width 11 height 9
radio input "true"
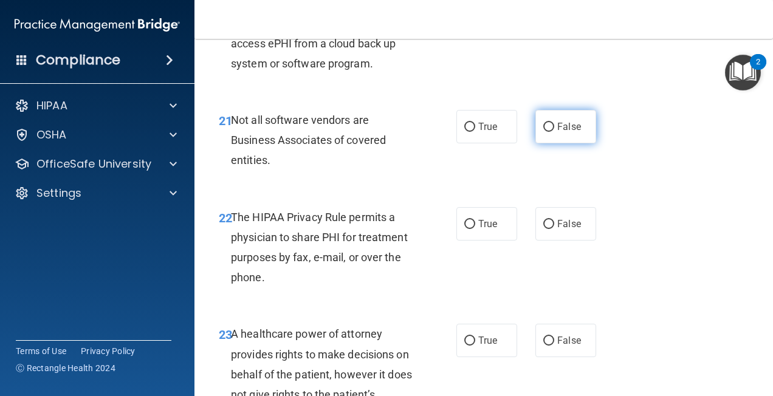
click at [543, 132] on input "False" at bounding box center [548, 127] width 11 height 9
radio input "true"
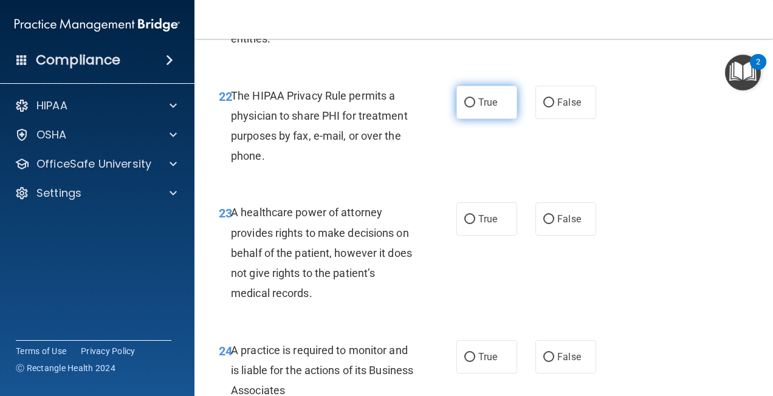
click at [468, 108] on input "True" at bounding box center [469, 102] width 11 height 9
radio input "true"
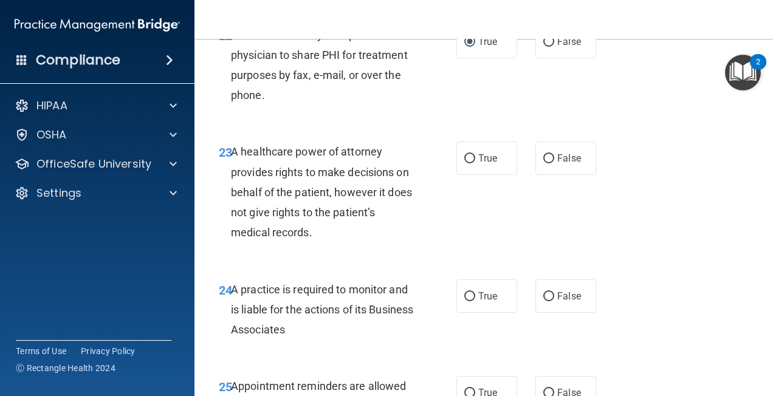
scroll to position [2855, 0]
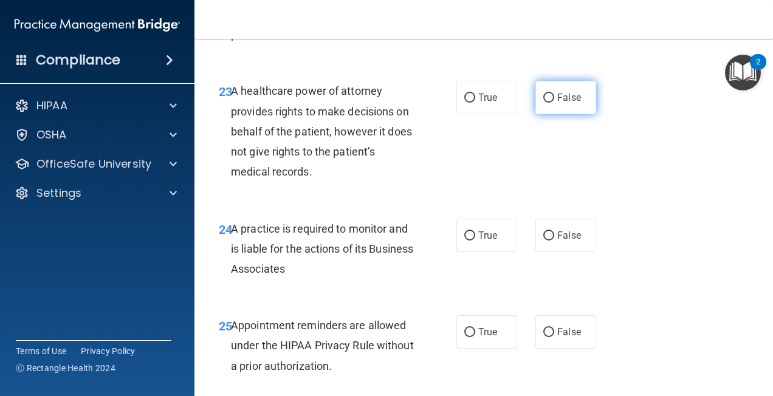
click at [543, 103] on input "False" at bounding box center [548, 98] width 11 height 9
radio input "true"
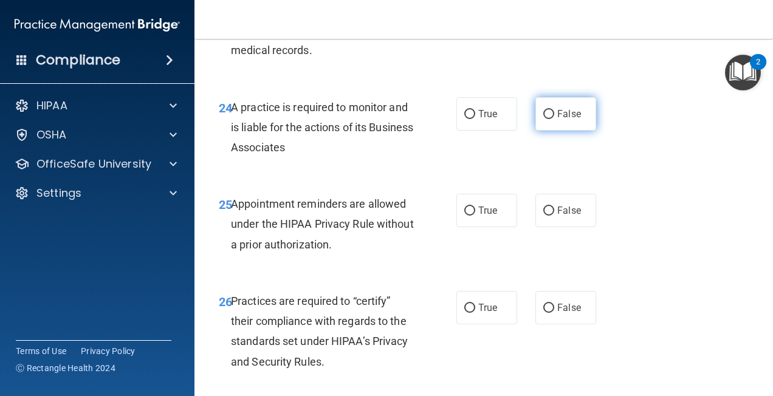
click at [543, 119] on input "False" at bounding box center [548, 114] width 11 height 9
radio input "true"
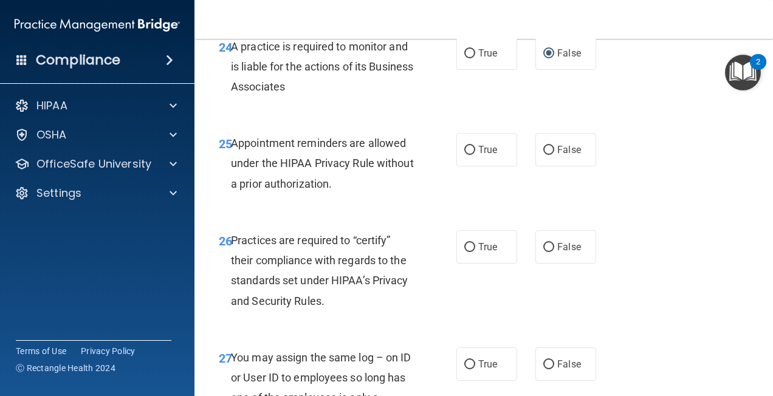
scroll to position [3098, 0]
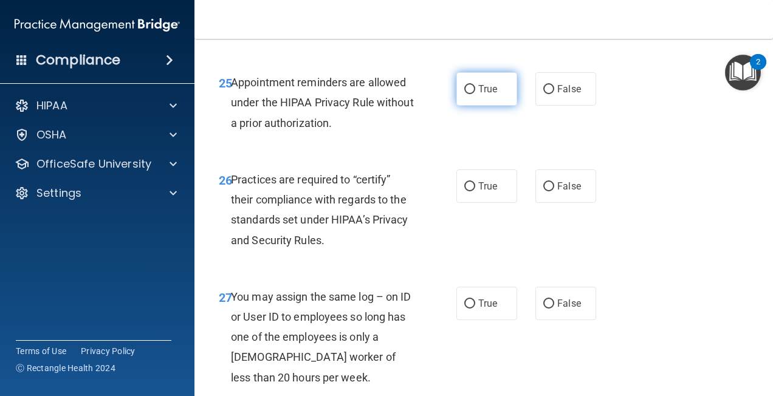
click at [464, 94] on input "True" at bounding box center [469, 89] width 11 height 9
radio input "true"
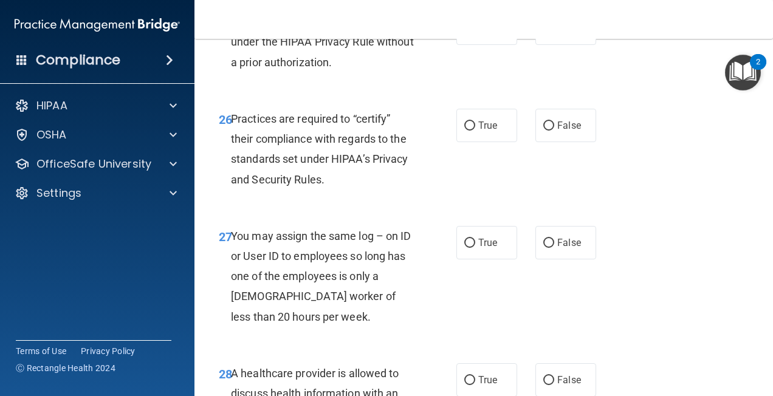
scroll to position [3220, 0]
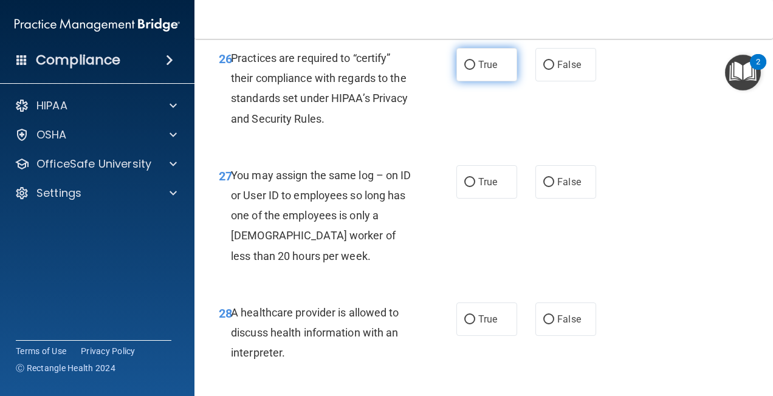
click at [467, 70] on input "True" at bounding box center [469, 65] width 11 height 9
radio input "true"
click at [544, 187] on input "False" at bounding box center [548, 182] width 11 height 9
radio input "true"
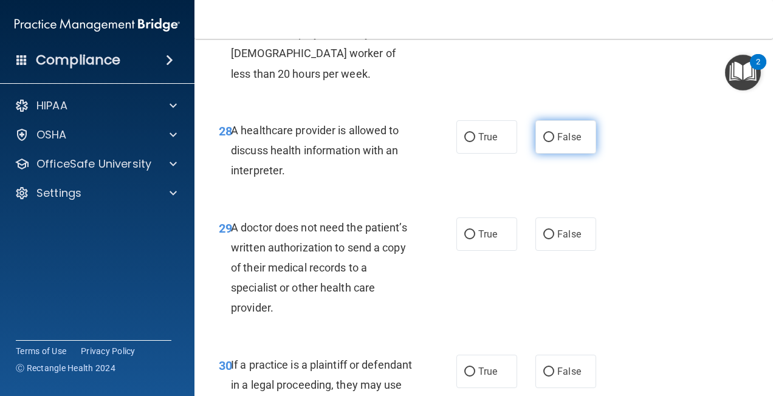
click at [543, 142] on input "False" at bounding box center [548, 137] width 11 height 9
radio input "true"
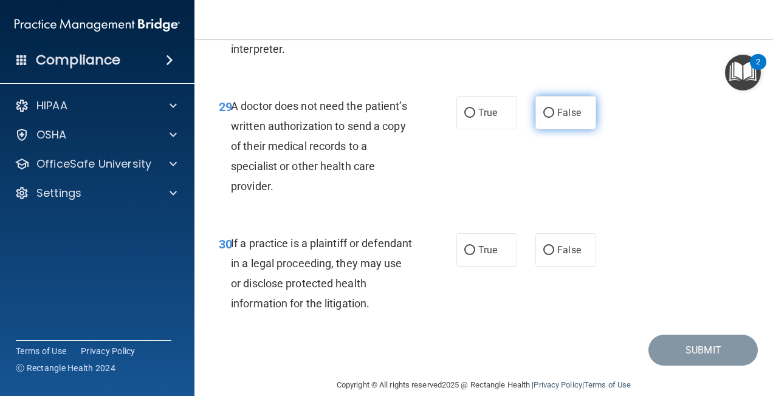
click at [545, 118] on input "False" at bounding box center [548, 113] width 11 height 9
radio input "true"
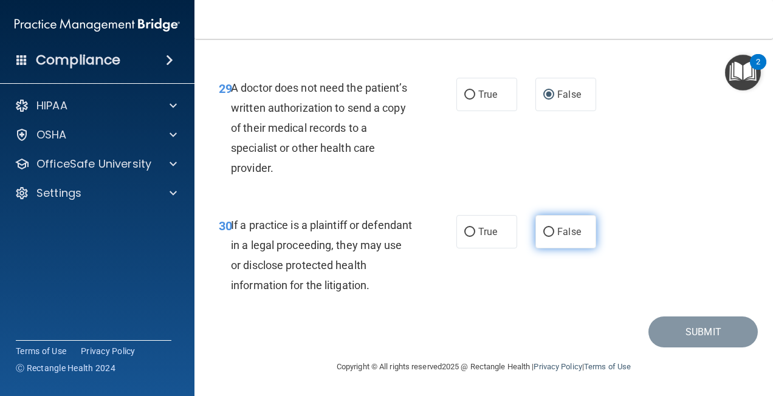
click at [547, 231] on input "False" at bounding box center [548, 232] width 11 height 9
radio input "true"
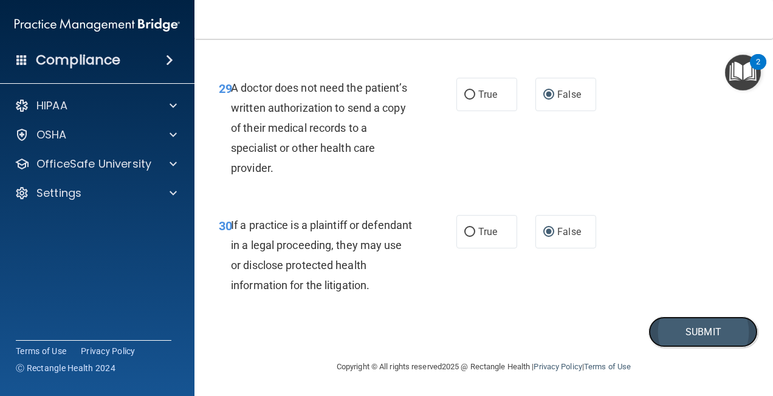
click at [697, 328] on button "Submit" at bounding box center [702, 331] width 109 height 31
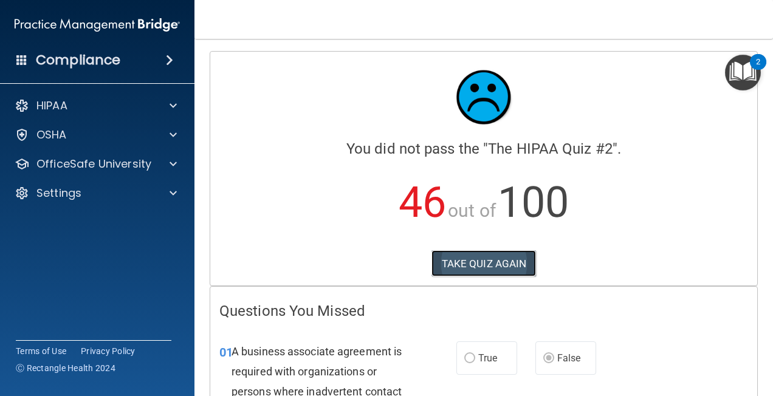
click at [455, 262] on button "TAKE QUIZ AGAIN" at bounding box center [483, 263] width 105 height 27
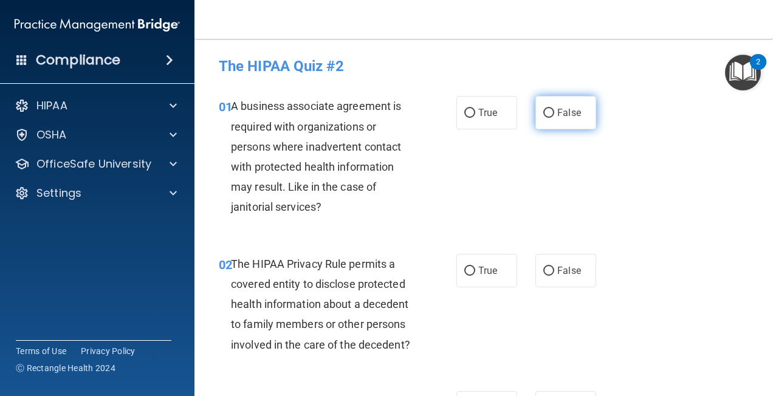
click at [543, 117] on input "False" at bounding box center [548, 113] width 11 height 9
radio input "true"
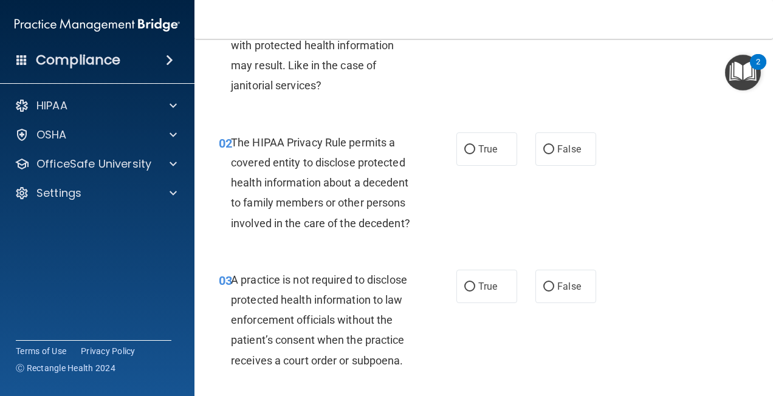
scroll to position [182, 0]
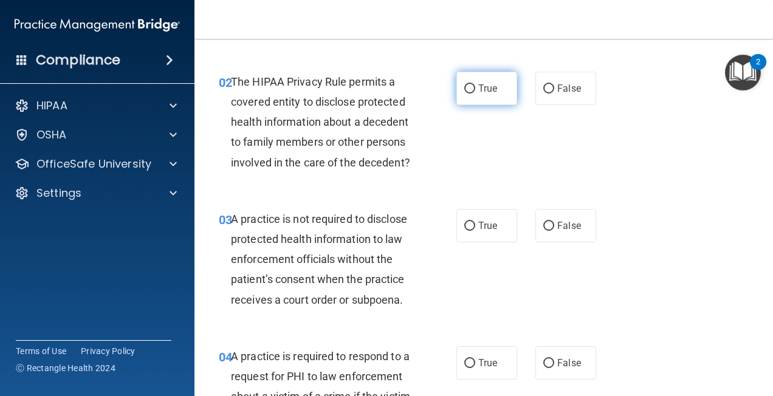
click at [466, 91] on input "True" at bounding box center [469, 88] width 11 height 9
radio input "true"
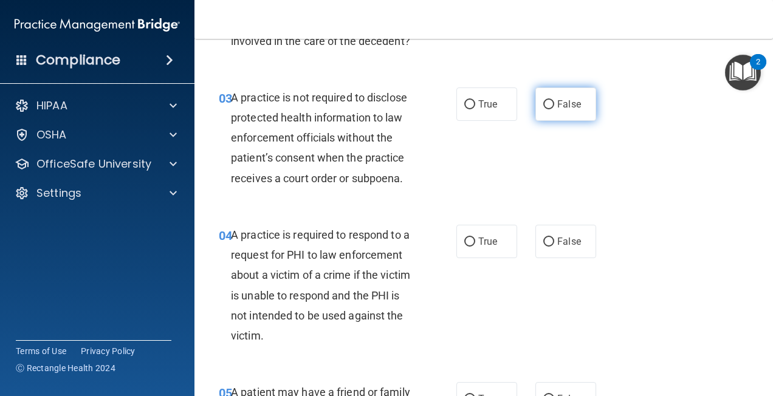
click at [545, 109] on input "False" at bounding box center [548, 104] width 11 height 9
radio input "true"
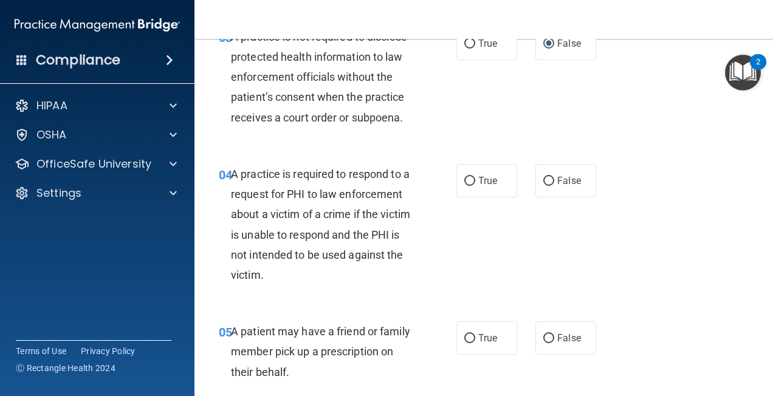
scroll to position [425, 0]
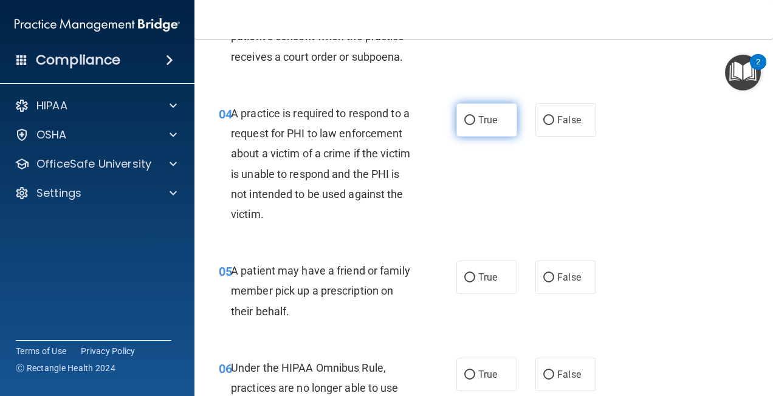
click at [466, 125] on input "True" at bounding box center [469, 120] width 11 height 9
radio input "true"
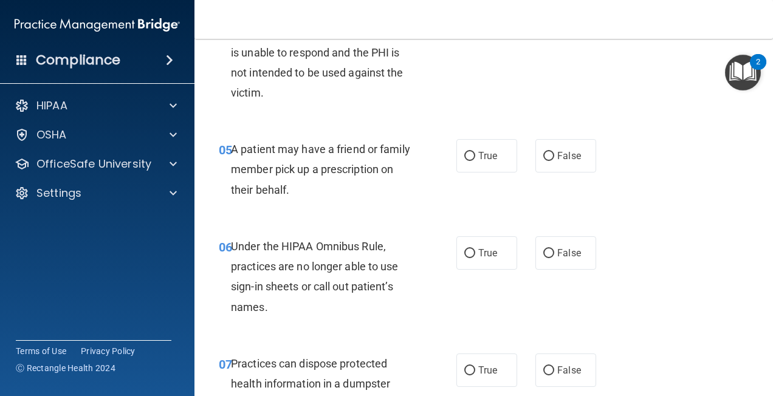
scroll to position [607, 0]
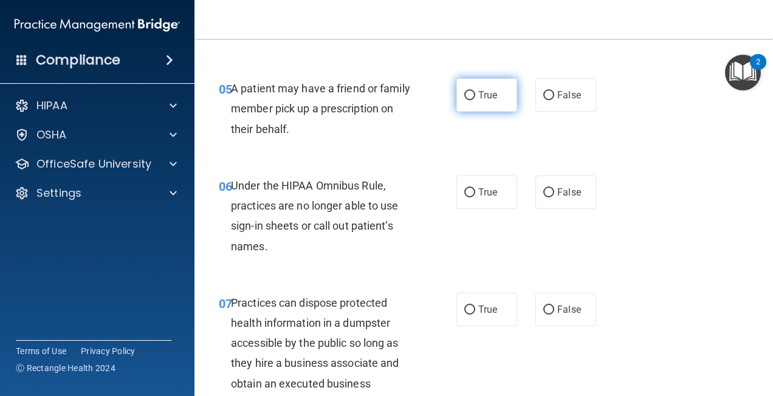
click at [464, 100] on input "True" at bounding box center [469, 95] width 11 height 9
radio input "true"
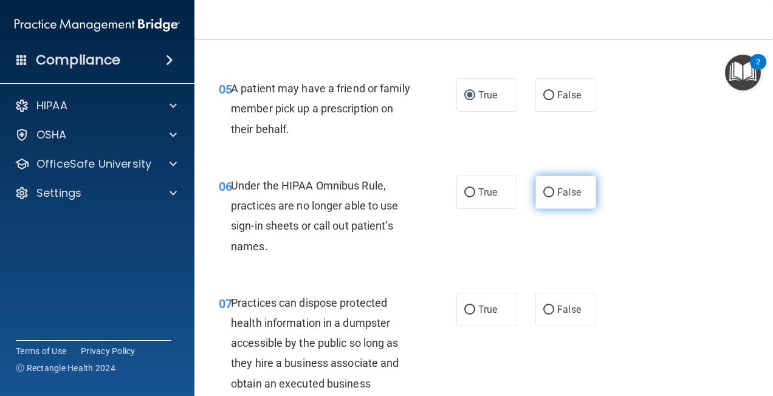
click at [544, 197] on input "False" at bounding box center [548, 192] width 11 height 9
radio input "true"
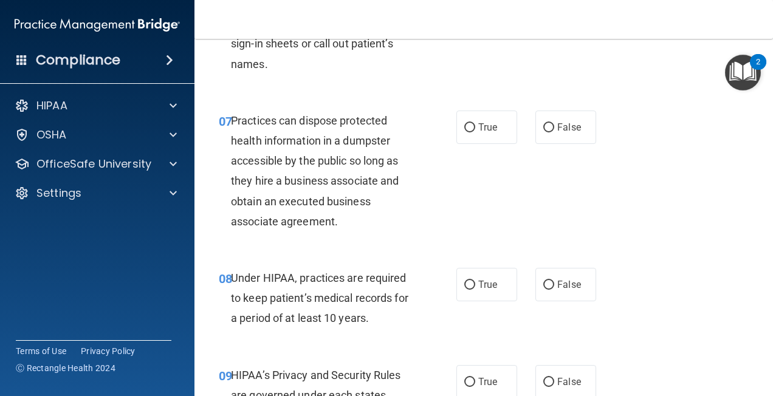
scroll to position [850, 0]
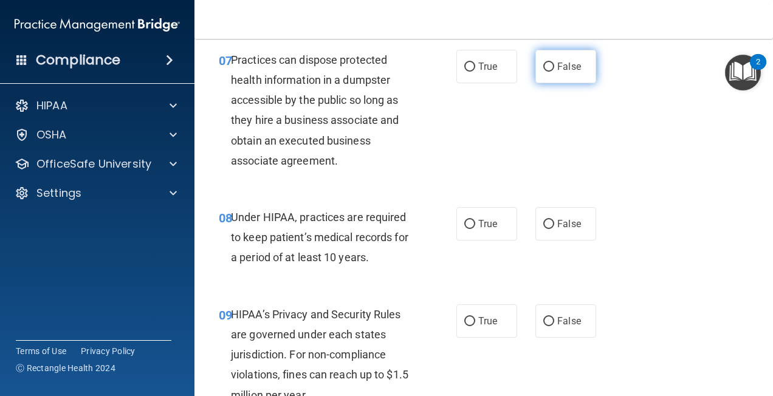
click at [544, 72] on input "False" at bounding box center [548, 67] width 11 height 9
radio input "true"
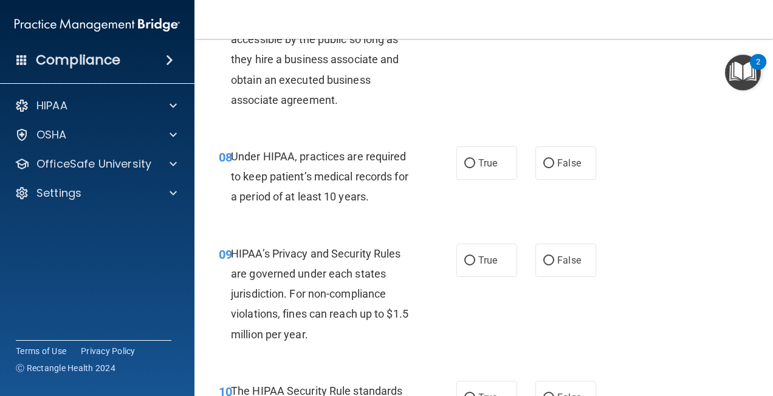
scroll to position [972, 0]
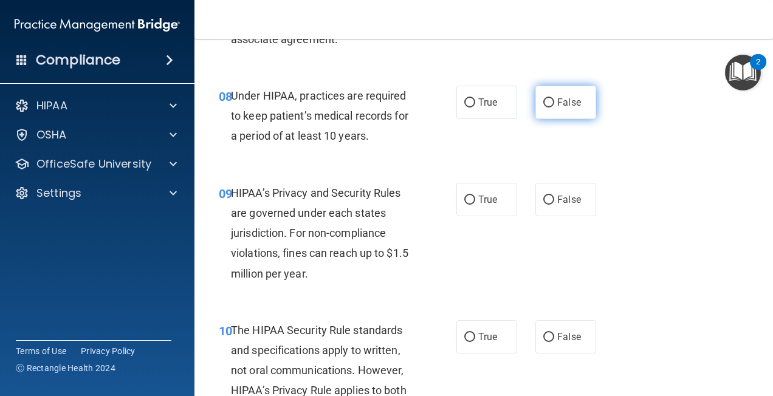
click at [543, 108] on input "False" at bounding box center [548, 102] width 11 height 9
radio input "true"
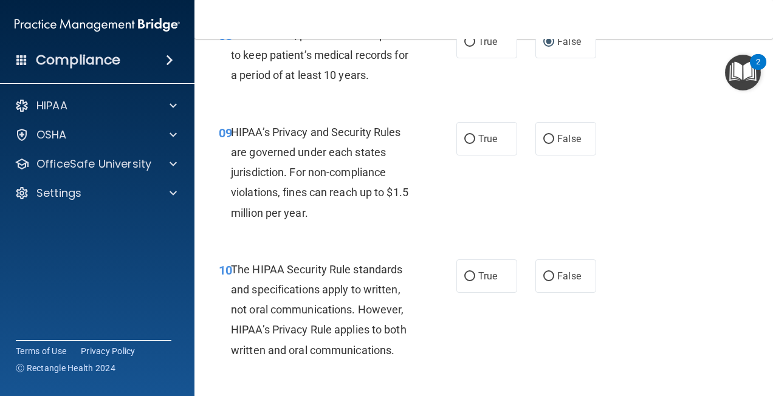
scroll to position [1093, 0]
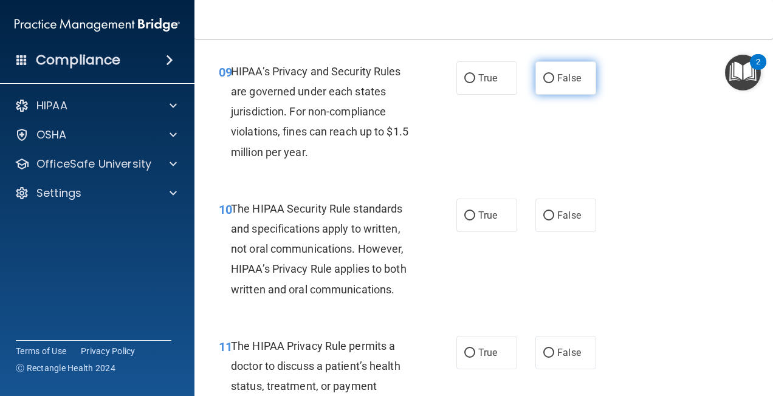
click at [543, 83] on input "False" at bounding box center [548, 78] width 11 height 9
radio input "true"
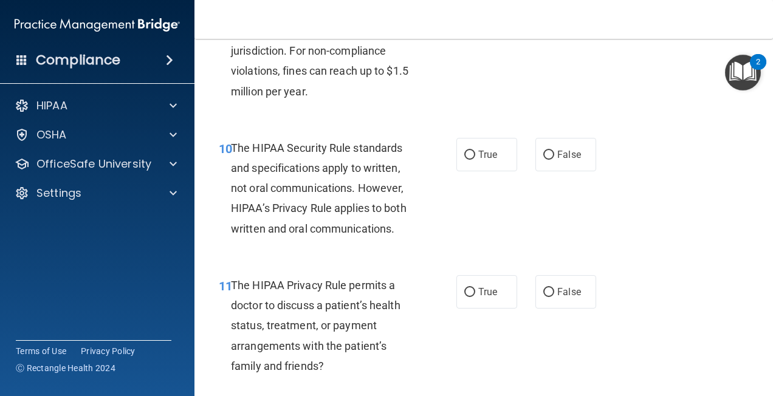
scroll to position [1215, 0]
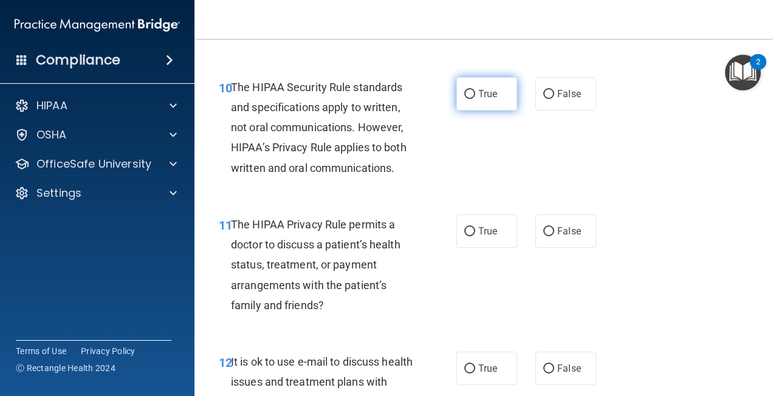
click at [468, 99] on input "True" at bounding box center [469, 94] width 11 height 9
radio input "true"
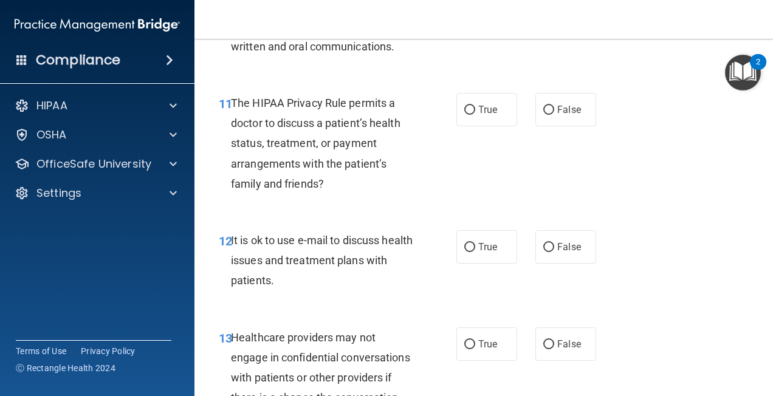
scroll to position [1397, 0]
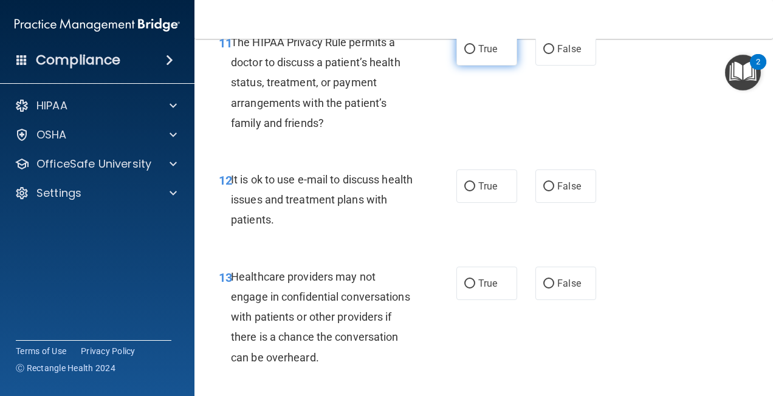
click at [468, 54] on input "True" at bounding box center [469, 49] width 11 height 9
radio input "true"
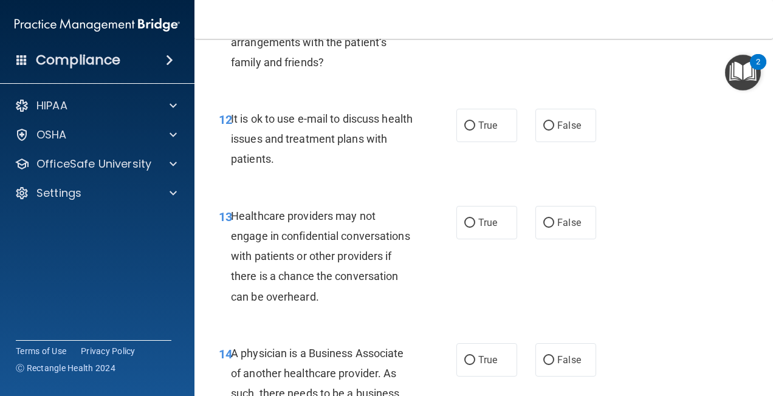
scroll to position [1519, 0]
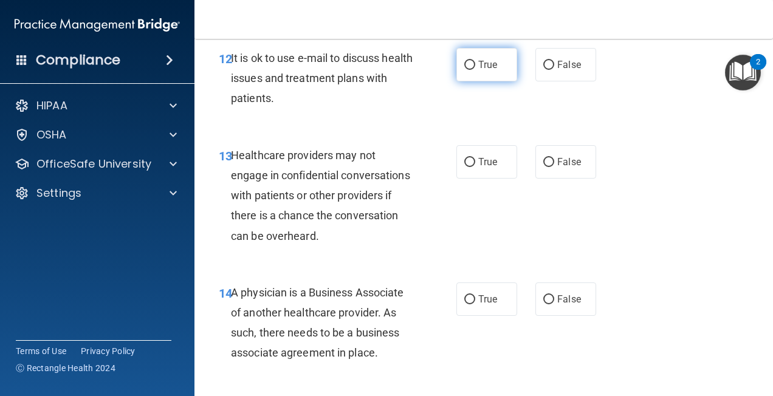
click at [464, 70] on input "True" at bounding box center [469, 65] width 11 height 9
radio input "true"
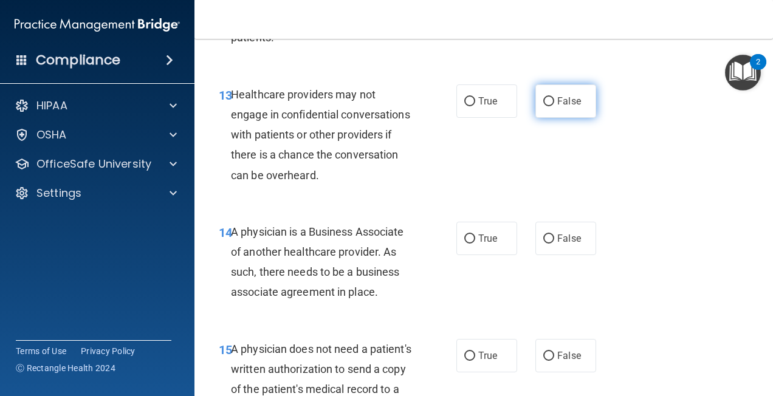
click at [545, 106] on input "False" at bounding box center [548, 101] width 11 height 9
radio input "true"
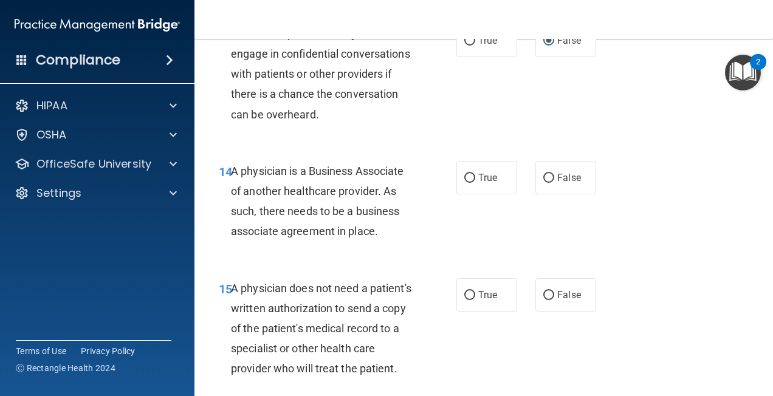
scroll to position [1701, 0]
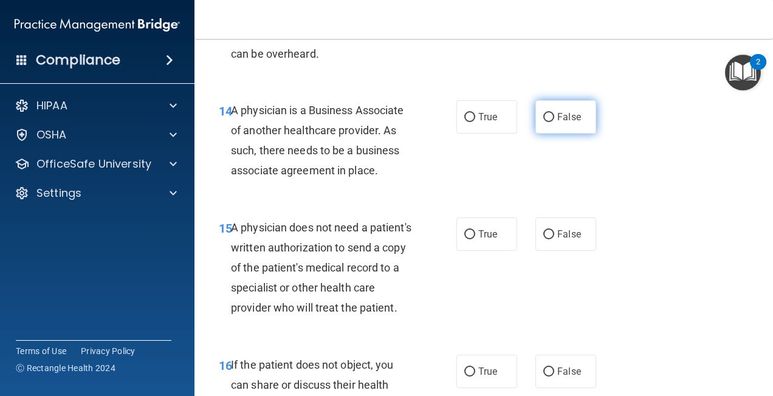
click at [543, 122] on input "False" at bounding box center [548, 117] width 11 height 9
radio input "true"
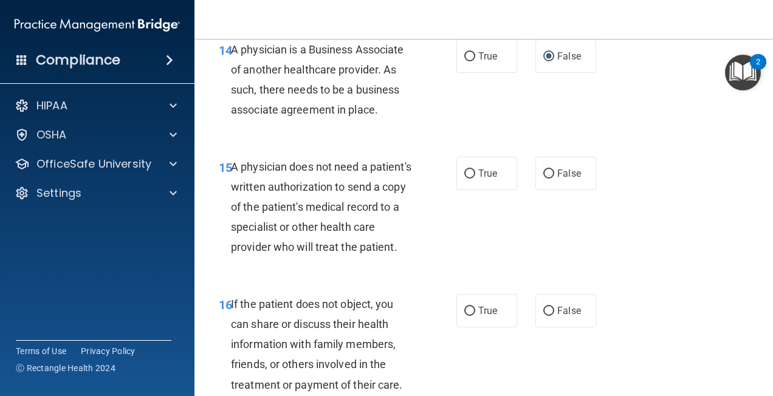
scroll to position [1822, 0]
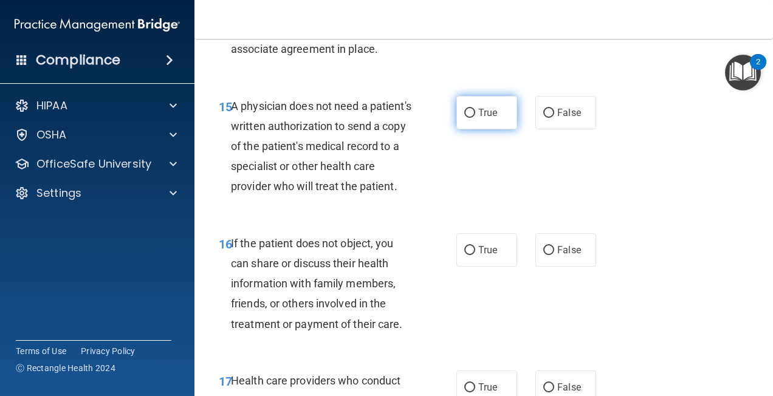
click at [465, 118] on input "True" at bounding box center [469, 113] width 11 height 9
radio input "true"
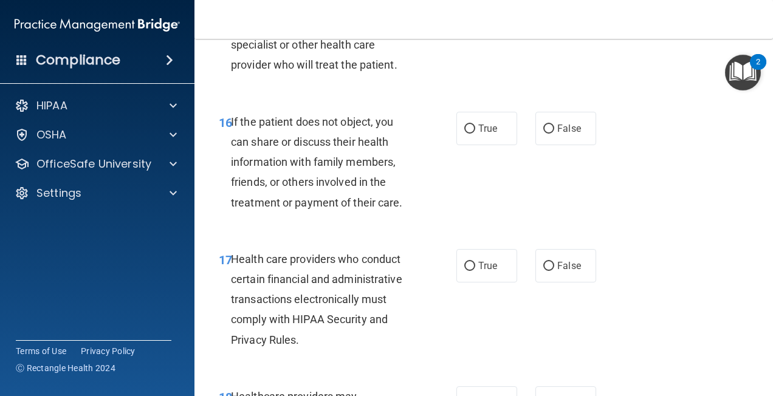
scroll to position [2005, 0]
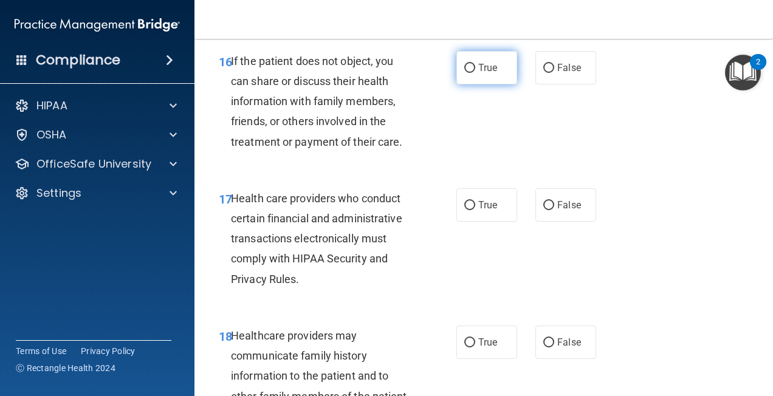
click at [469, 73] on input "True" at bounding box center [469, 68] width 11 height 9
radio input "true"
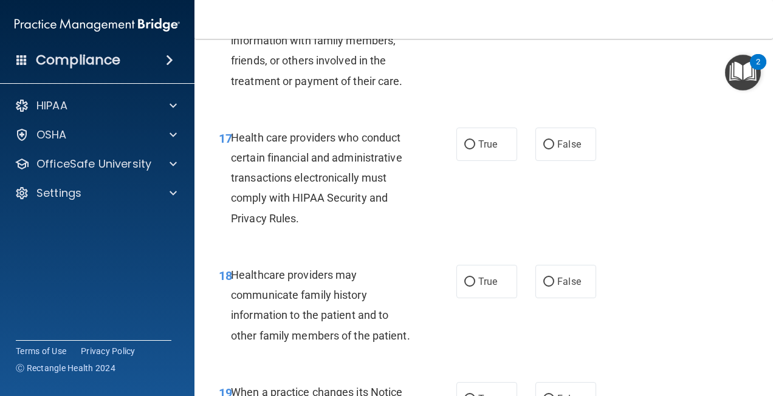
scroll to position [2126, 0]
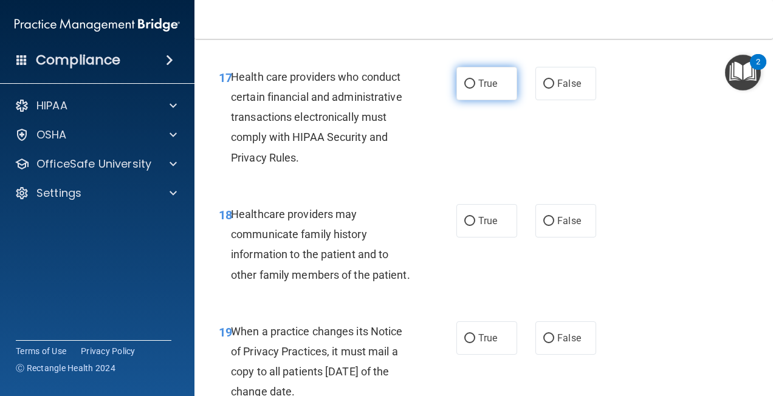
click at [469, 89] on input "True" at bounding box center [469, 84] width 11 height 9
radio input "true"
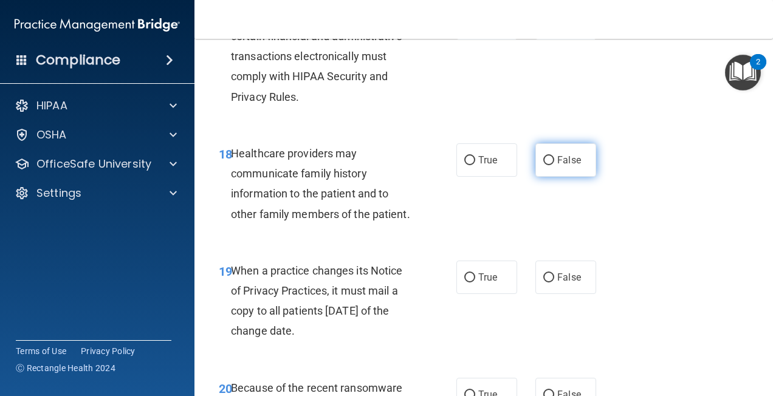
click at [545, 165] on input "False" at bounding box center [548, 160] width 11 height 9
radio input "true"
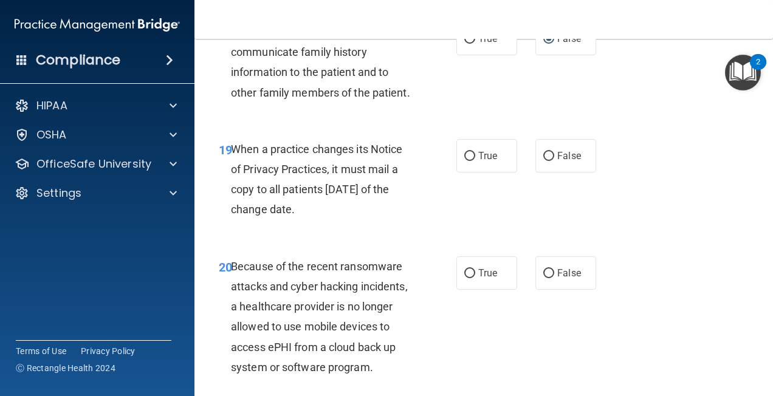
scroll to position [2369, 0]
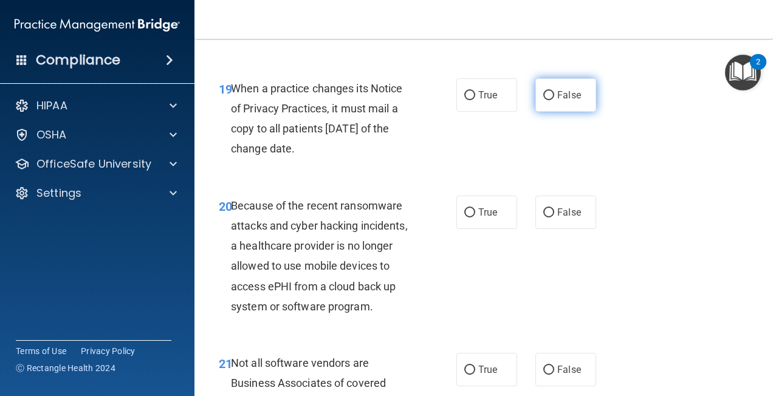
click at [543, 100] on input "False" at bounding box center [548, 95] width 11 height 9
radio input "true"
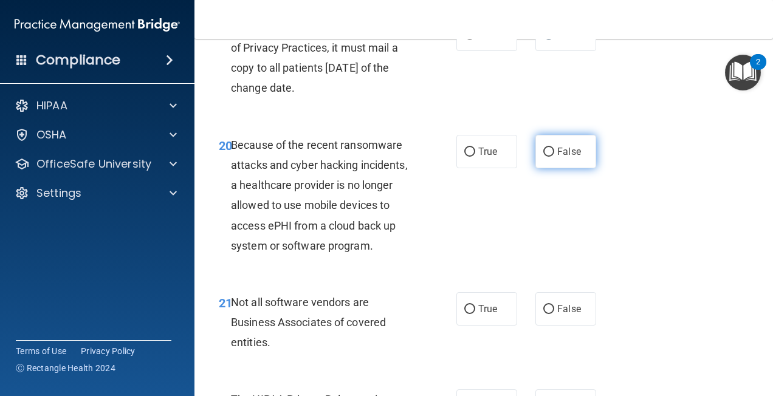
click at [545, 157] on input "False" at bounding box center [548, 152] width 11 height 9
radio input "true"
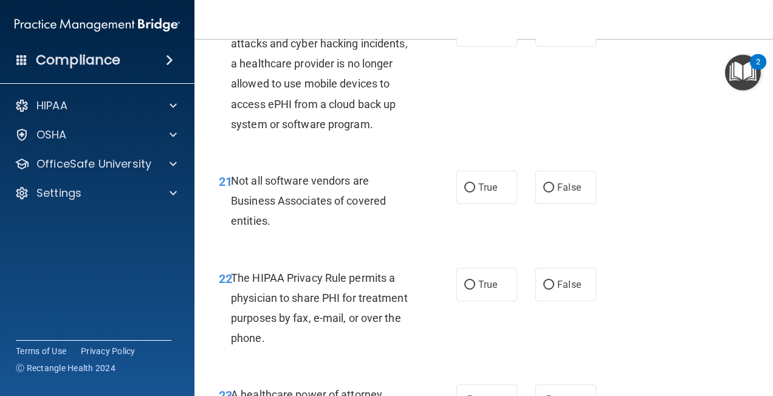
scroll to position [2612, 0]
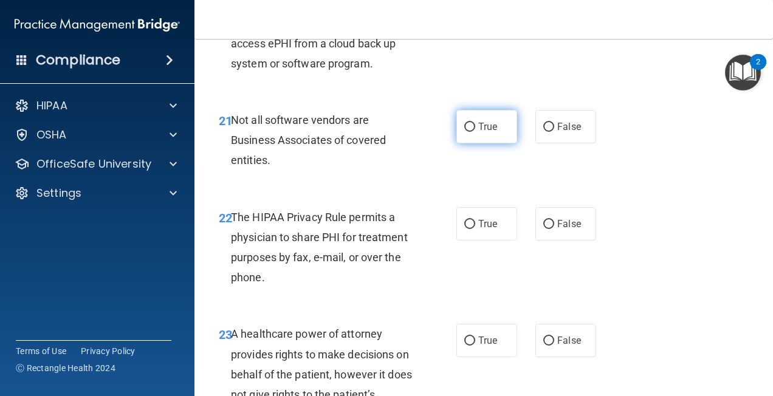
click at [465, 132] on input "True" at bounding box center [469, 127] width 11 height 9
radio input "true"
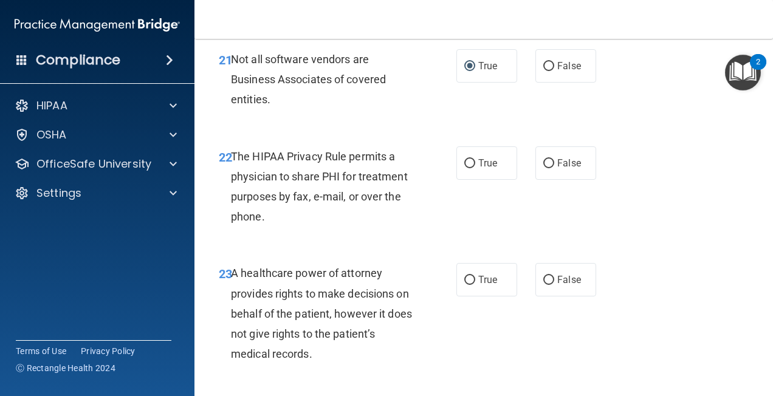
scroll to position [2734, 0]
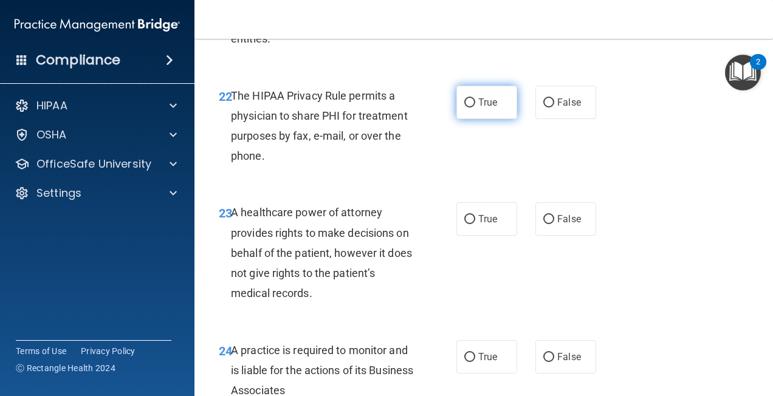
click at [465, 108] on input "True" at bounding box center [469, 102] width 11 height 9
radio input "true"
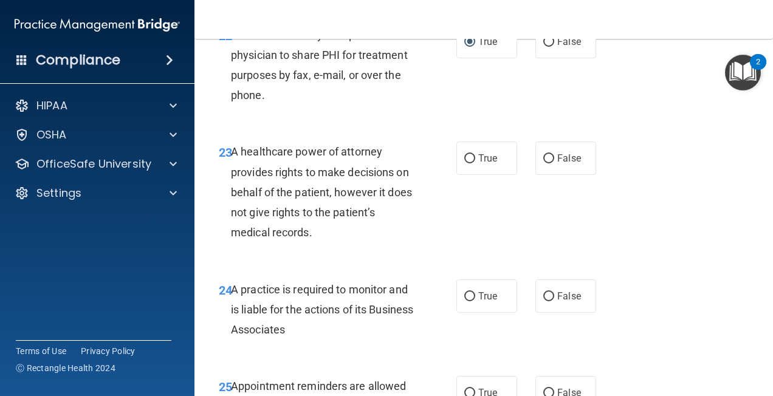
scroll to position [2855, 0]
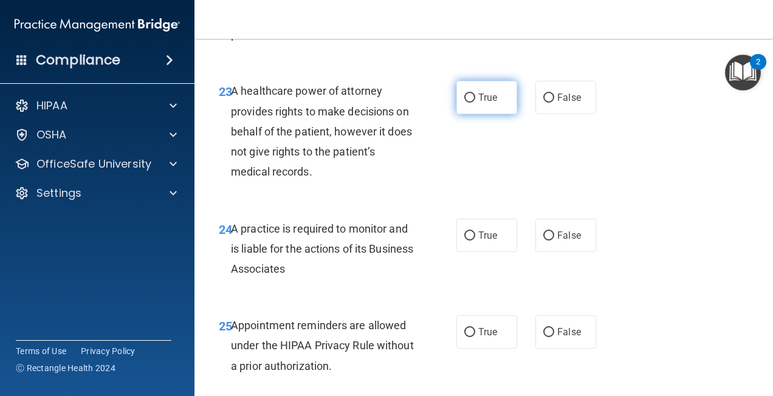
click at [467, 103] on input "True" at bounding box center [469, 98] width 11 height 9
radio input "true"
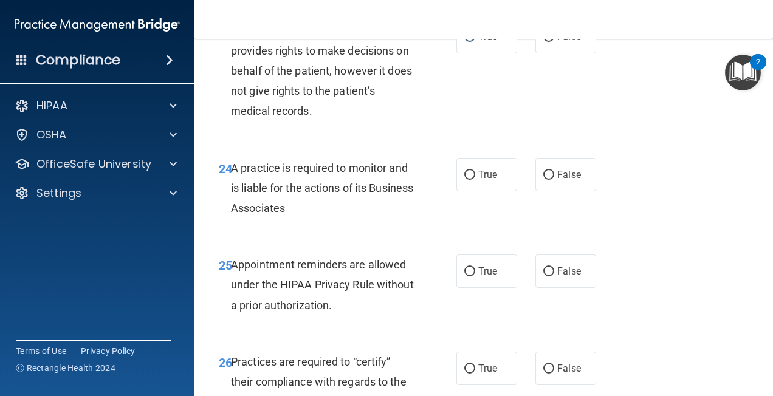
scroll to position [2977, 0]
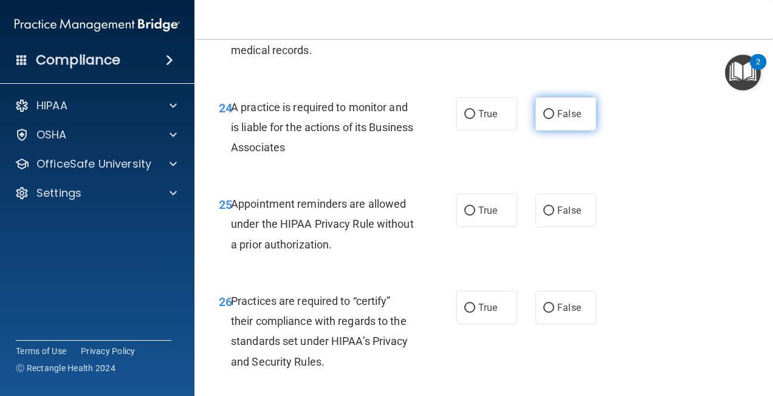
click at [545, 119] on input "False" at bounding box center [548, 114] width 11 height 9
radio input "true"
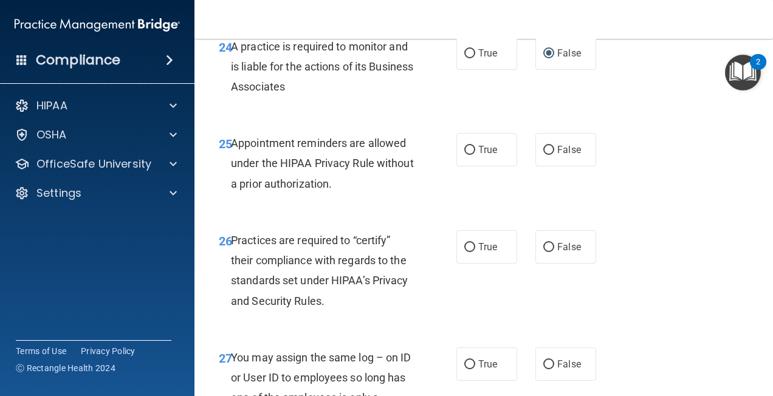
scroll to position [3098, 0]
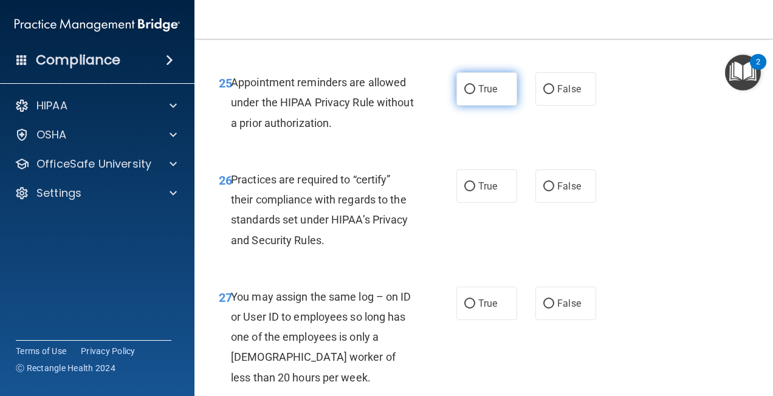
click at [467, 94] on input "True" at bounding box center [469, 89] width 11 height 9
radio input "true"
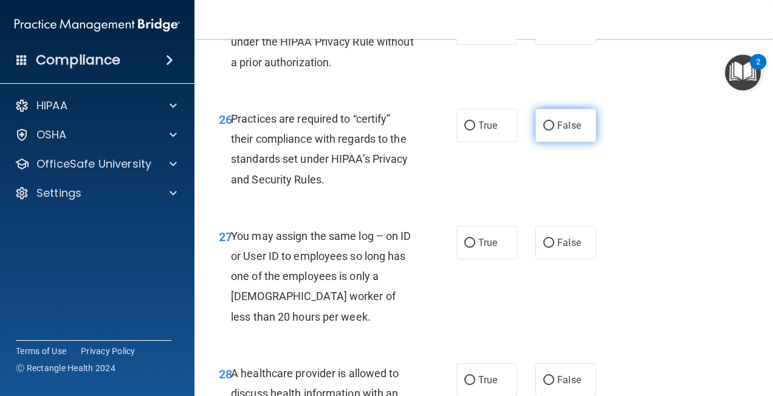
click at [543, 131] on input "False" at bounding box center [548, 125] width 11 height 9
radio input "true"
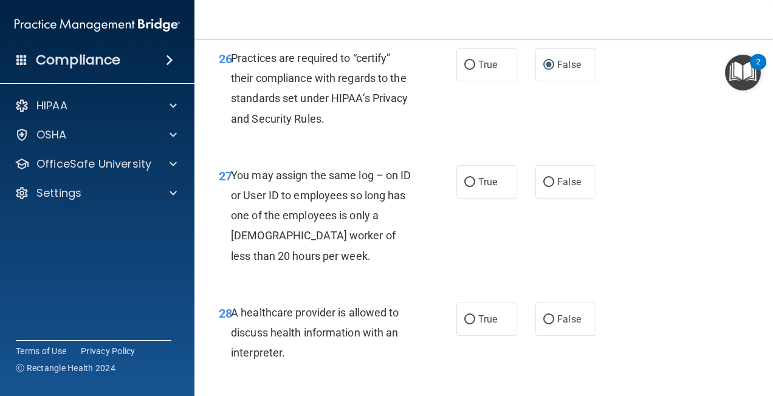
scroll to position [3280, 0]
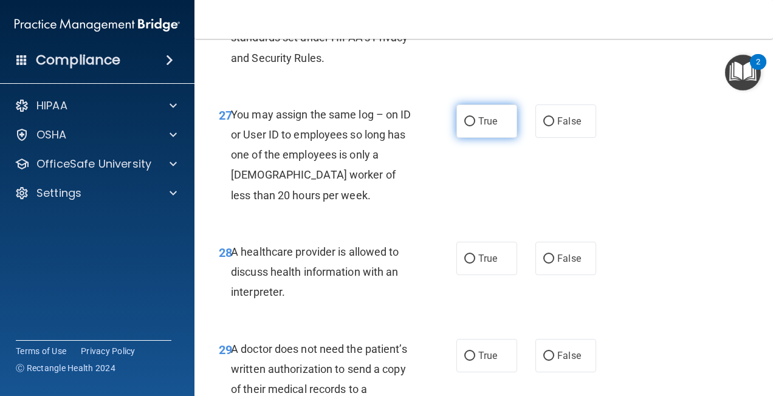
click at [465, 126] on input "True" at bounding box center [469, 121] width 11 height 9
radio input "true"
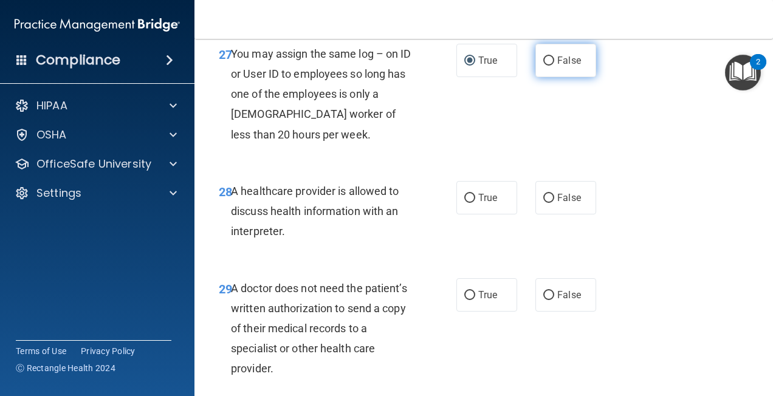
click at [545, 66] on input "False" at bounding box center [548, 60] width 11 height 9
radio input "true"
radio input "false"
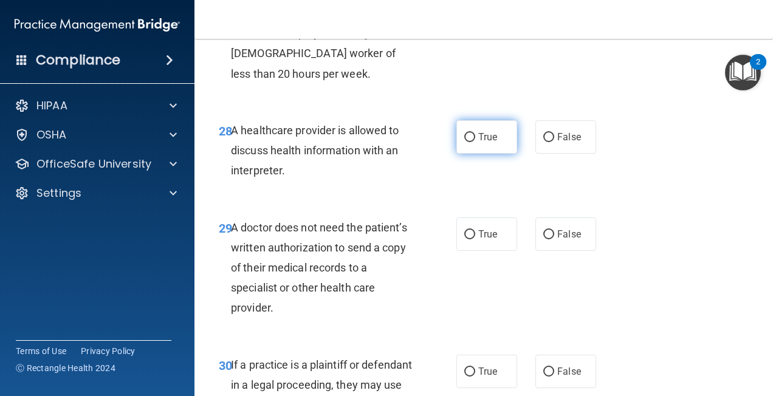
click at [464, 142] on input "True" at bounding box center [469, 137] width 11 height 9
radio input "true"
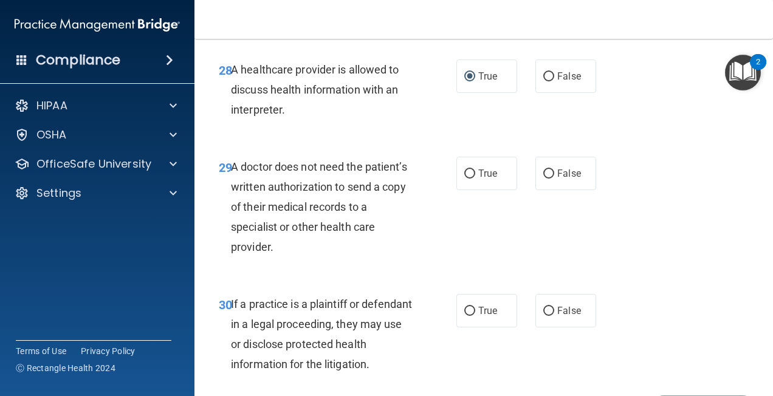
scroll to position [3523, 0]
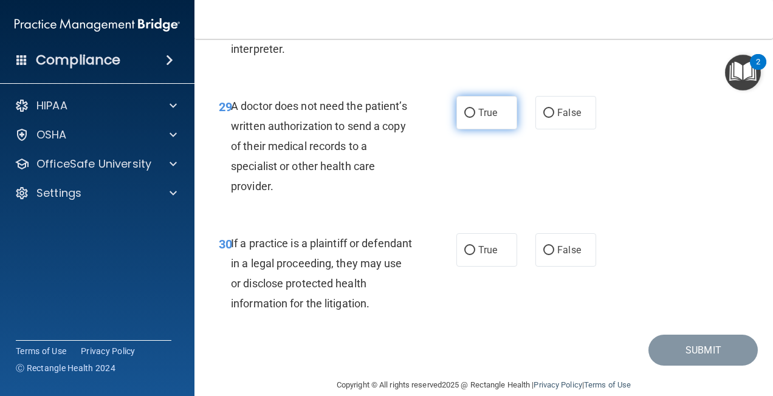
click at [465, 118] on input "True" at bounding box center [469, 113] width 11 height 9
radio input "true"
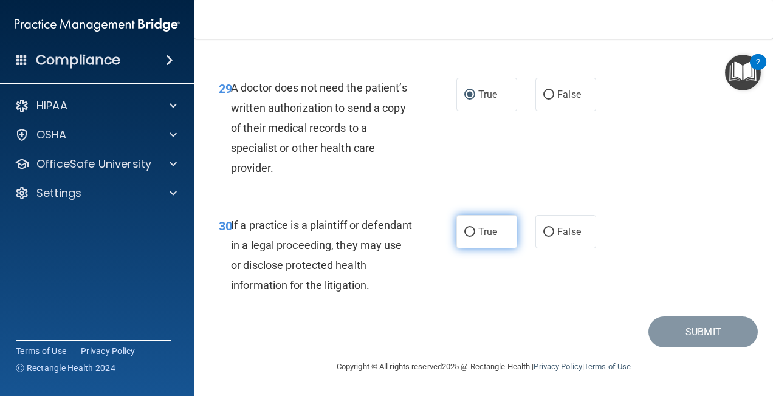
click at [467, 231] on input "True" at bounding box center [469, 232] width 11 height 9
radio input "true"
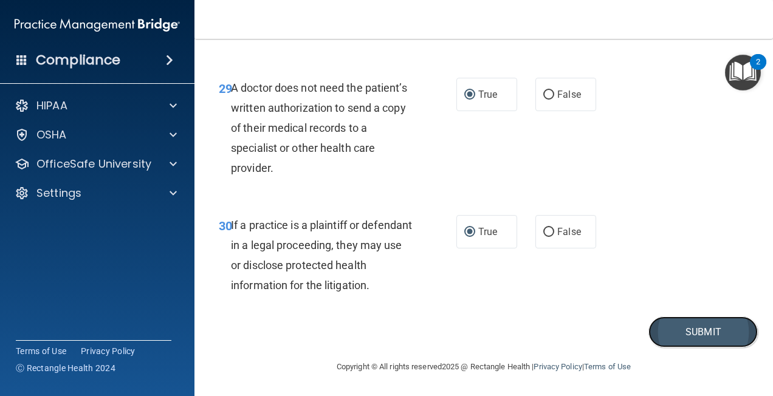
click at [700, 337] on button "Submit" at bounding box center [702, 331] width 109 height 31
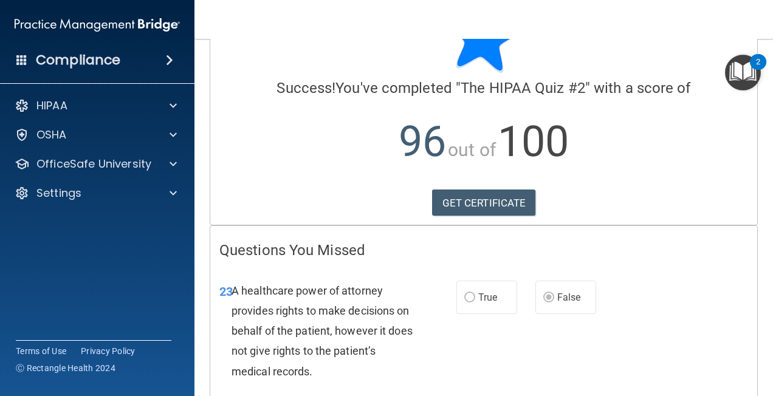
scroll to position [187, 0]
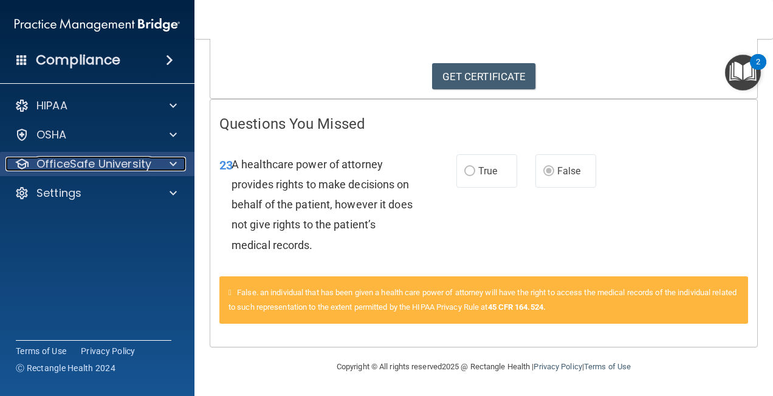
click at [123, 166] on p "OfficeSafe University" at bounding box center [93, 164] width 115 height 15
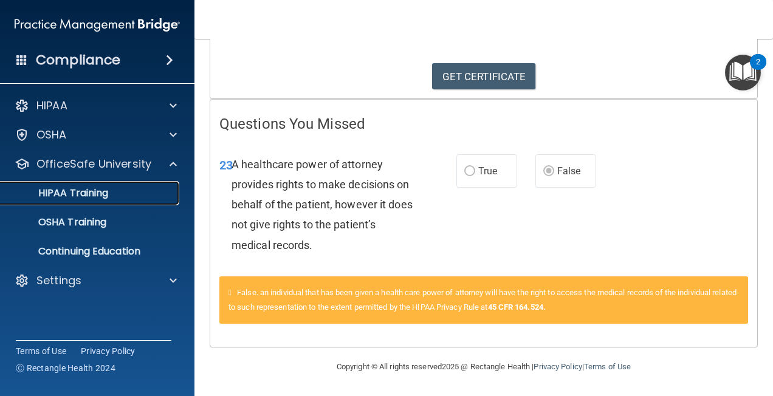
click at [135, 191] on div "HIPAA Training" at bounding box center [91, 193] width 166 height 12
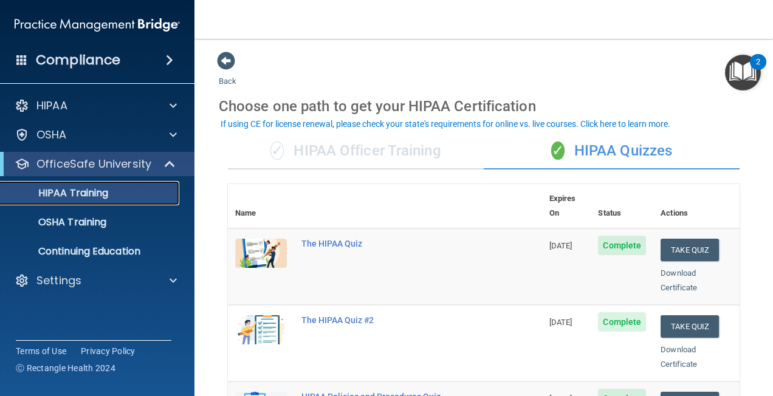
scroll to position [121, 0]
